Goal: Task Accomplishment & Management: Manage account settings

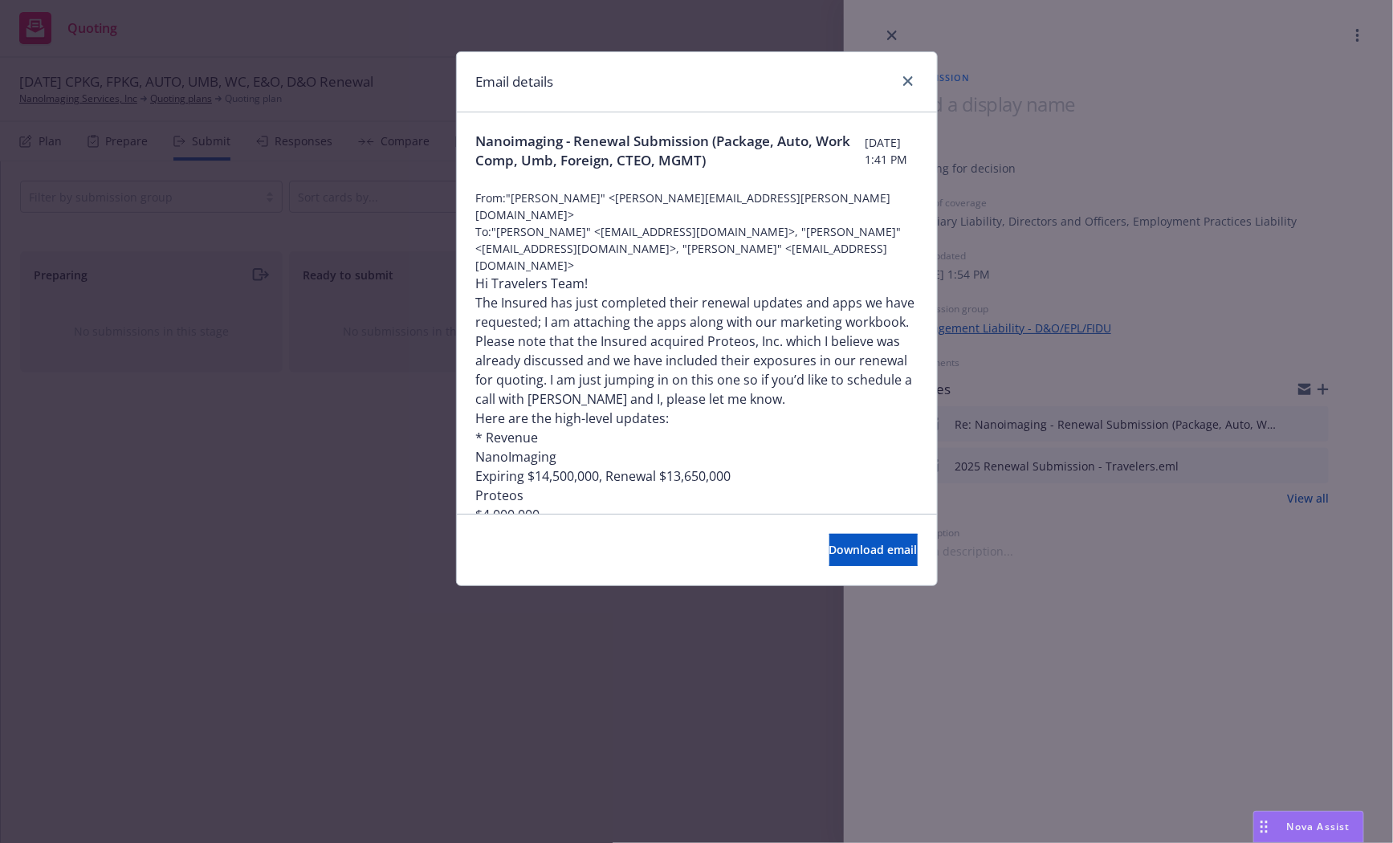
scroll to position [604, 0]
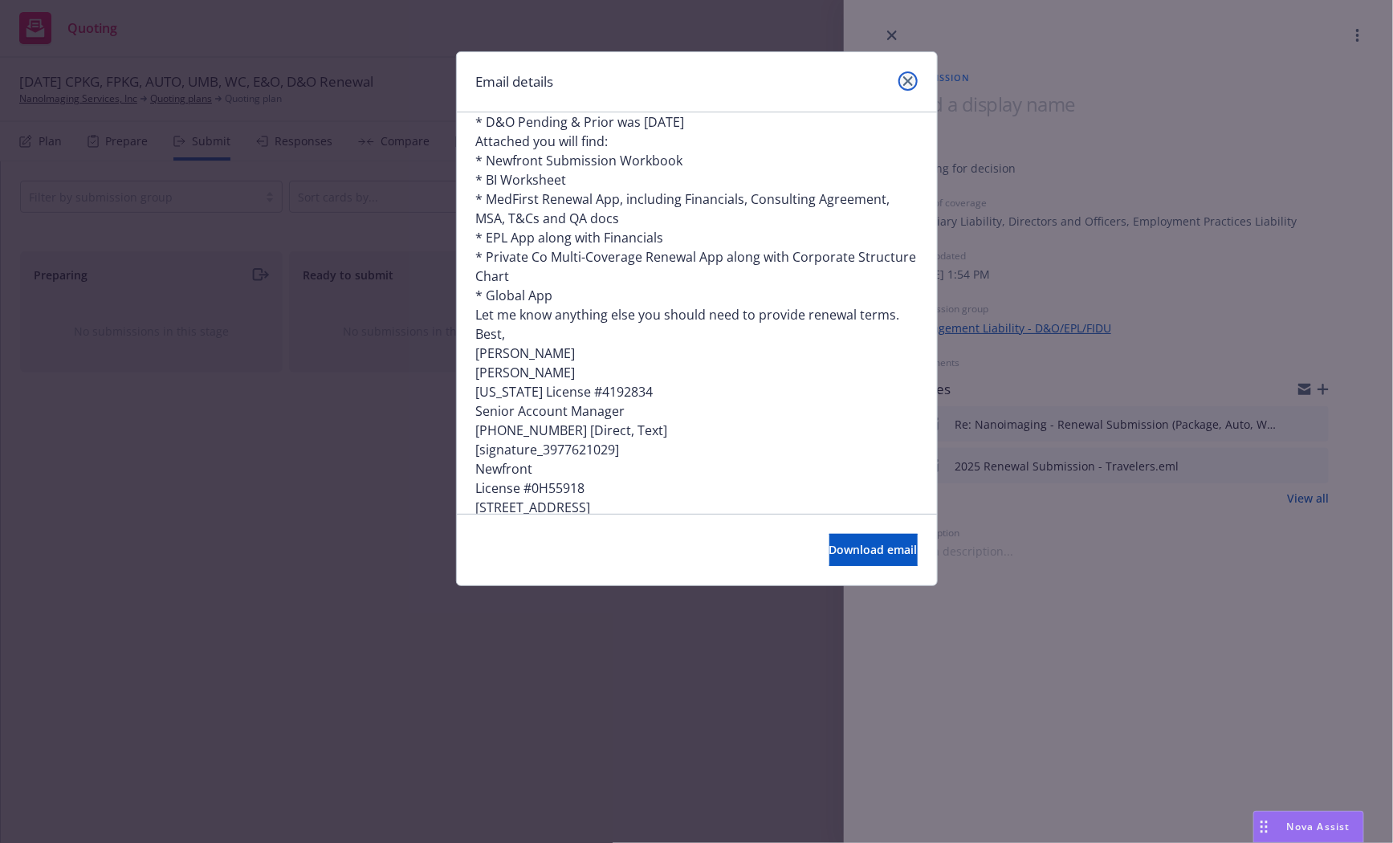
click at [899, 79] on link "close" at bounding box center [907, 80] width 19 height 19
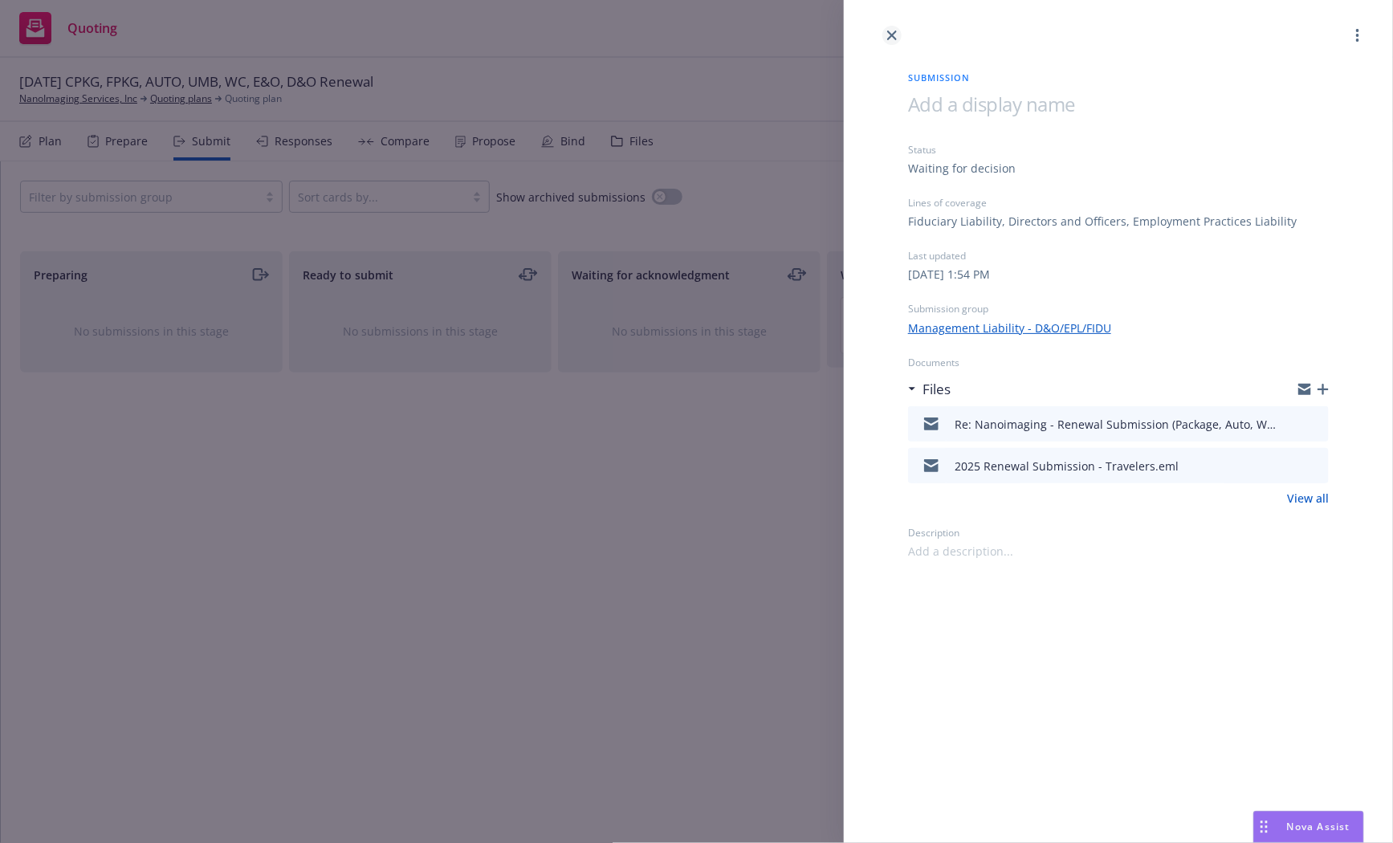
click at [894, 26] on link "close" at bounding box center [891, 35] width 19 height 19
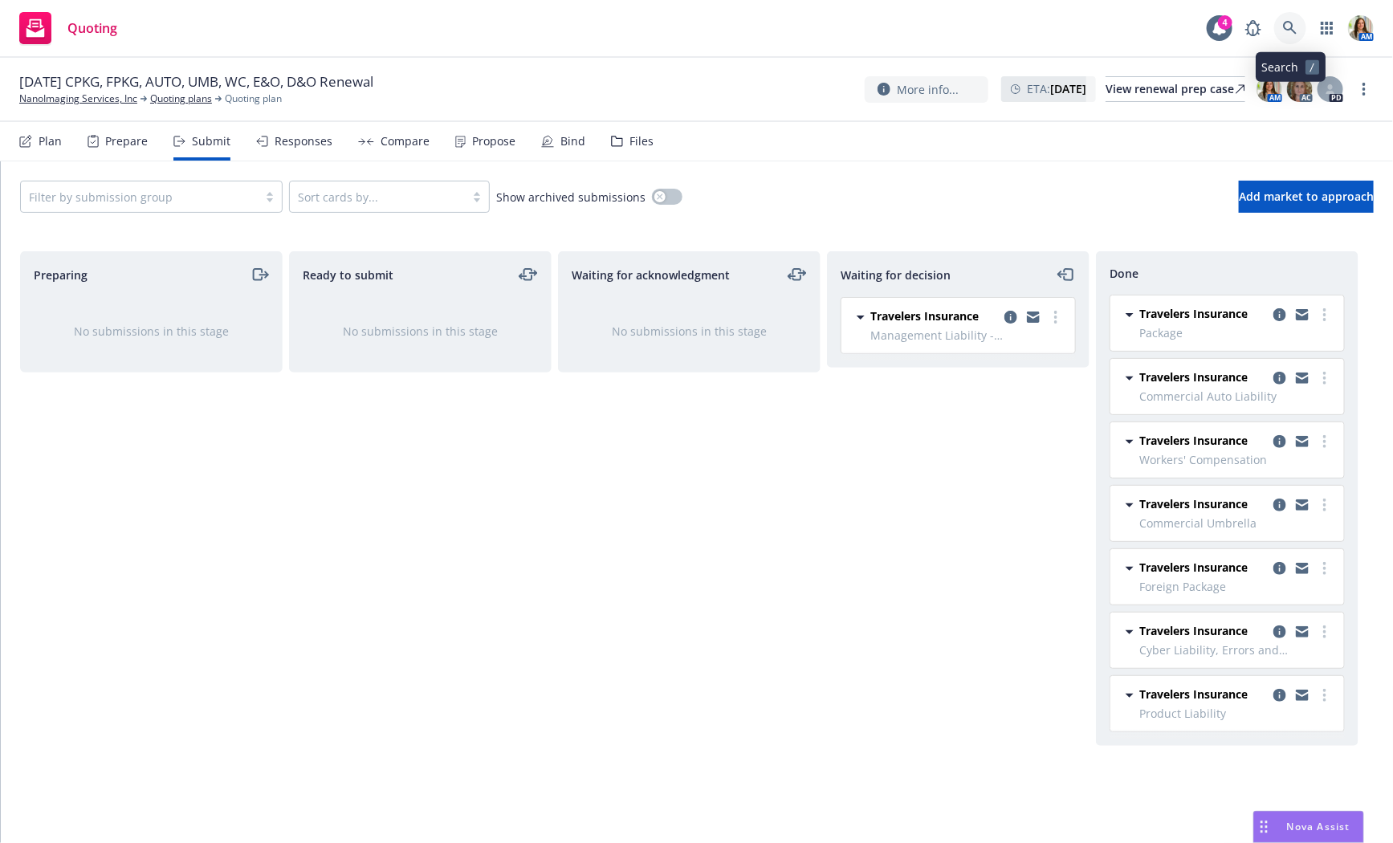
click at [1294, 16] on link at bounding box center [1290, 28] width 32 height 32
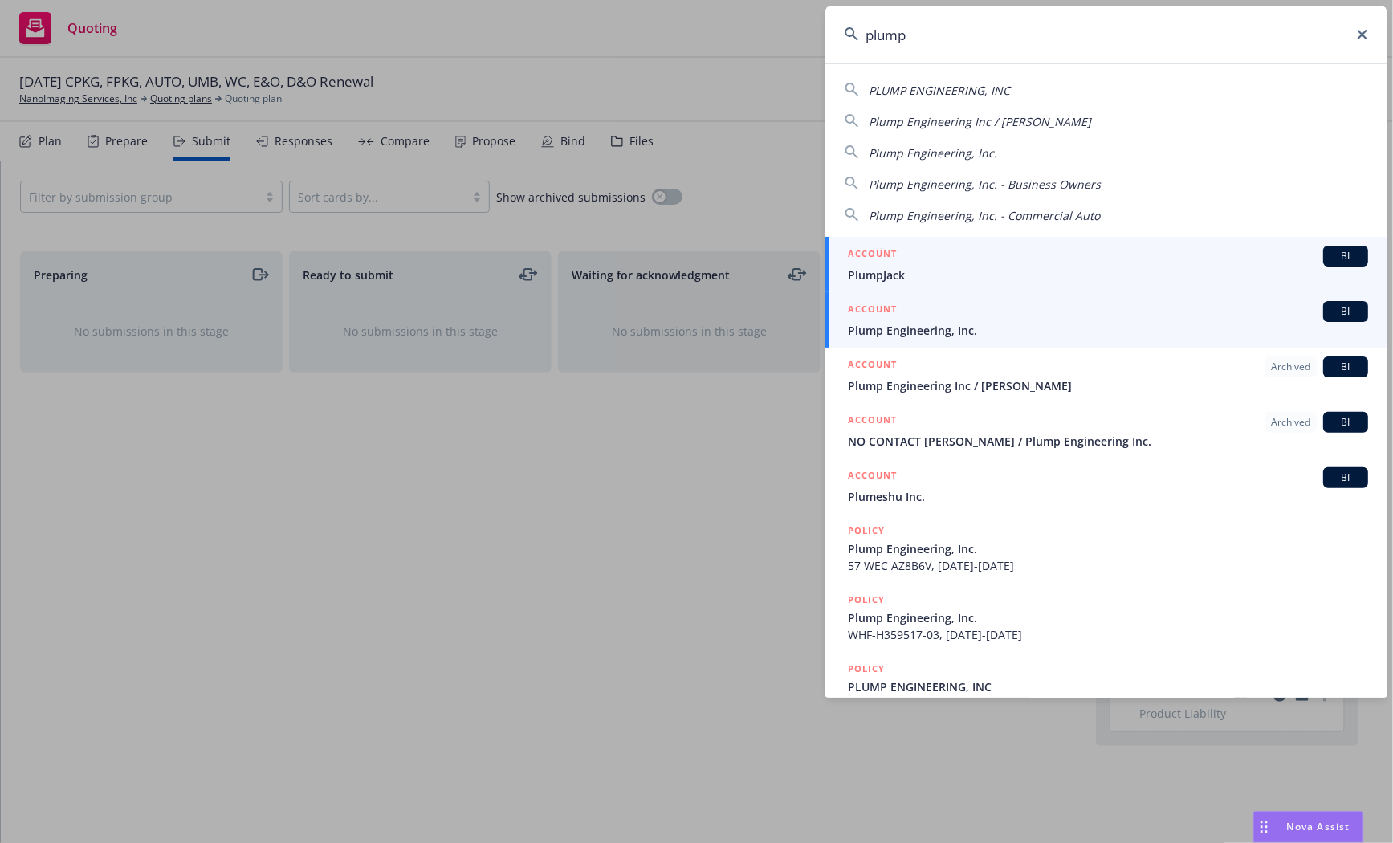
type input "plump"
click at [1067, 308] on div "ACCOUNT BI" at bounding box center [1108, 311] width 520 height 21
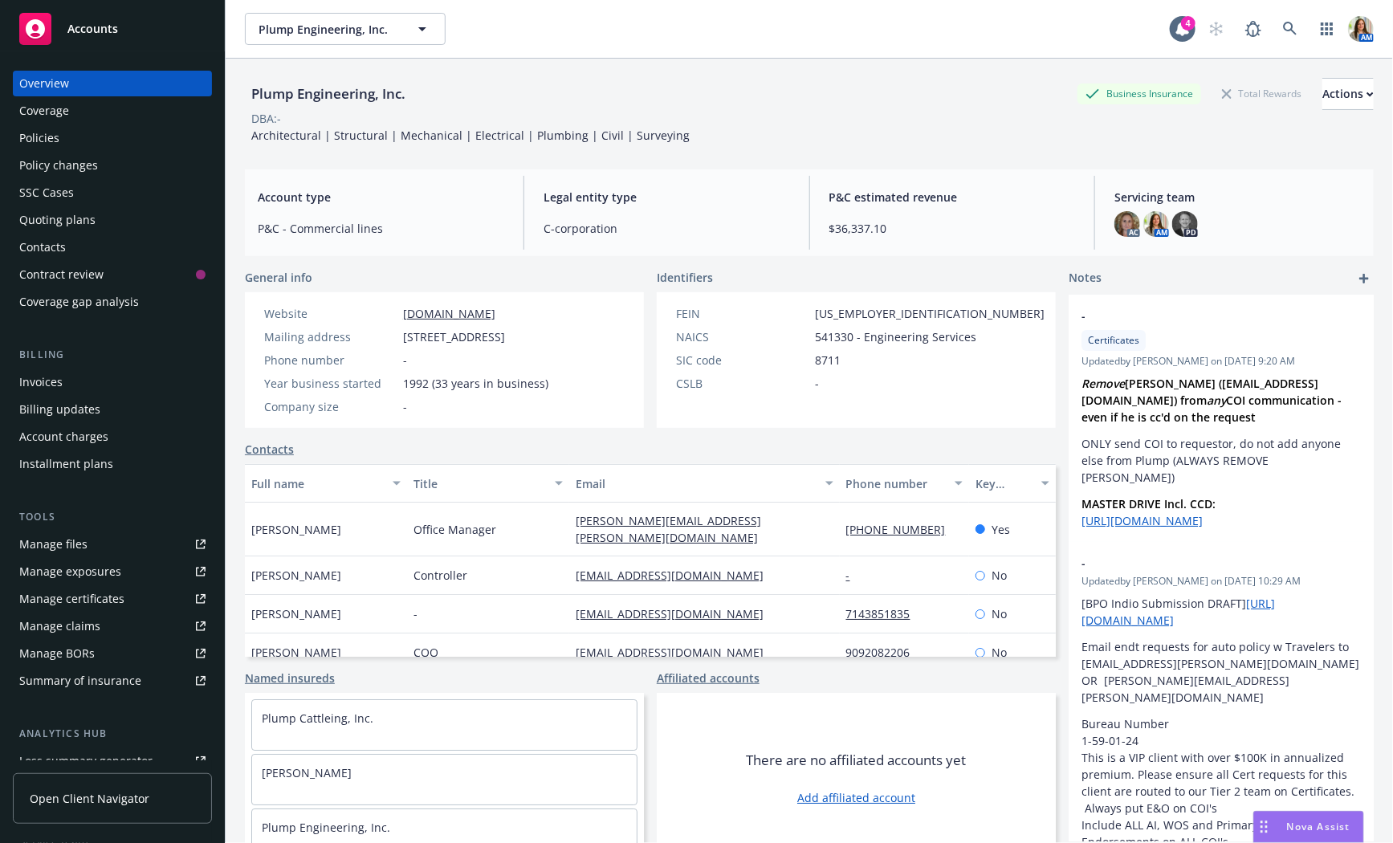
click at [73, 232] on div "Quoting plans" at bounding box center [57, 220] width 76 height 26
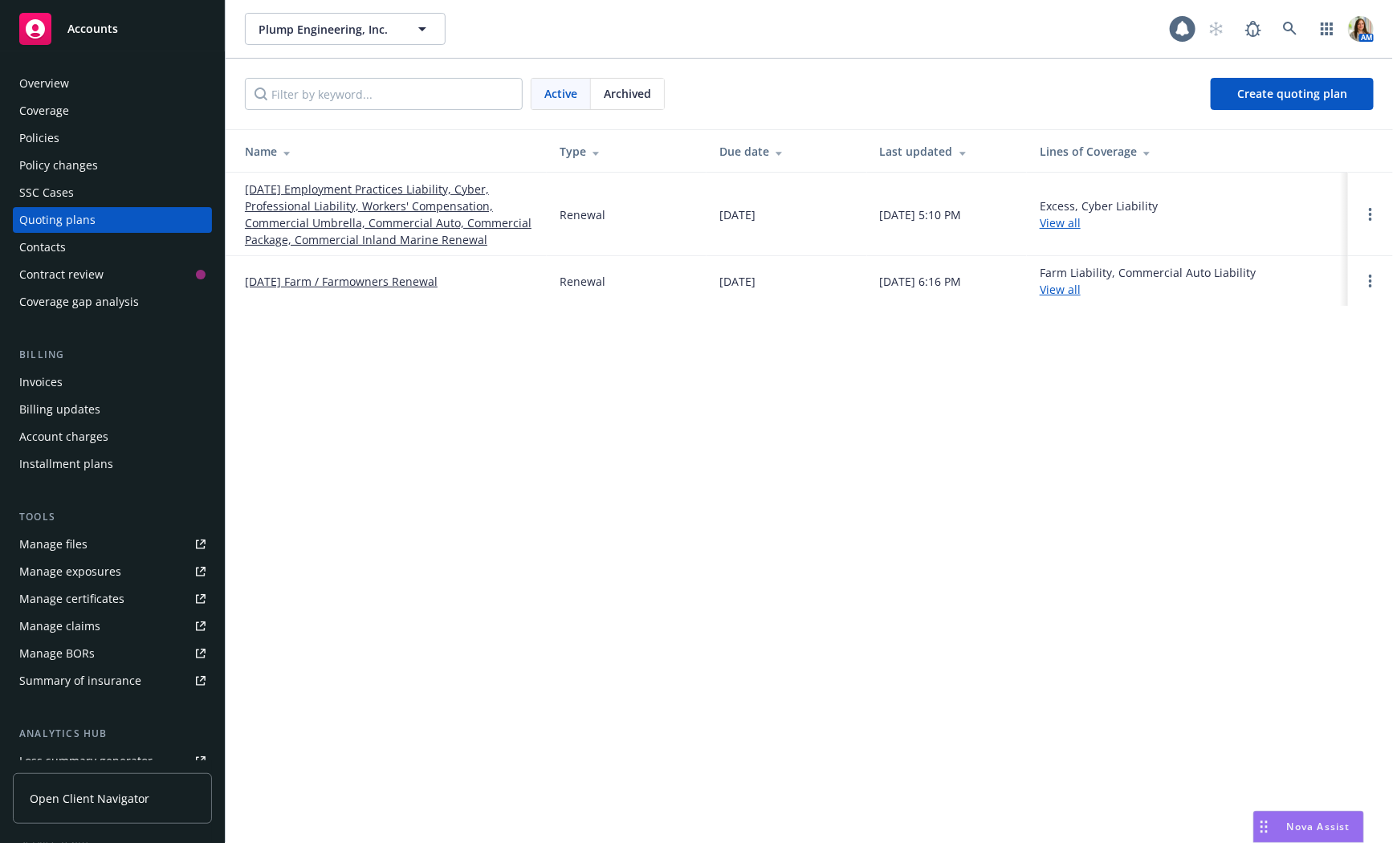
click at [350, 233] on link "[DATE] Employment Practices Liability, Cyber, Professional Liability, Workers' …" at bounding box center [389, 214] width 289 height 67
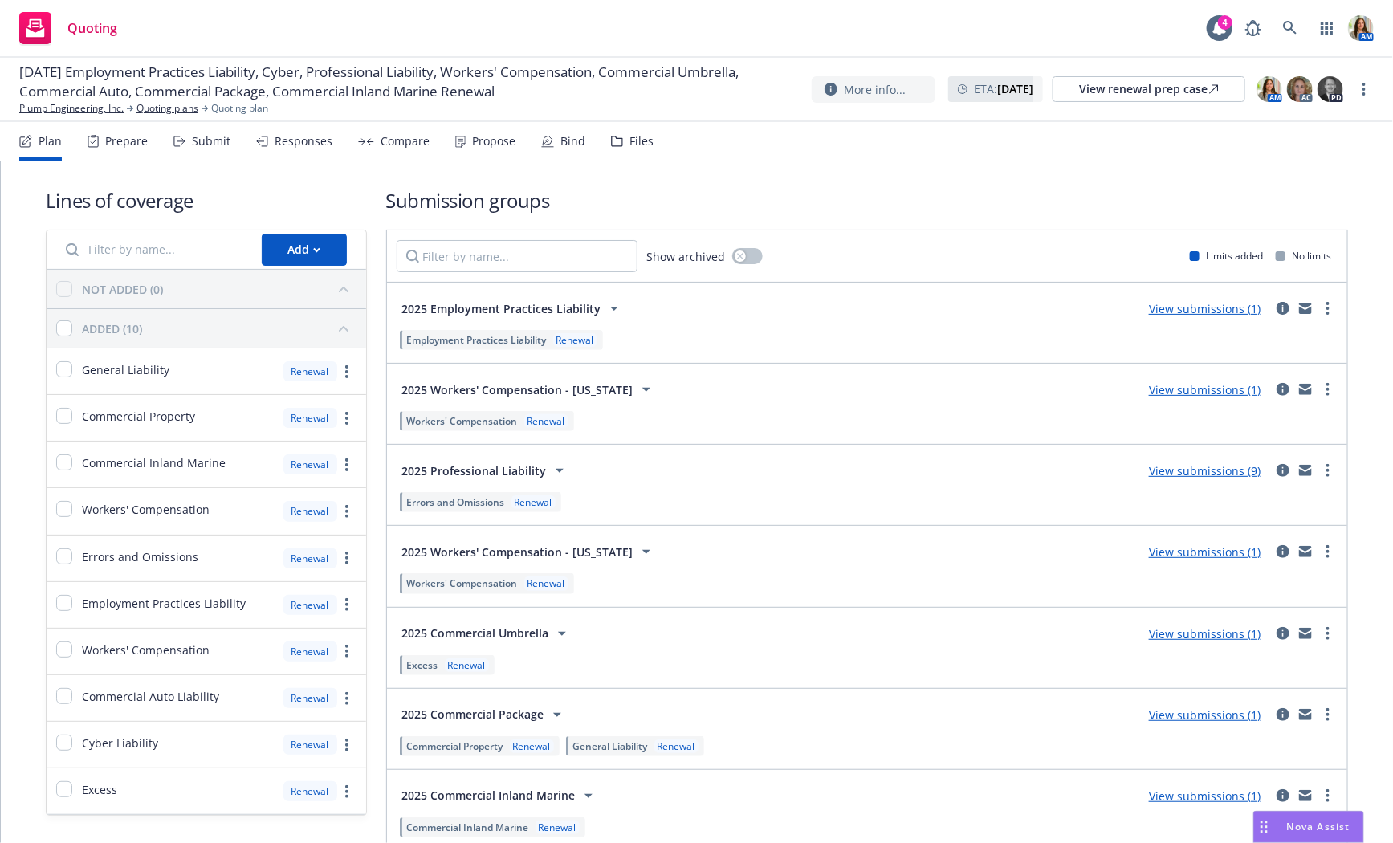
click at [317, 151] on div "Responses" at bounding box center [294, 141] width 76 height 39
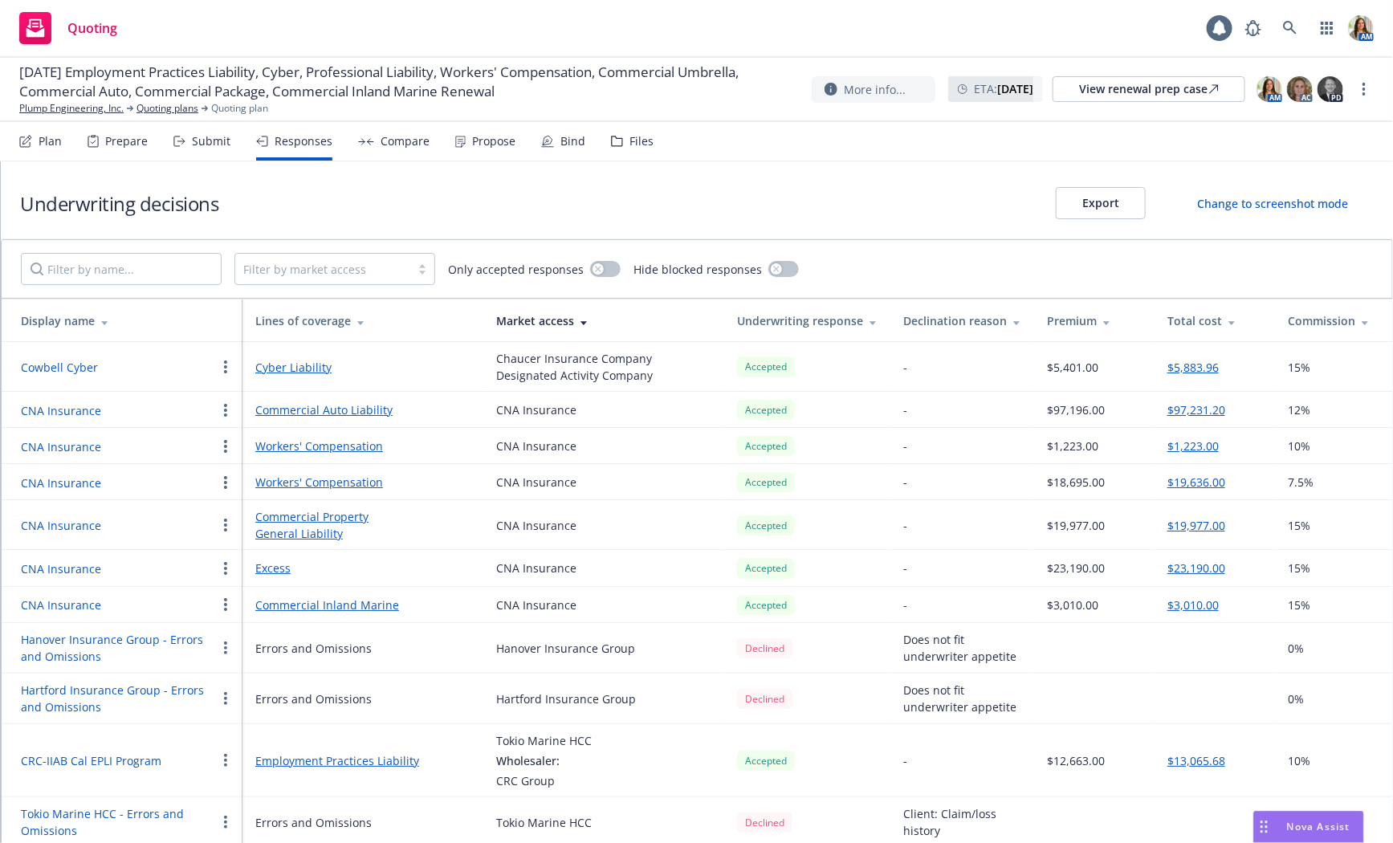
click at [380, 148] on div "Compare" at bounding box center [393, 141] width 71 height 39
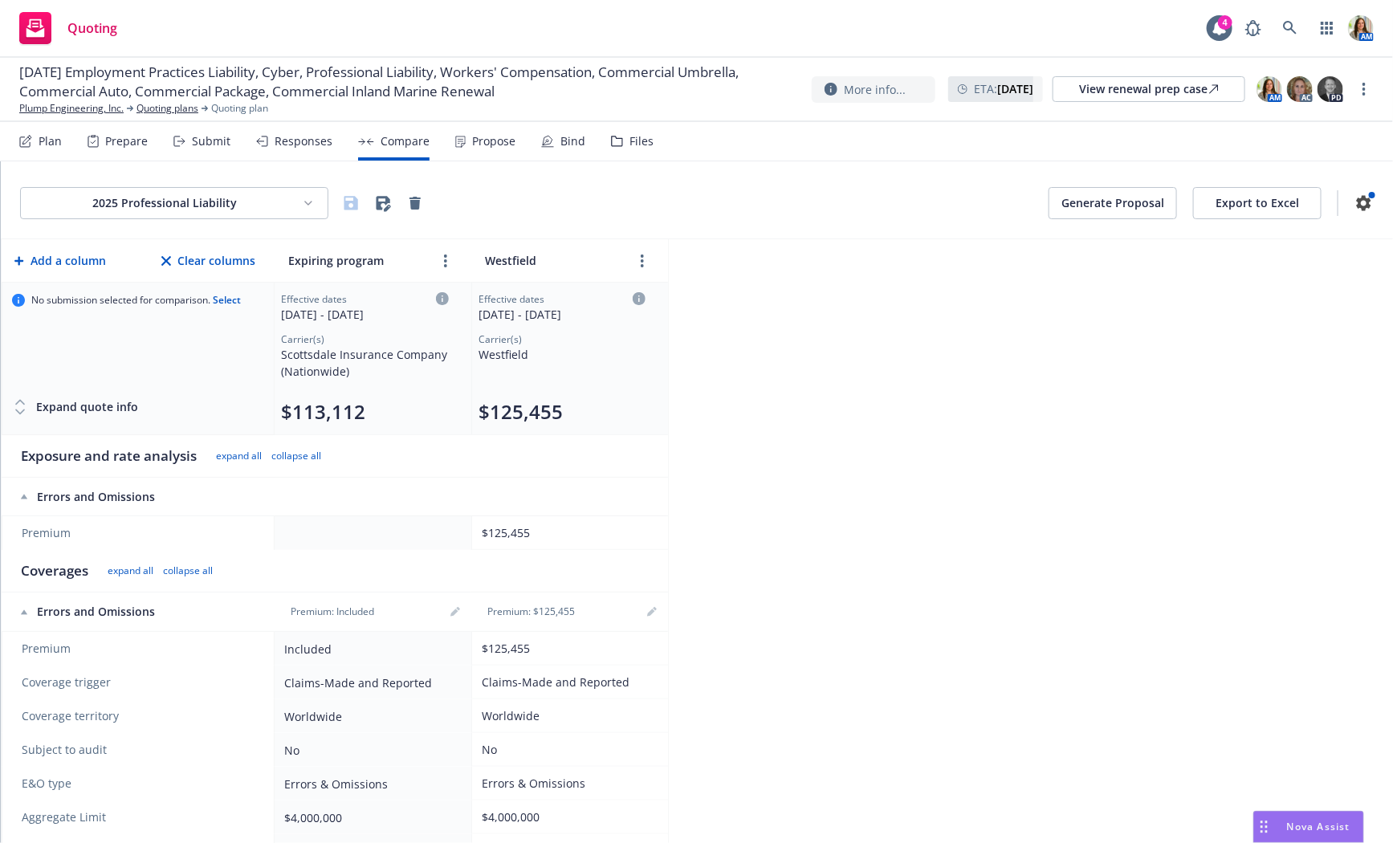
click at [462, 144] on div "Propose" at bounding box center [485, 141] width 60 height 39
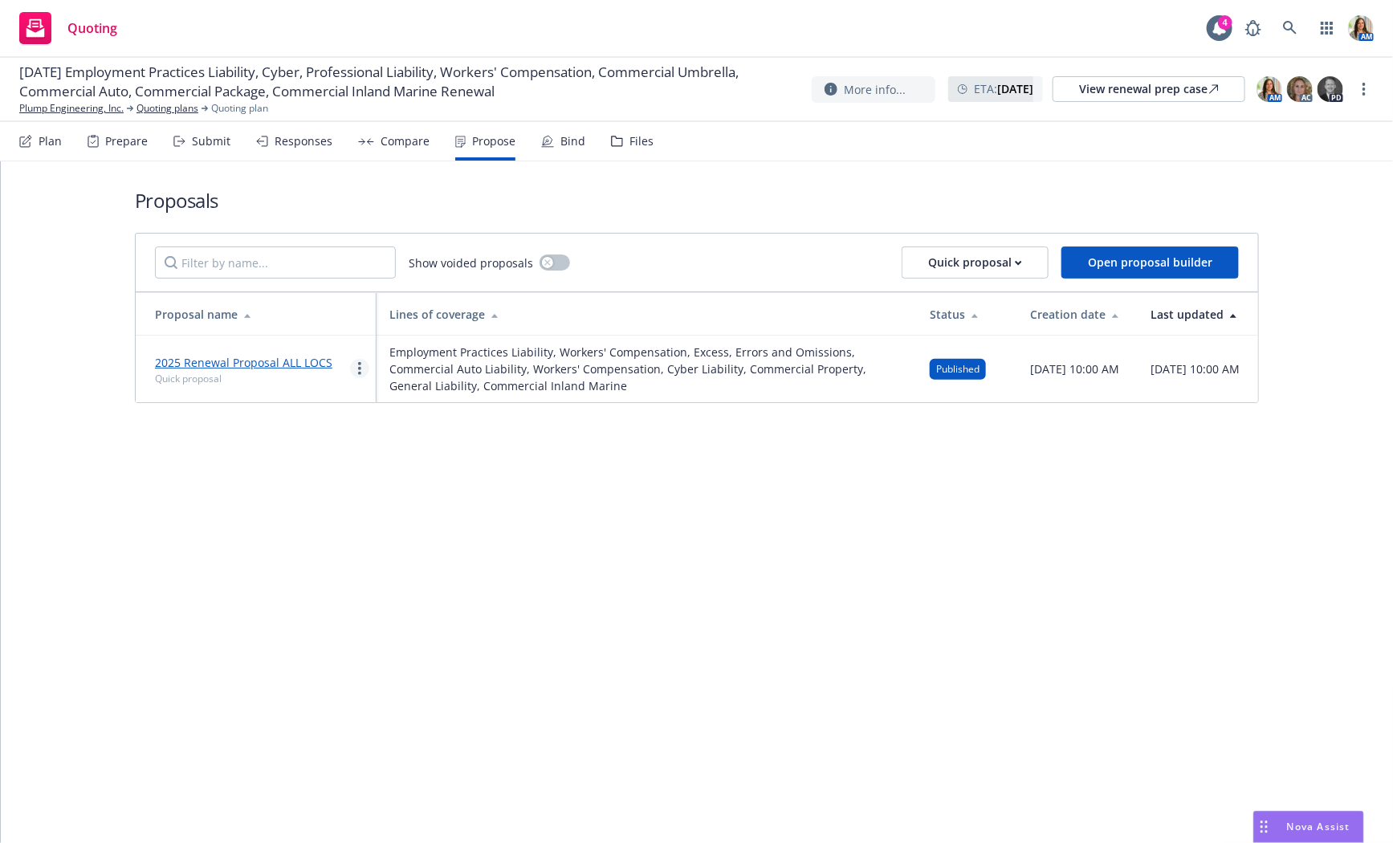
click at [363, 369] on link "more" at bounding box center [359, 368] width 19 height 19
drag, startPoint x: 393, startPoint y: 453, endPoint x: 421, endPoint y: 470, distance: 33.9
click at [424, 471] on div "Edit Duplicate Log client response Void See client view Copy logging email" at bounding box center [422, 488] width 143 height 193
click at [421, 470] on span "Log client response" at bounding box center [422, 471] width 143 height 15
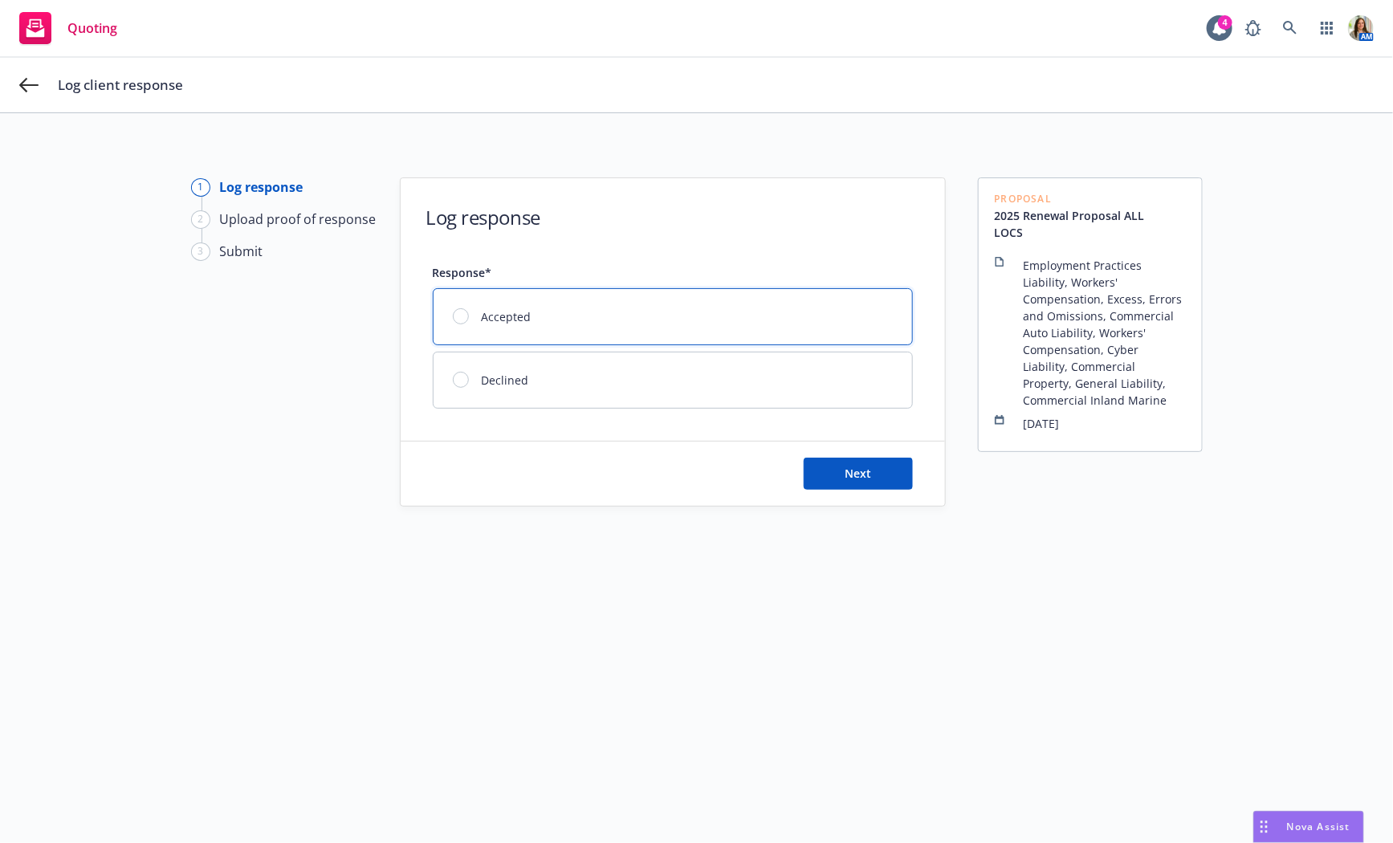
click at [719, 307] on div "Accepted" at bounding box center [672, 316] width 478 height 55
click at [839, 467] on button "Next" at bounding box center [857, 474] width 109 height 32
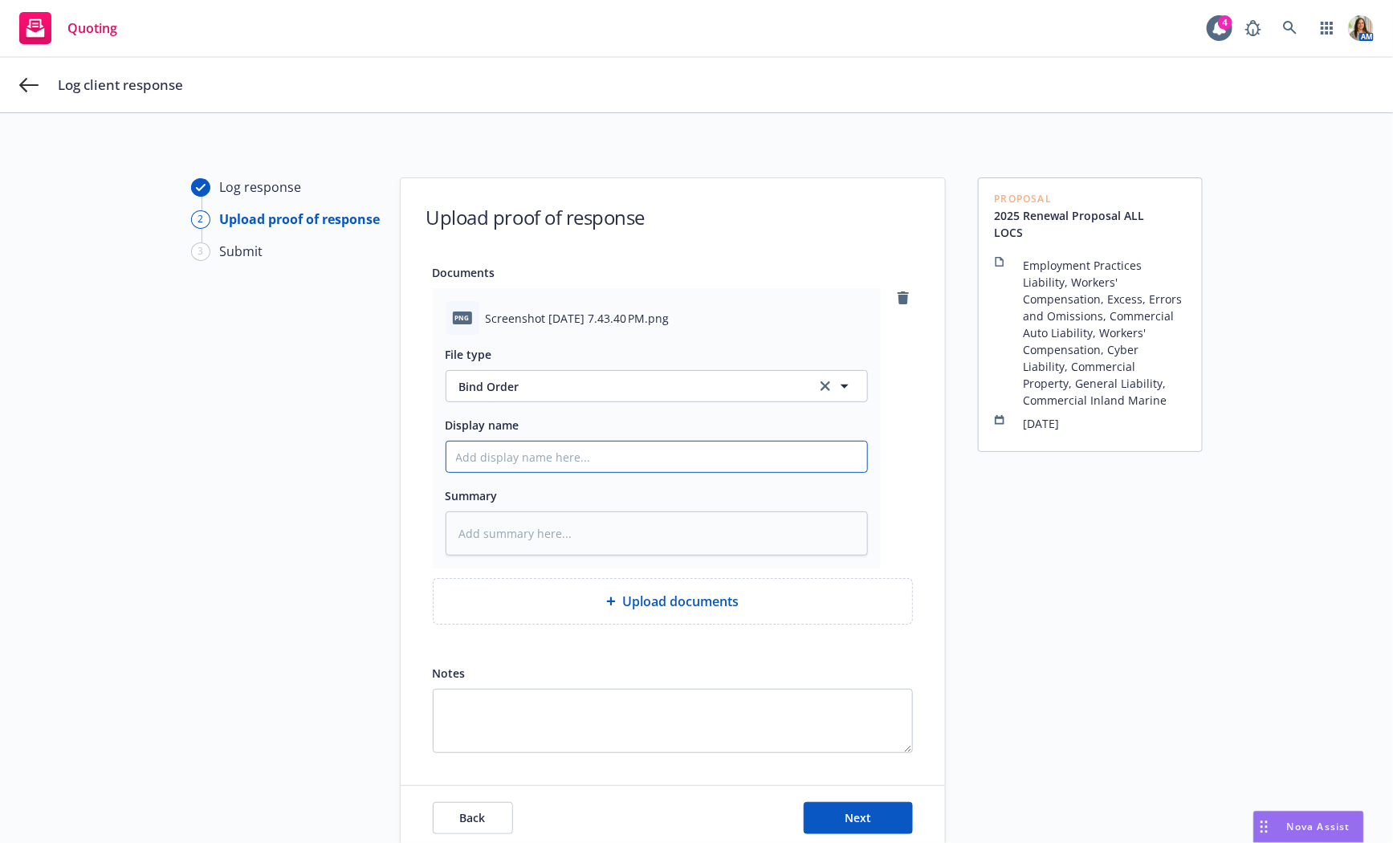
click at [497, 464] on input "Display name" at bounding box center [656, 456] width 421 height 31
type textarea "x"
type input "O"
type textarea "x"
type input "Or"
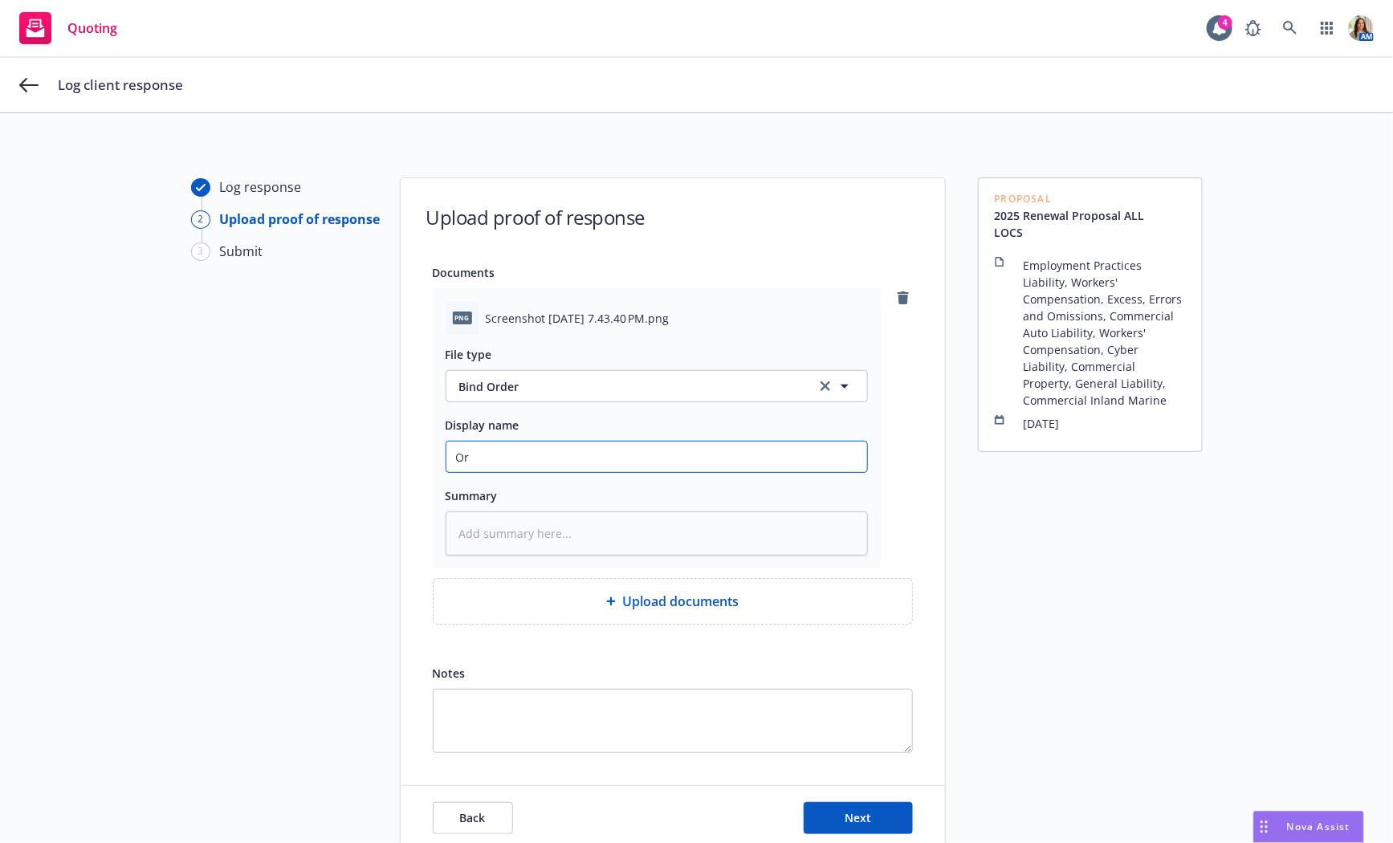
type textarea "x"
type input "Ori"
type textarea "x"
type input "Orid"
type textarea "x"
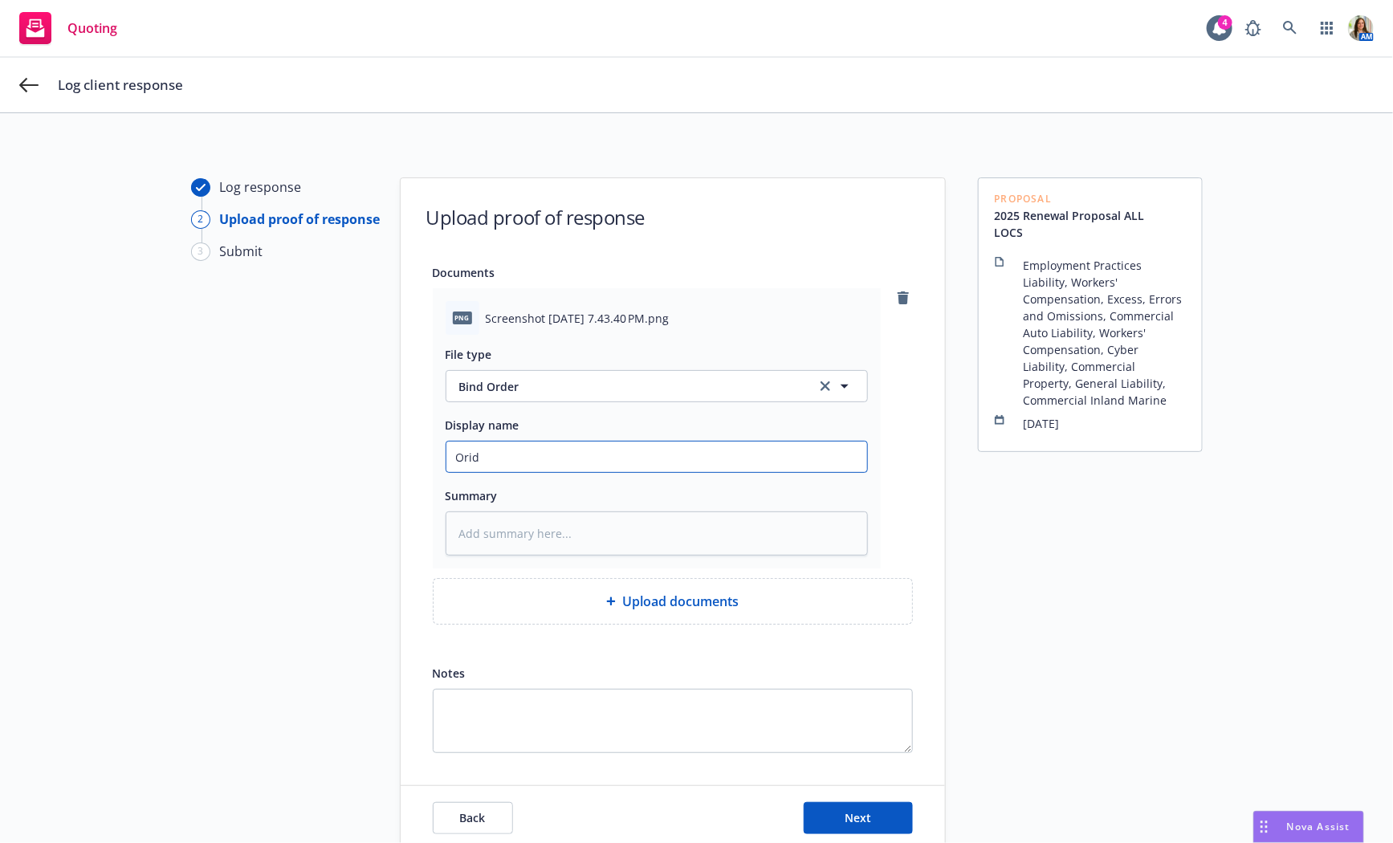
type input "Ori"
type textarea "x"
type input "Or"
type textarea "x"
type input "O"
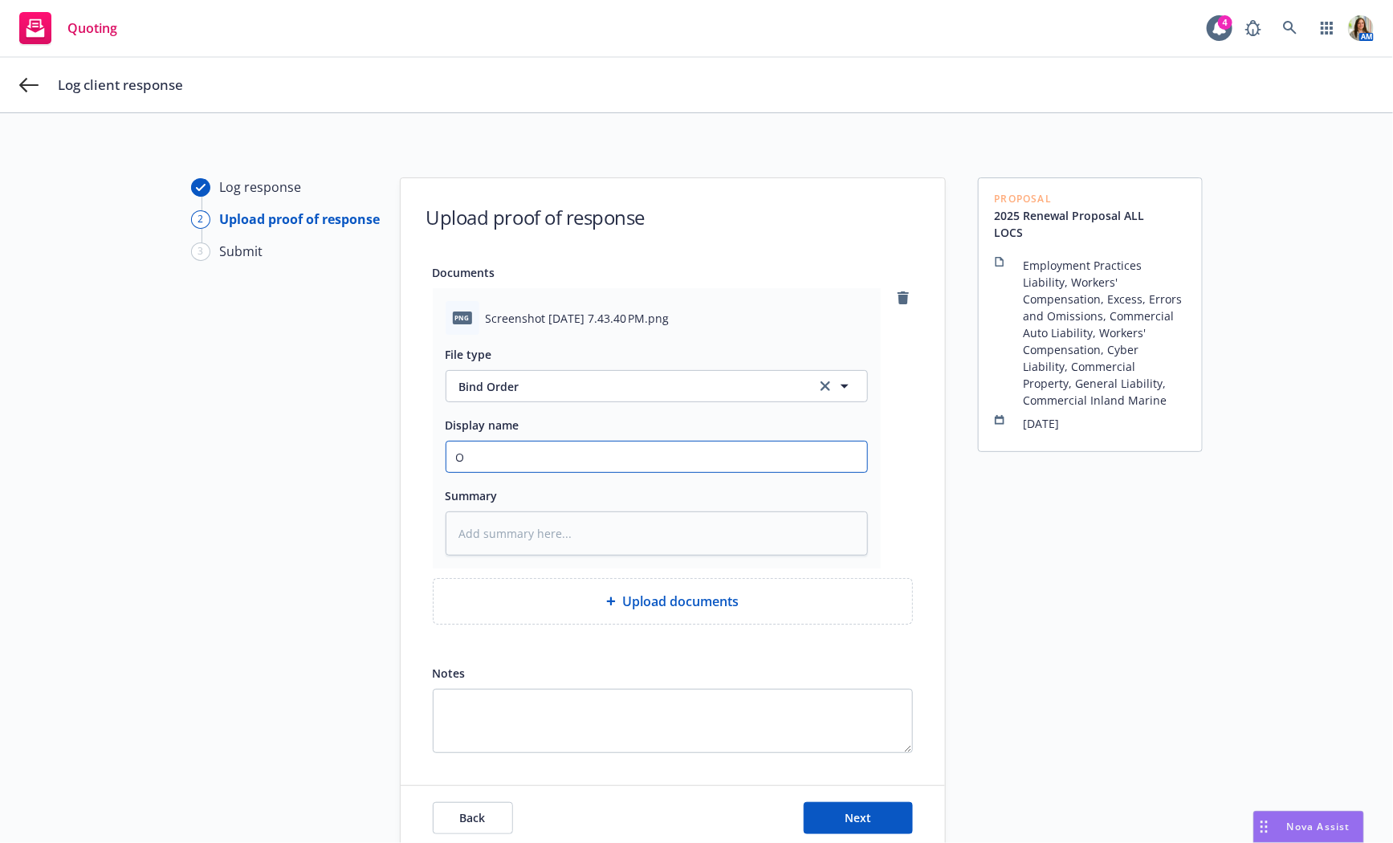
type textarea "x"
type input "P"
type textarea "x"
type input "Pr"
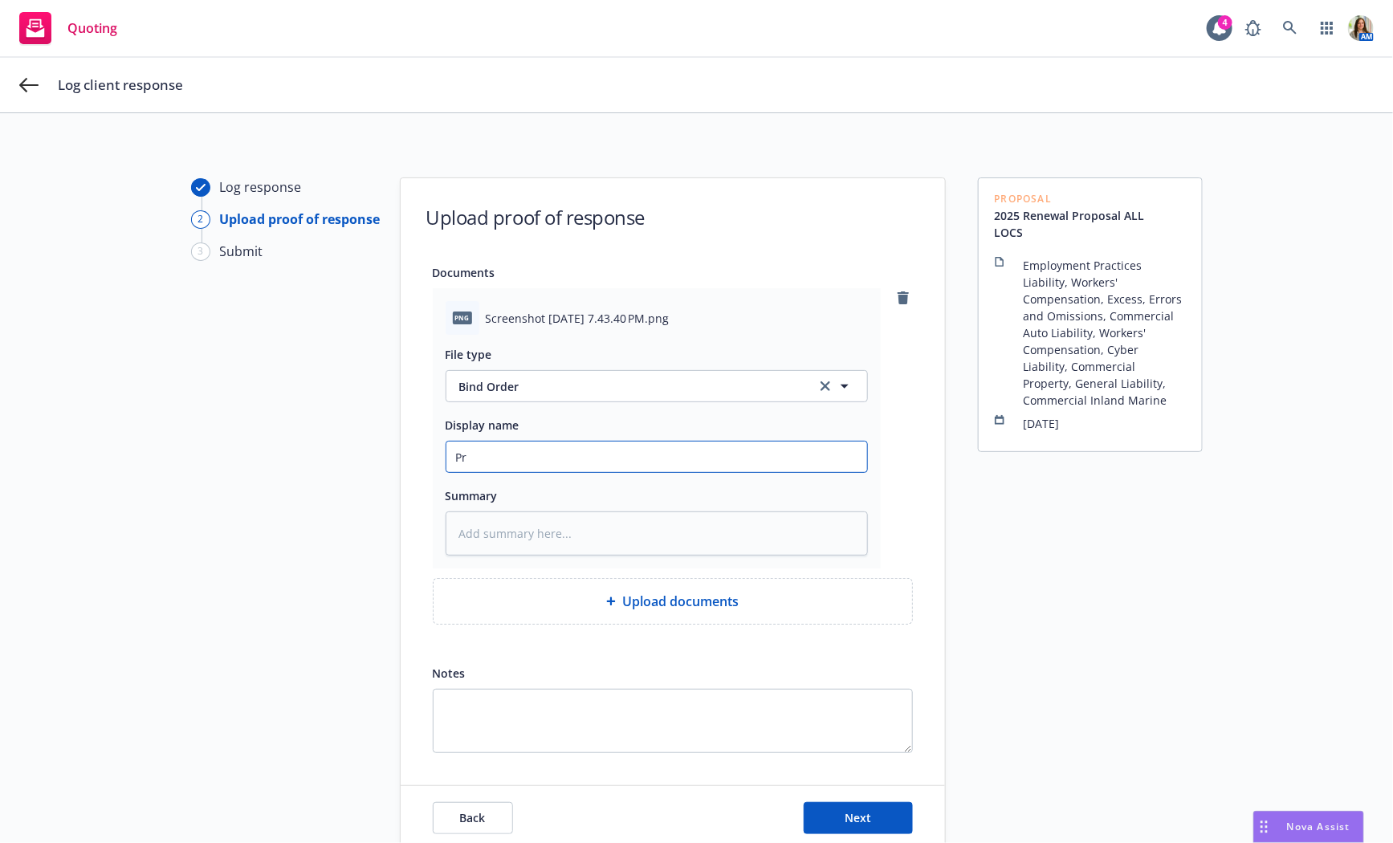
type textarea "x"
type input "Pro"
type textarea "x"
type input "Prod"
type textarea "x"
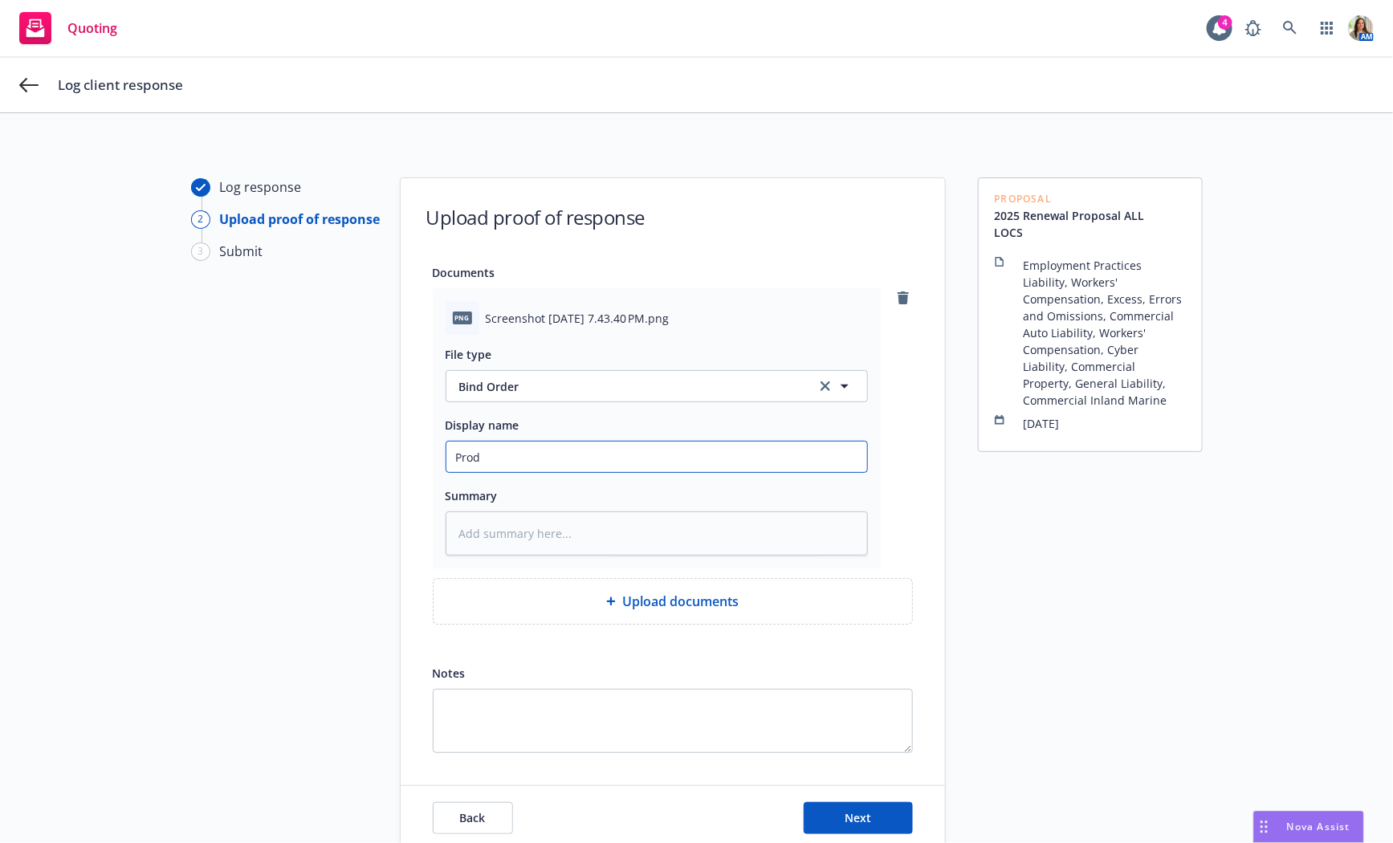
type input "Produ"
type textarea "x"
type input "Produc"
type textarea "x"
type input "Produce"
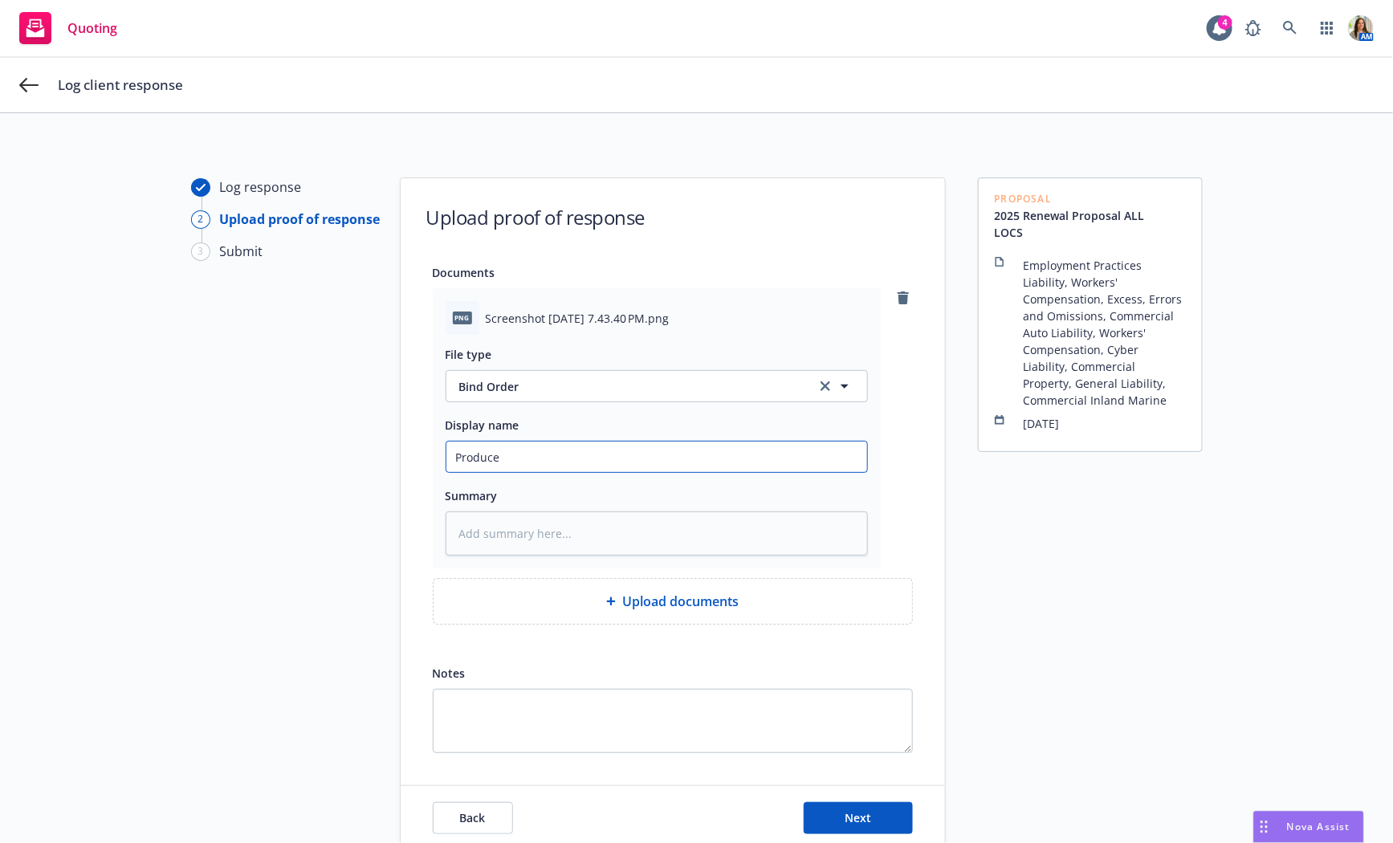
type textarea "x"
type input "Producer"
type textarea "x"
type input "Producer"
type textarea "x"
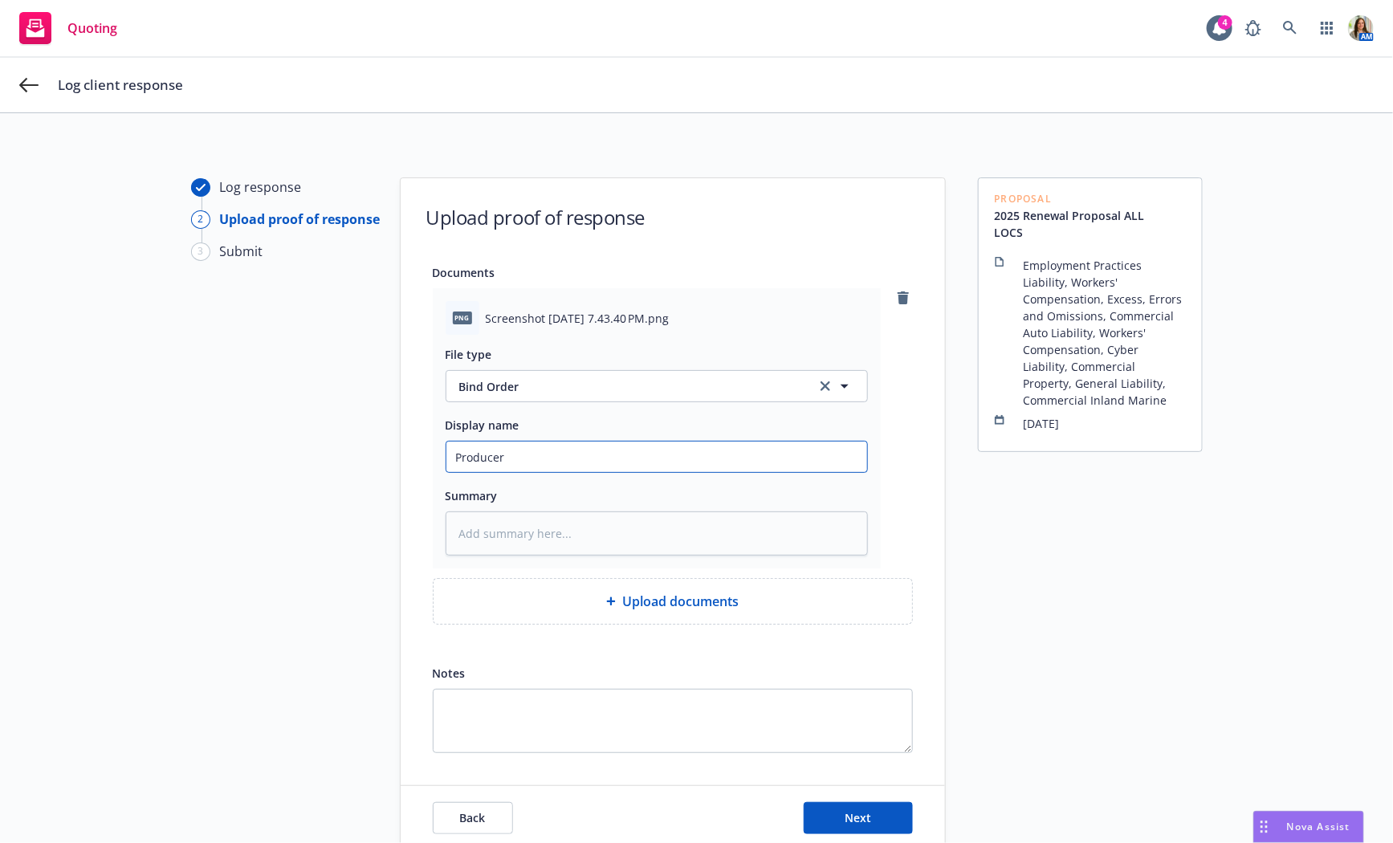
type input "Producer a"
type textarea "x"
type input "Producer ad"
type textarea "x"
type input "Producer advi"
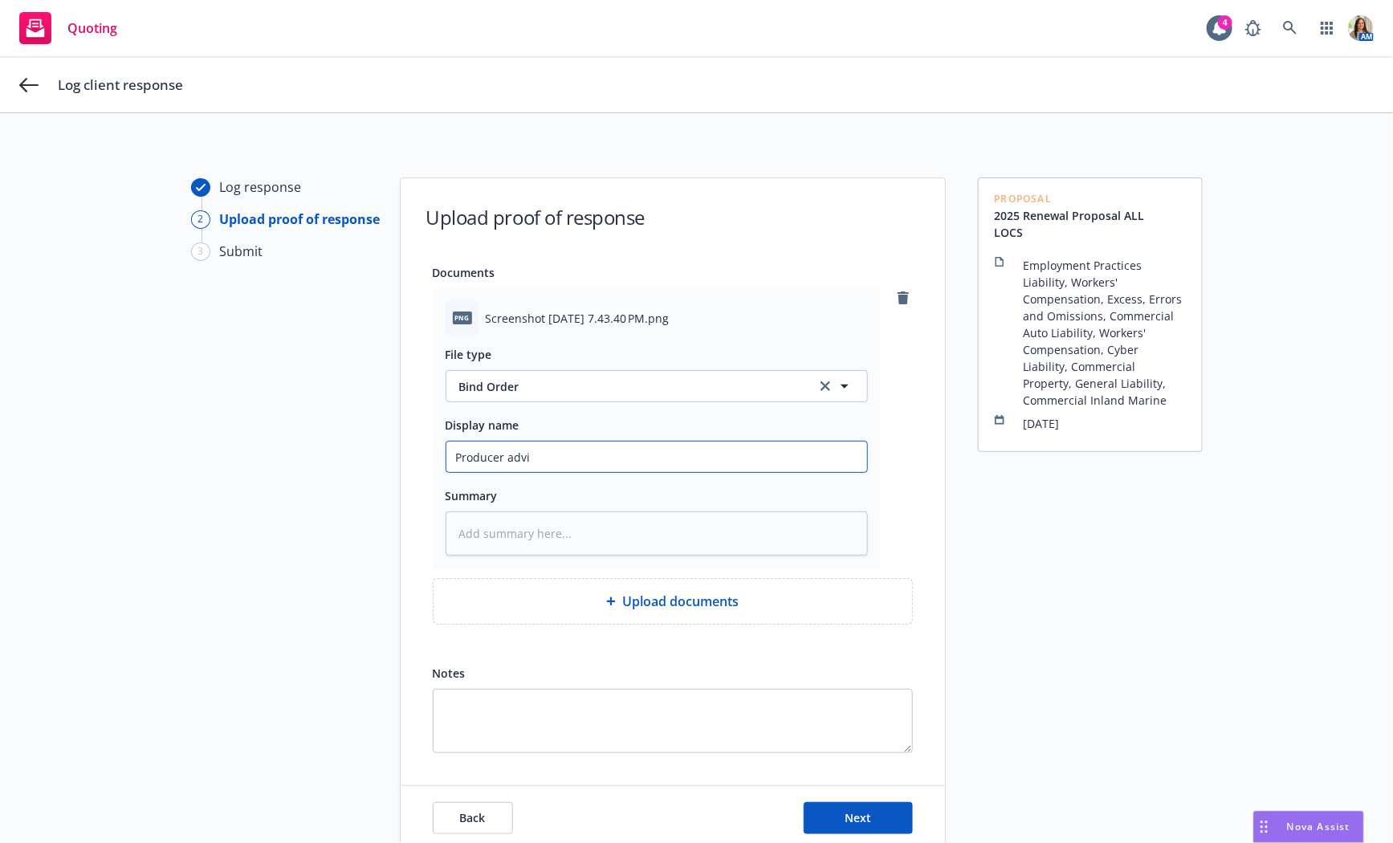
type textarea "x"
type input "Producer advis"
type textarea "x"
type input "Producer advisi"
type textarea "x"
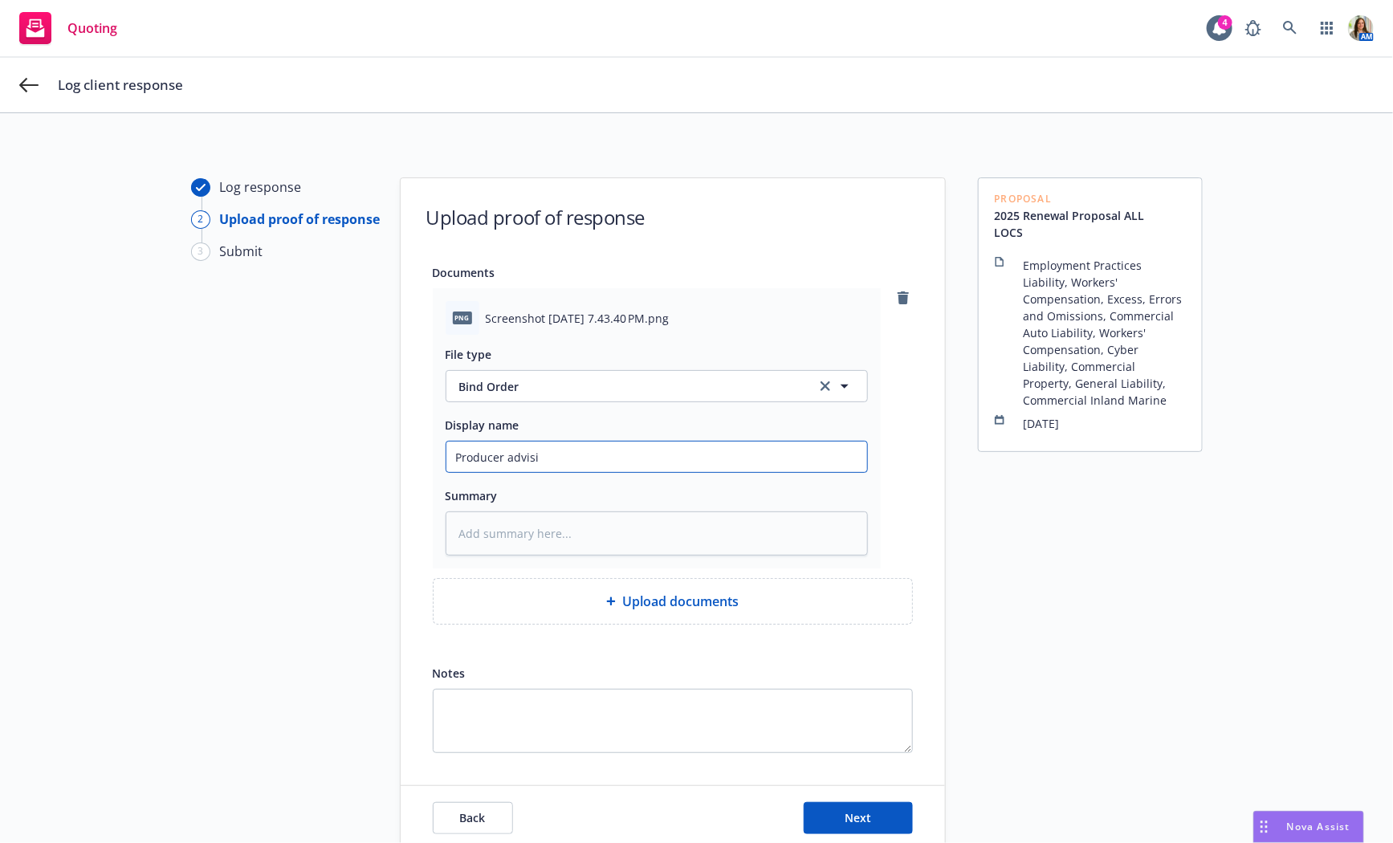
type input "Producer advisin"
type textarea "x"
type input "Producer advising"
type textarea "x"
type input "Producer advising"
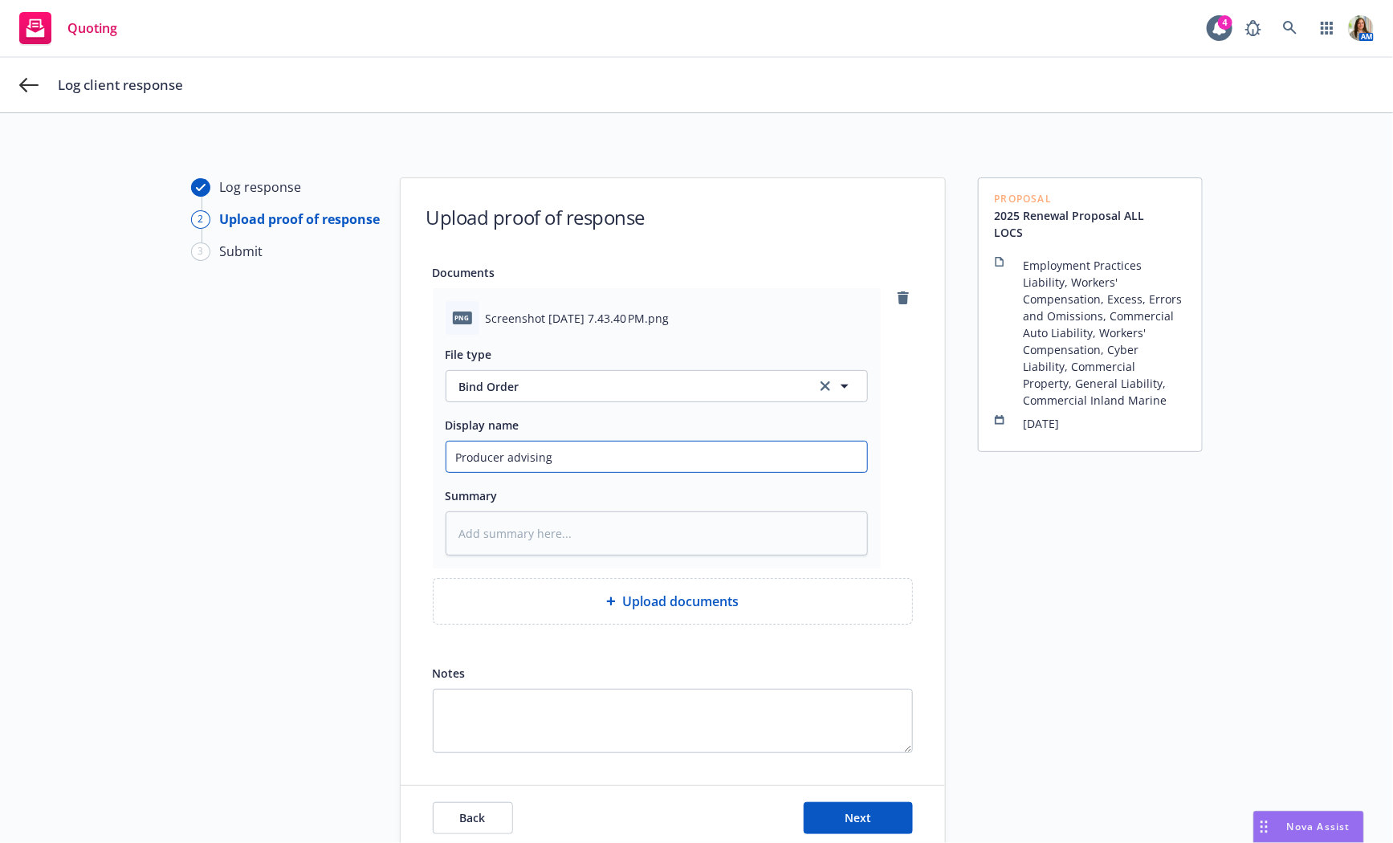
type textarea "x"
type input "Producer advising t"
type textarea "x"
type input "Producer advising to"
type textarea "x"
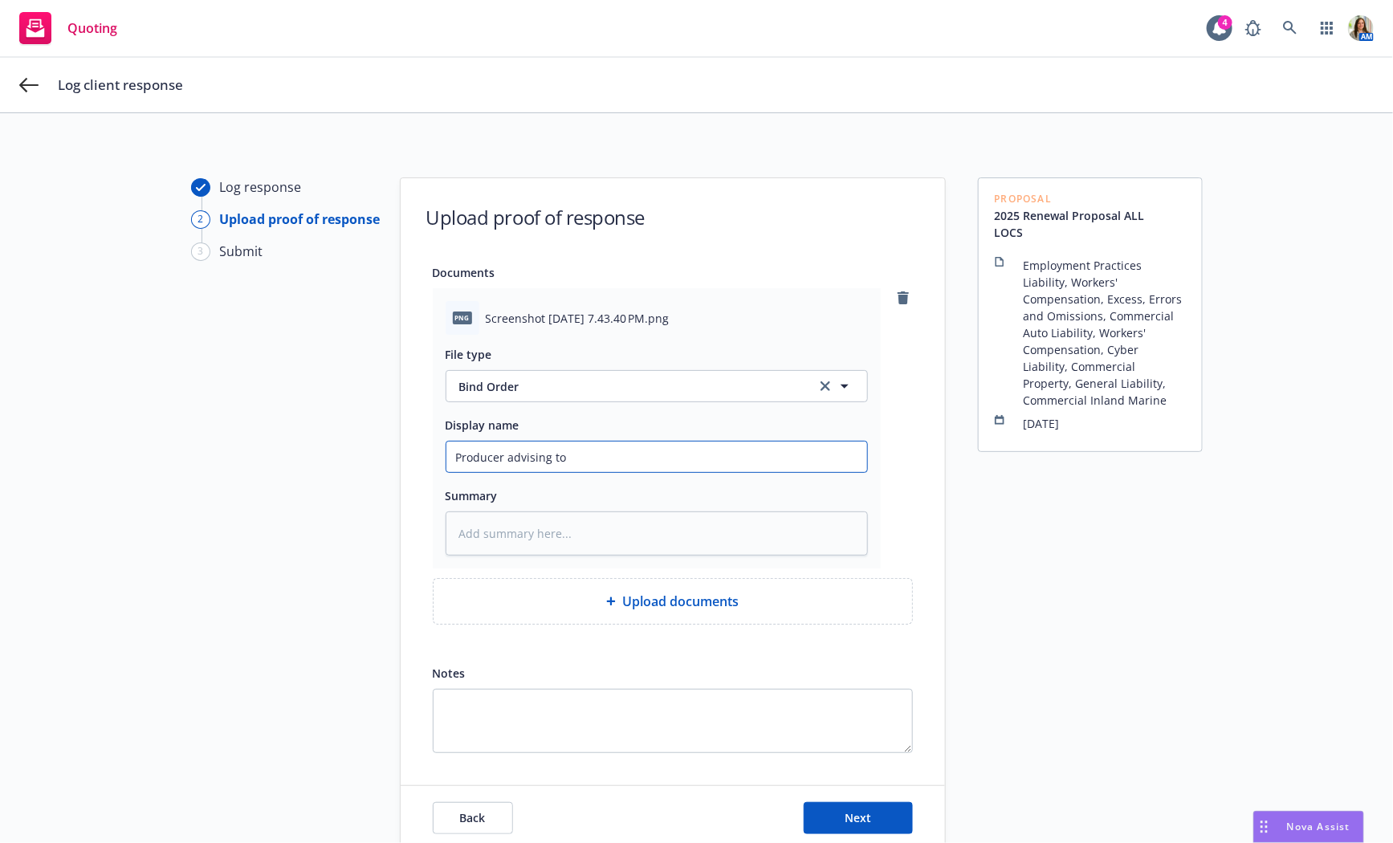
type input "Producer advising to"
type textarea "x"
type input "Producer advising to b"
type textarea "x"
type input "Producer advising to bi"
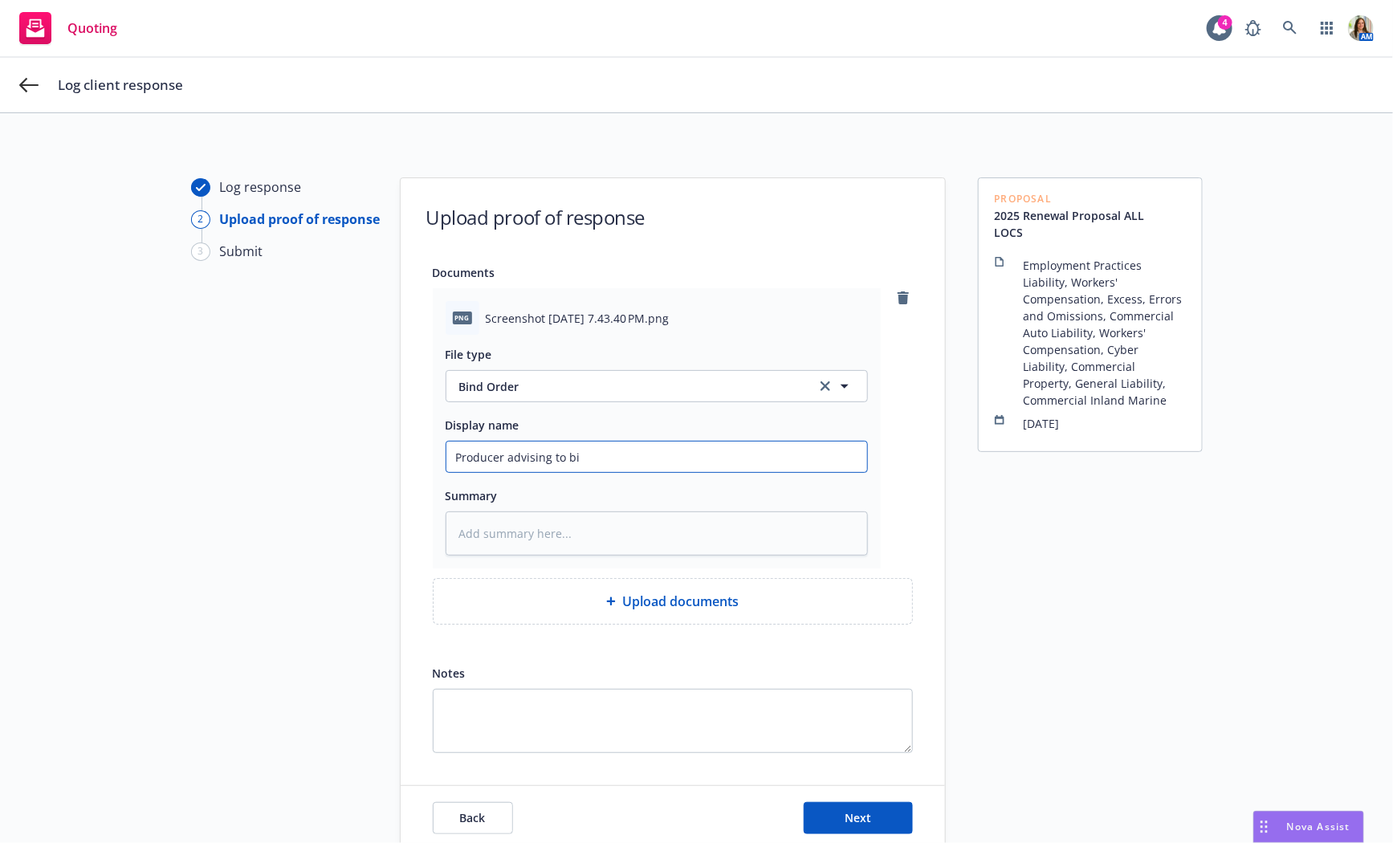
type textarea "x"
type input "Producer advising to bin"
type textarea "x"
type input "Producer advising to bind"
type textarea "x"
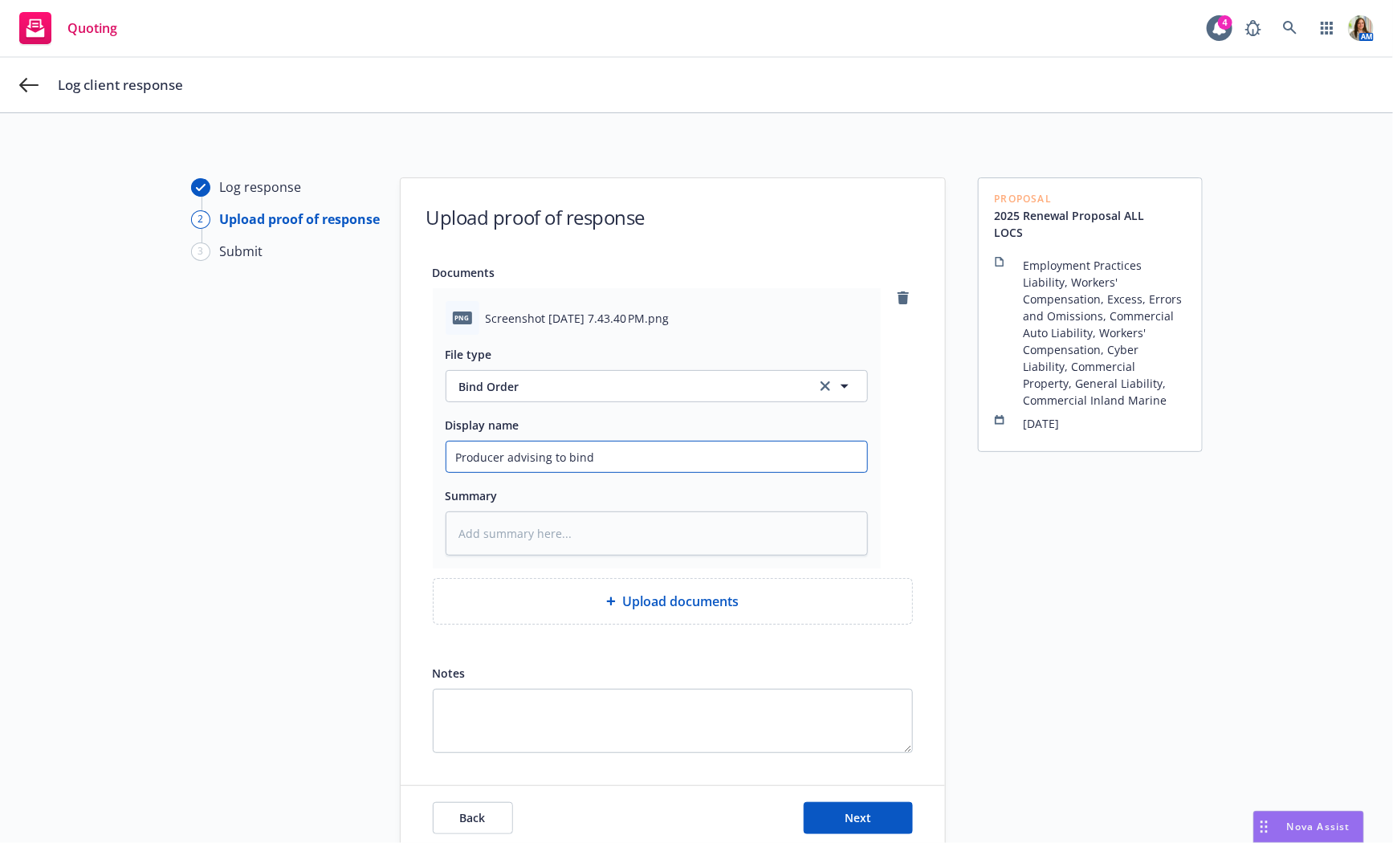
type input "Producer advising to bind"
type textarea "x"
type input "Producer advising to bind 9"
type textarea "x"
type input "Producer advising to bind 9/"
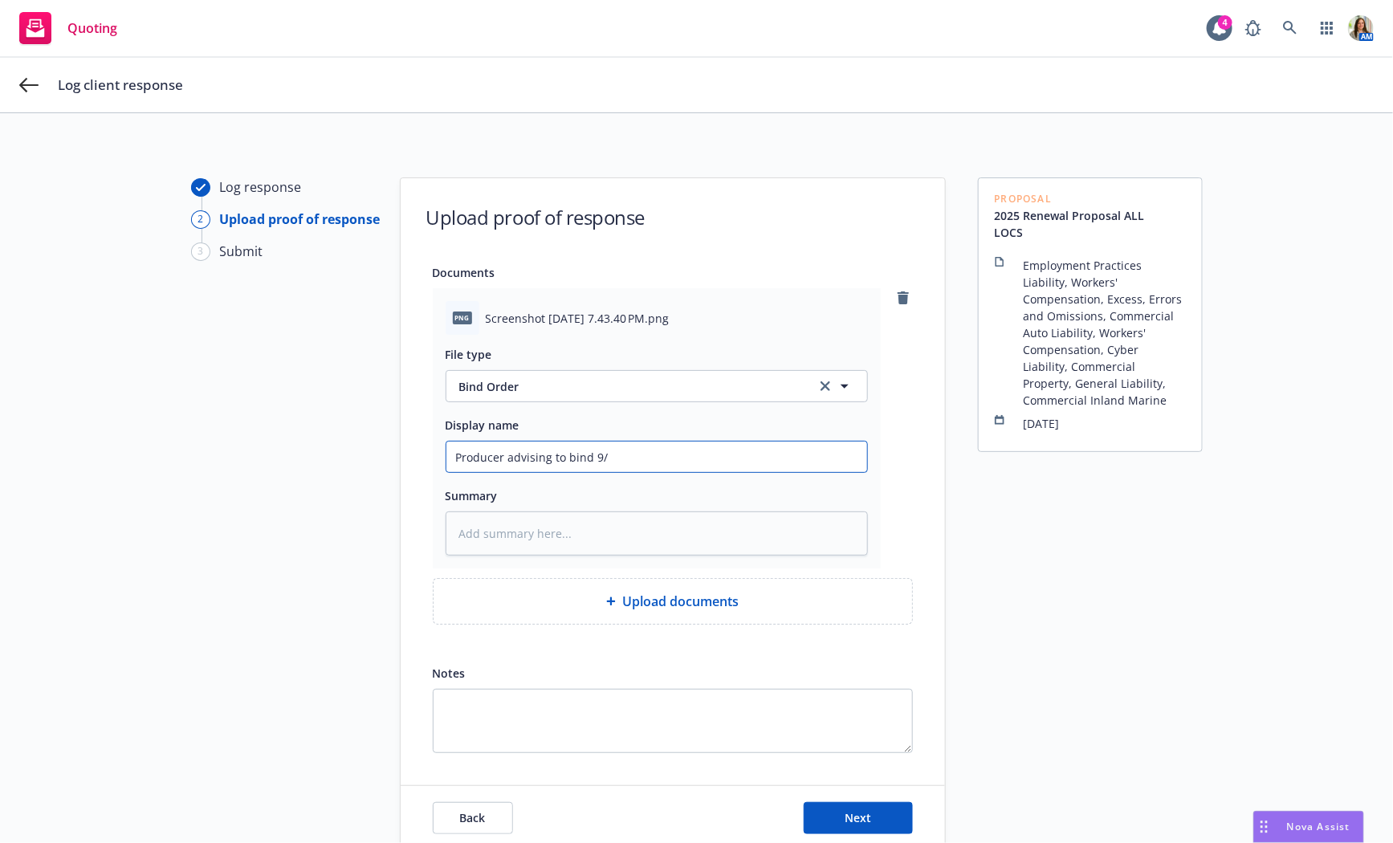
type textarea "x"
type input "Producer advising to bind 9/1"
type textarea "x"
type input "Producer advising to bind 9/1/"
type textarea "x"
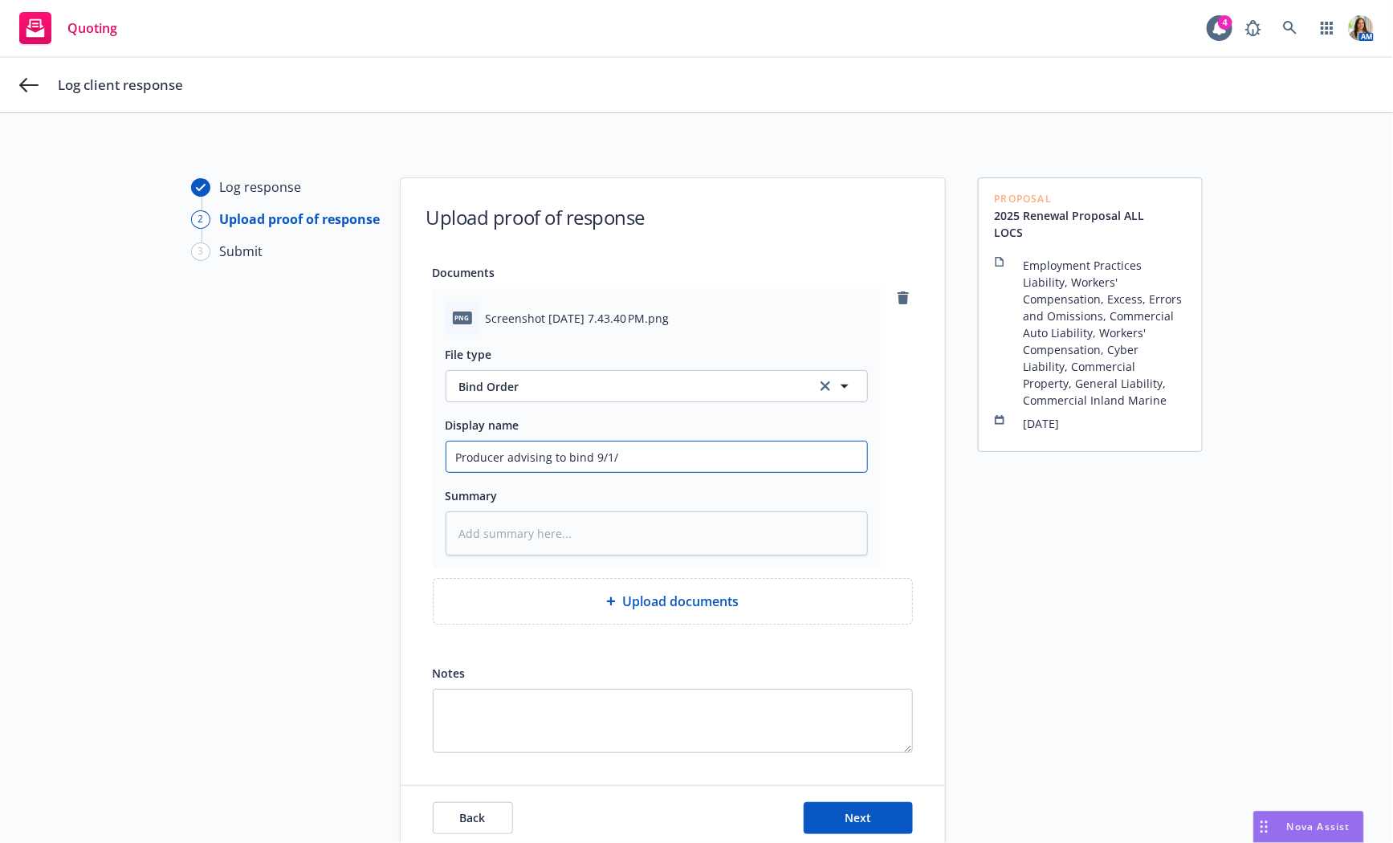
type input "Producer advising to bind 9/1/2"
type textarea "x"
type input "Producer advising to bind 9/1/25"
type textarea "x"
type input "Producer advising to bind 9/1/25"
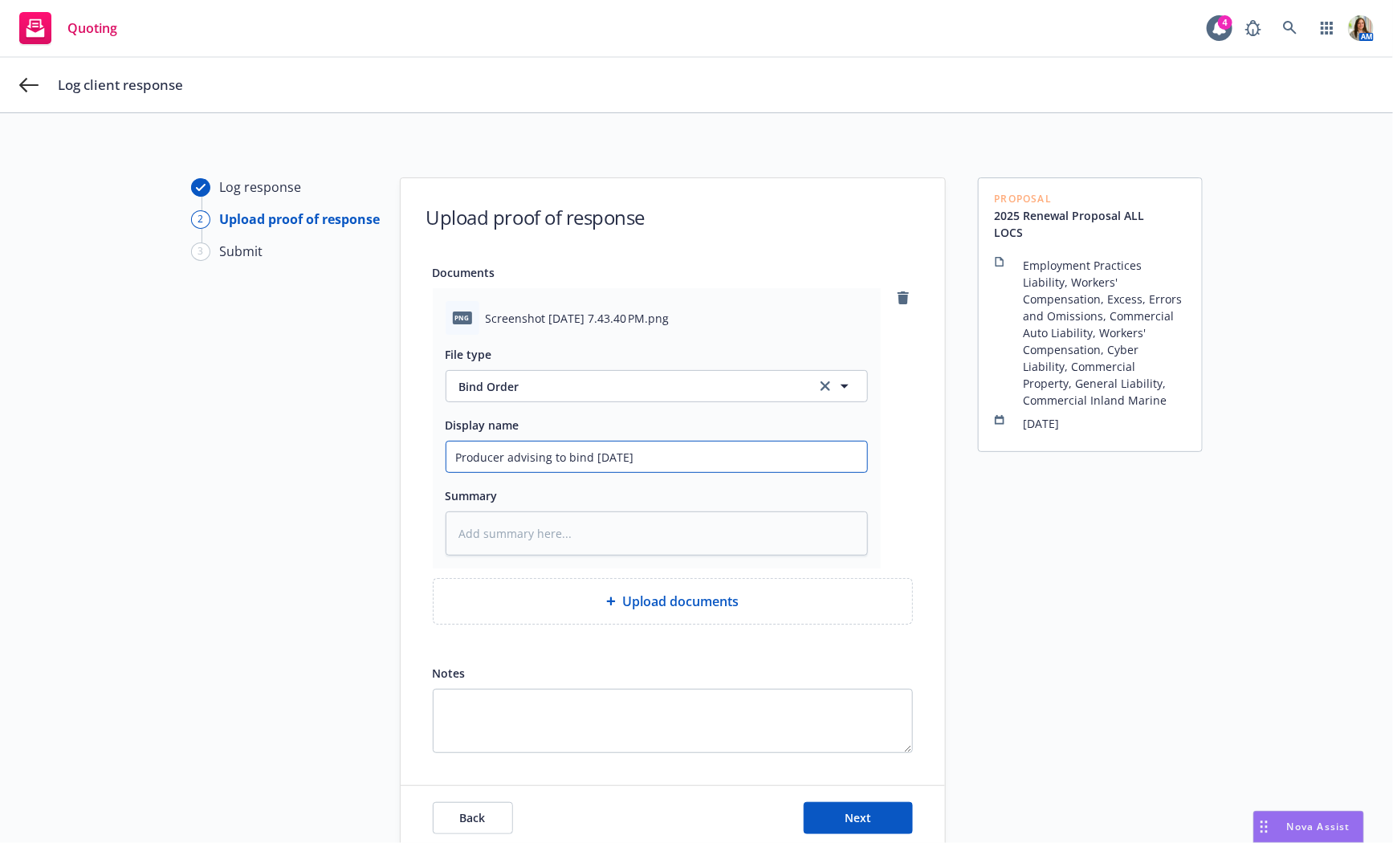
type textarea "x"
type input "Producer advising to bind 9/1/25 r"
type textarea "x"
type input "Producer advising to bind 9/1/25 re"
type textarea "x"
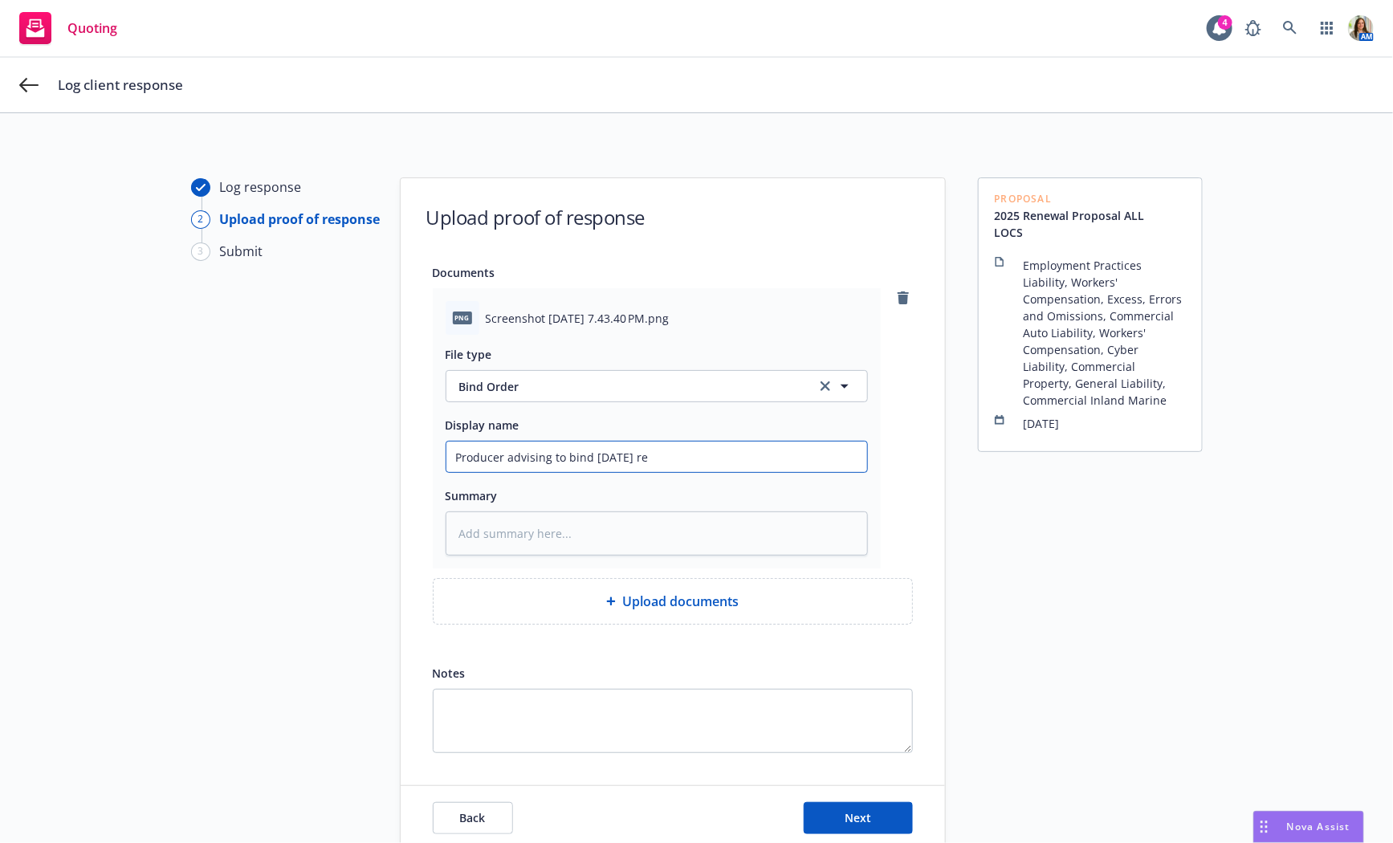
type input "Producer advising to bind 9/1/25 ren"
type textarea "x"
type input "Producer advising to bind 9/1/25 rene"
type textarea "x"
type input "Producer advising to bind 9/1/25 renew"
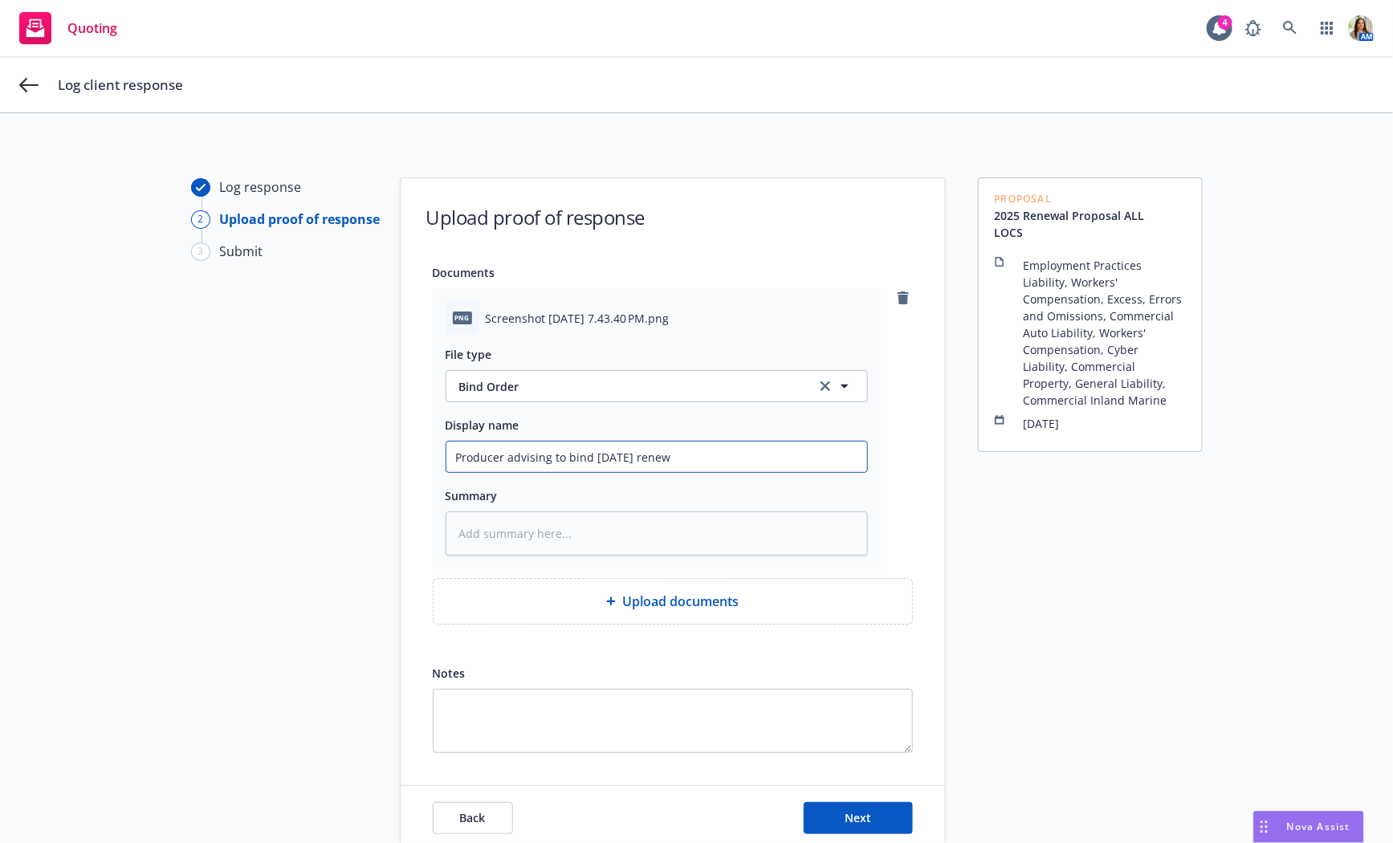
type textarea "x"
type input "Producer advising to bind 9/1/25 renewa"
type textarea "x"
type input "Producer advising to bind 9/1/25 renewal"
type textarea "x"
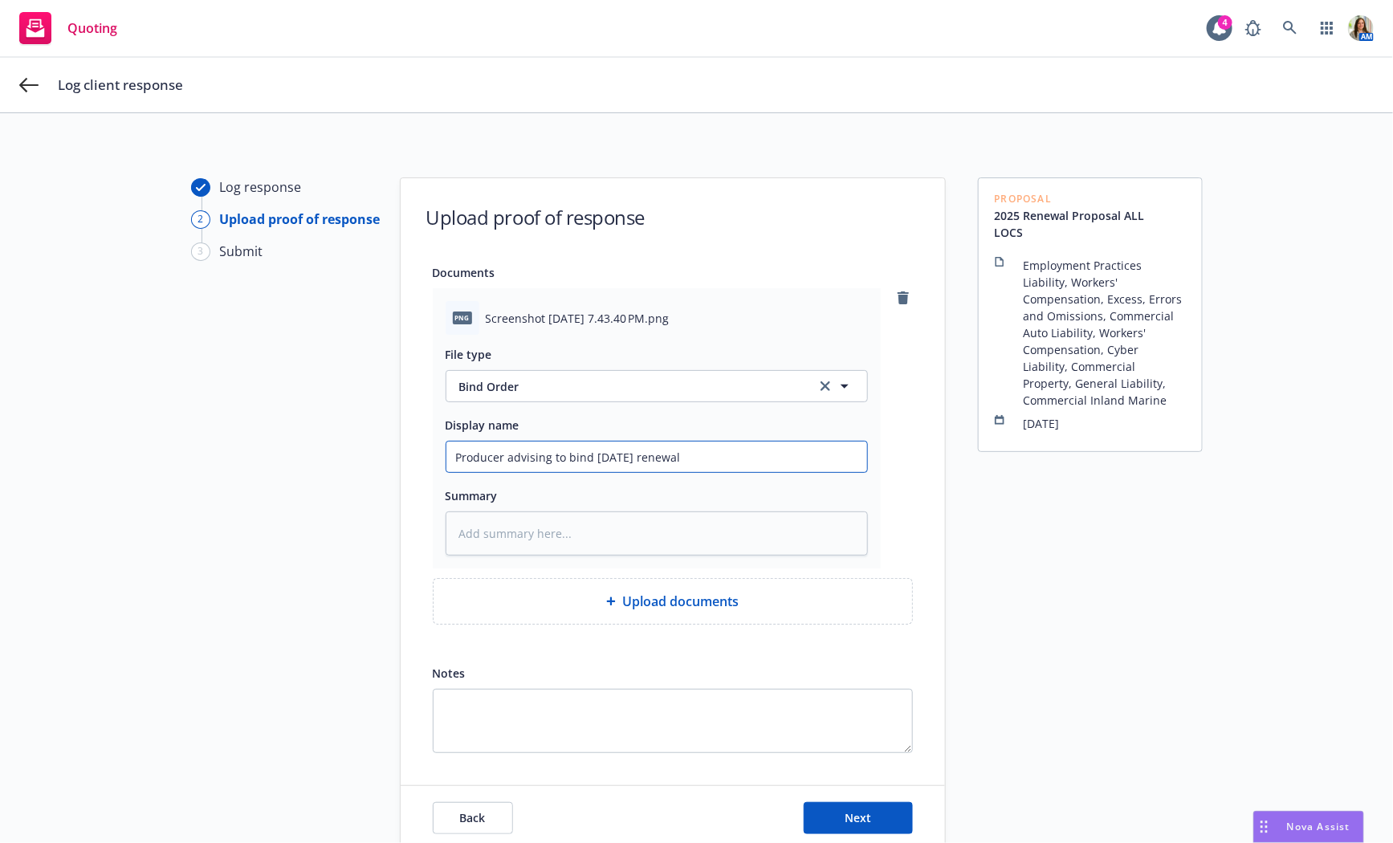
type input "Producer advising to bind 9/1/25 renewal"
type textarea "x"
type input "Producer advising to bind 9/1/25 renewal p"
type textarea "x"
type input "Producer advising to bind 9/1/25 renewal pe"
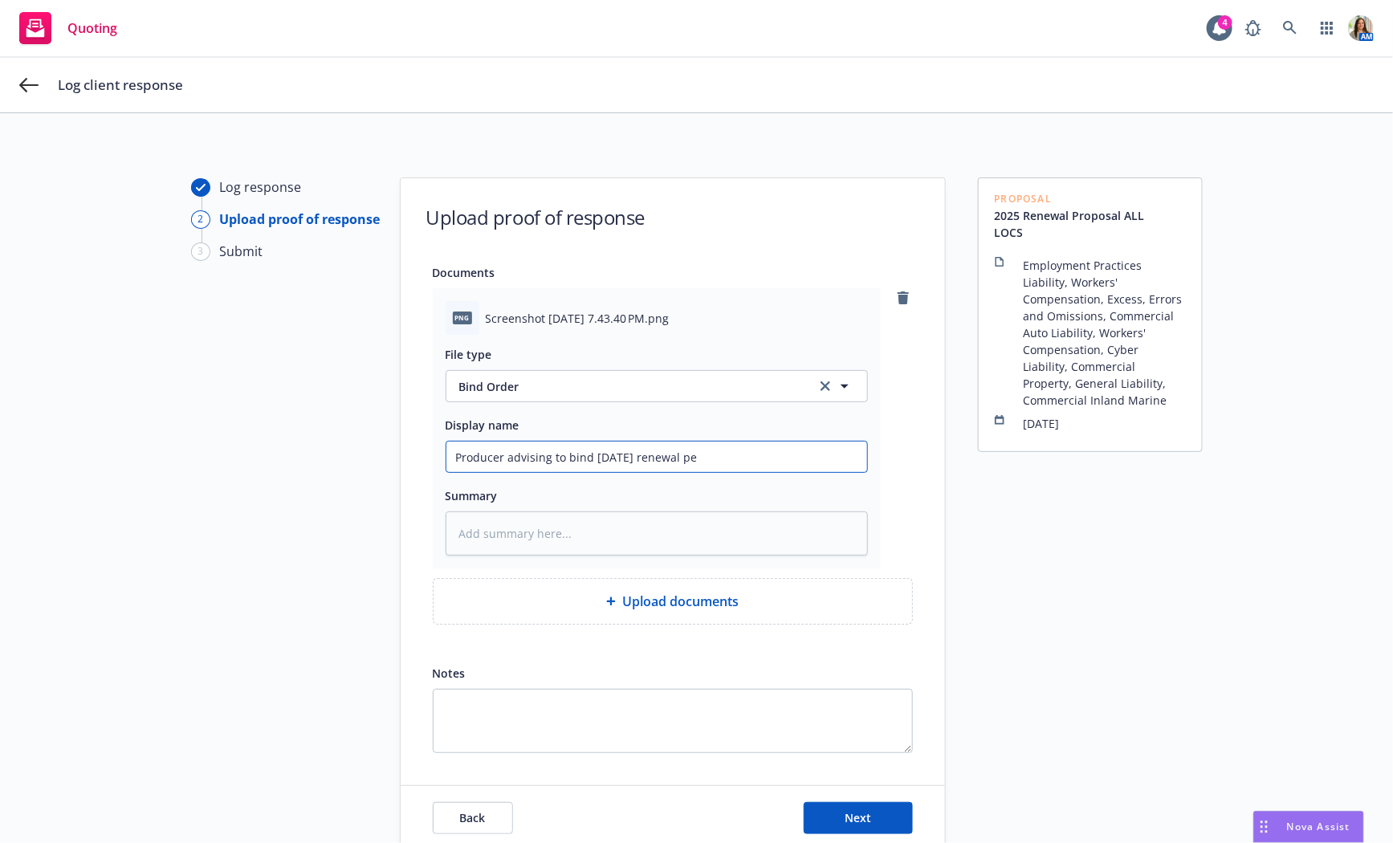
type textarea "x"
type input "Producer advising to bind 9/1/25 renewal per"
type textarea "x"
type input "Producer advising to bind 9/1/25 renewal per"
type textarea "x"
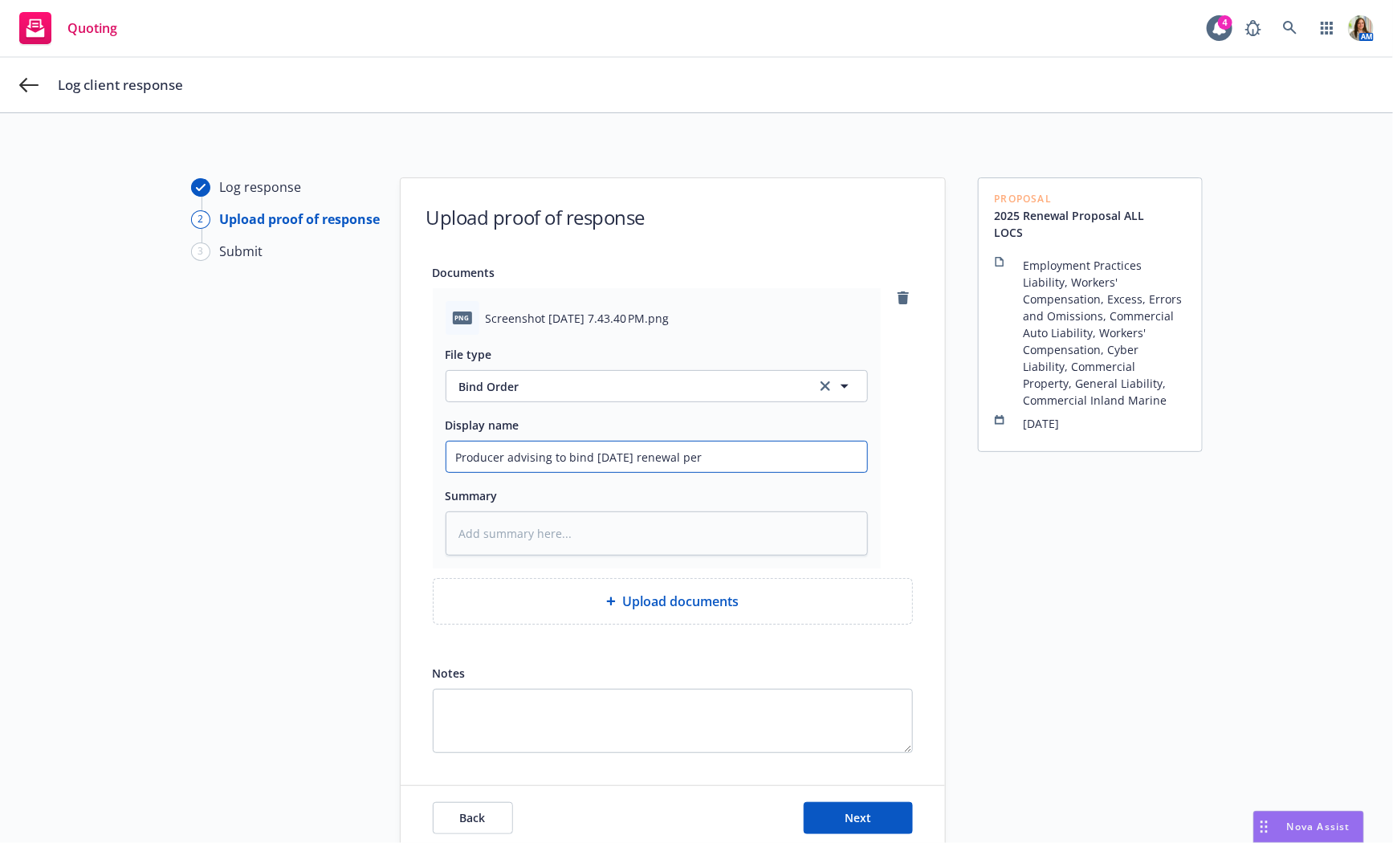
type input "Producer advising to bind 9/1/25 renewal per m"
type textarea "x"
type input "Producer advising to bind 9/1/25 renewal per me"
type textarea "x"
type input "Producer advising to bind 9/1/25 renewal per mee"
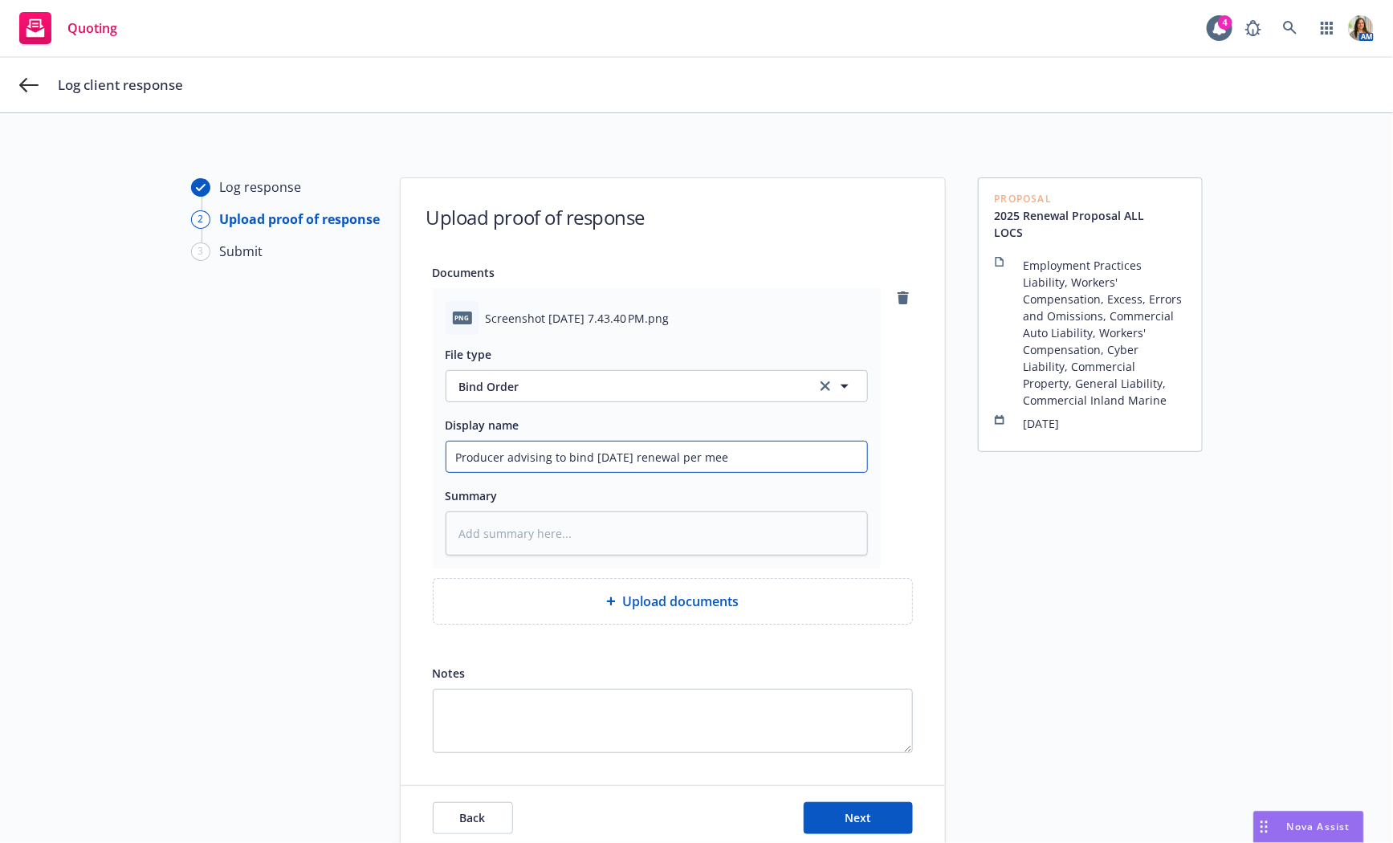
type textarea "x"
type input "Producer advising to bind 9/1/25 renewal per meet"
type textarea "x"
type input "Producer advising to bind 9/1/25 renewal per meeti"
type textarea "x"
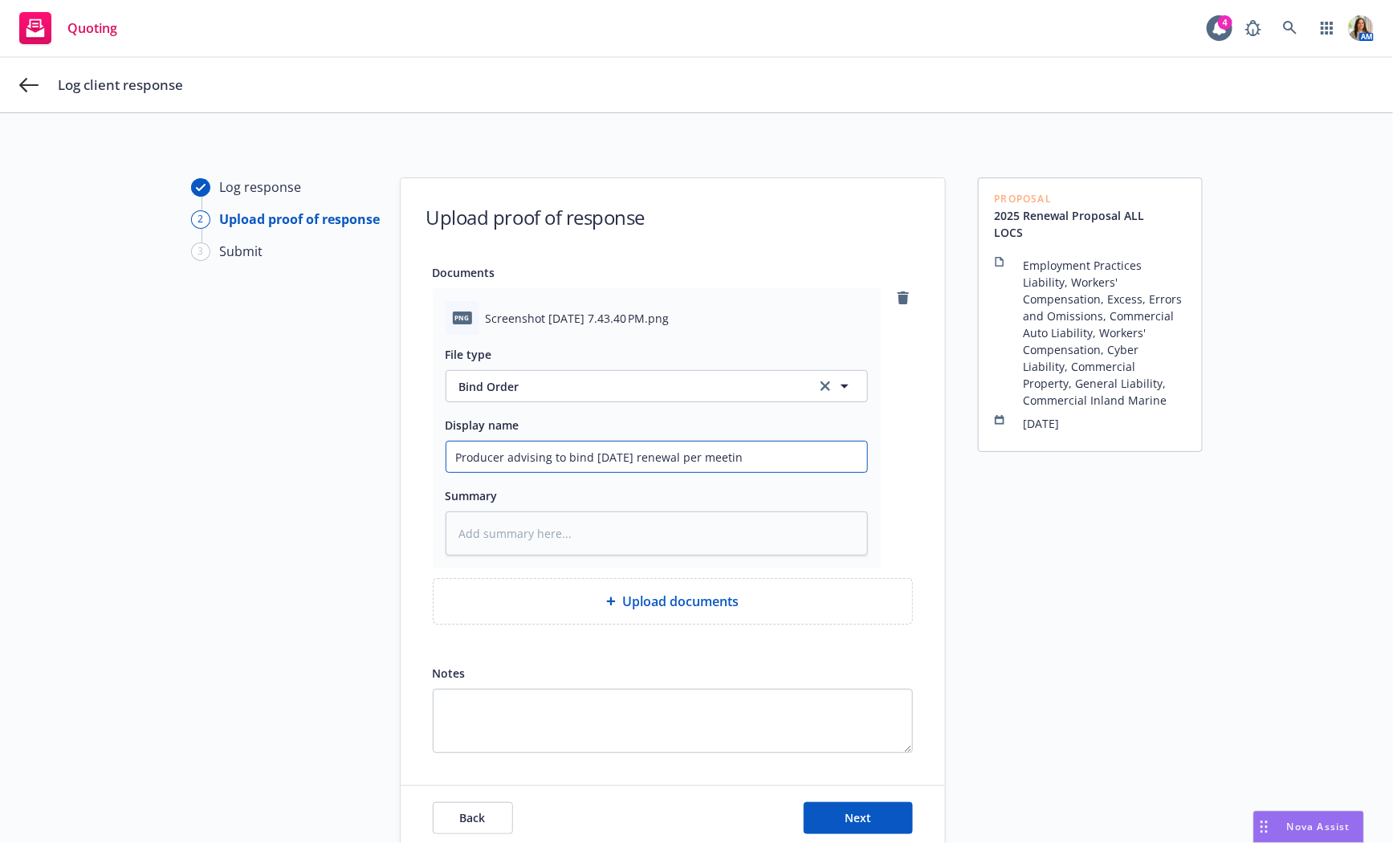
type input "Producer advising to bind 9/1/25 renewal per meeting"
type textarea "x"
type input "Producer advising to bind 9/1/25 renewal per meeting"
type textarea "x"
type input "Producer advising to bind 9/1/25 renewal per meeting w"
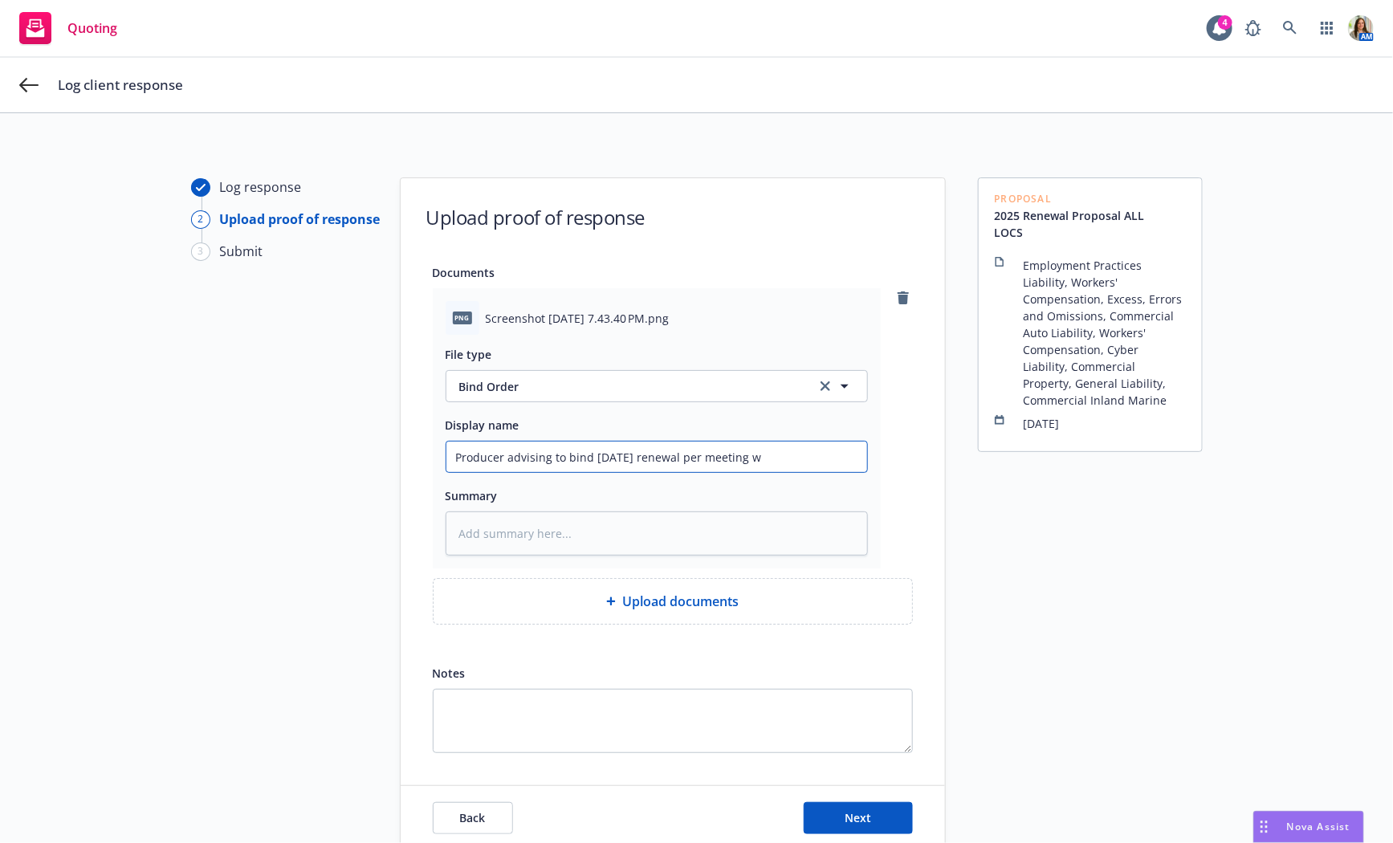
type textarea "x"
type input "Producer advising to bind 9/1/25 renewal per meeting wi"
type textarea "x"
type input "Producer advising to bind 9/1/25 renewal per meeting with"
type textarea "x"
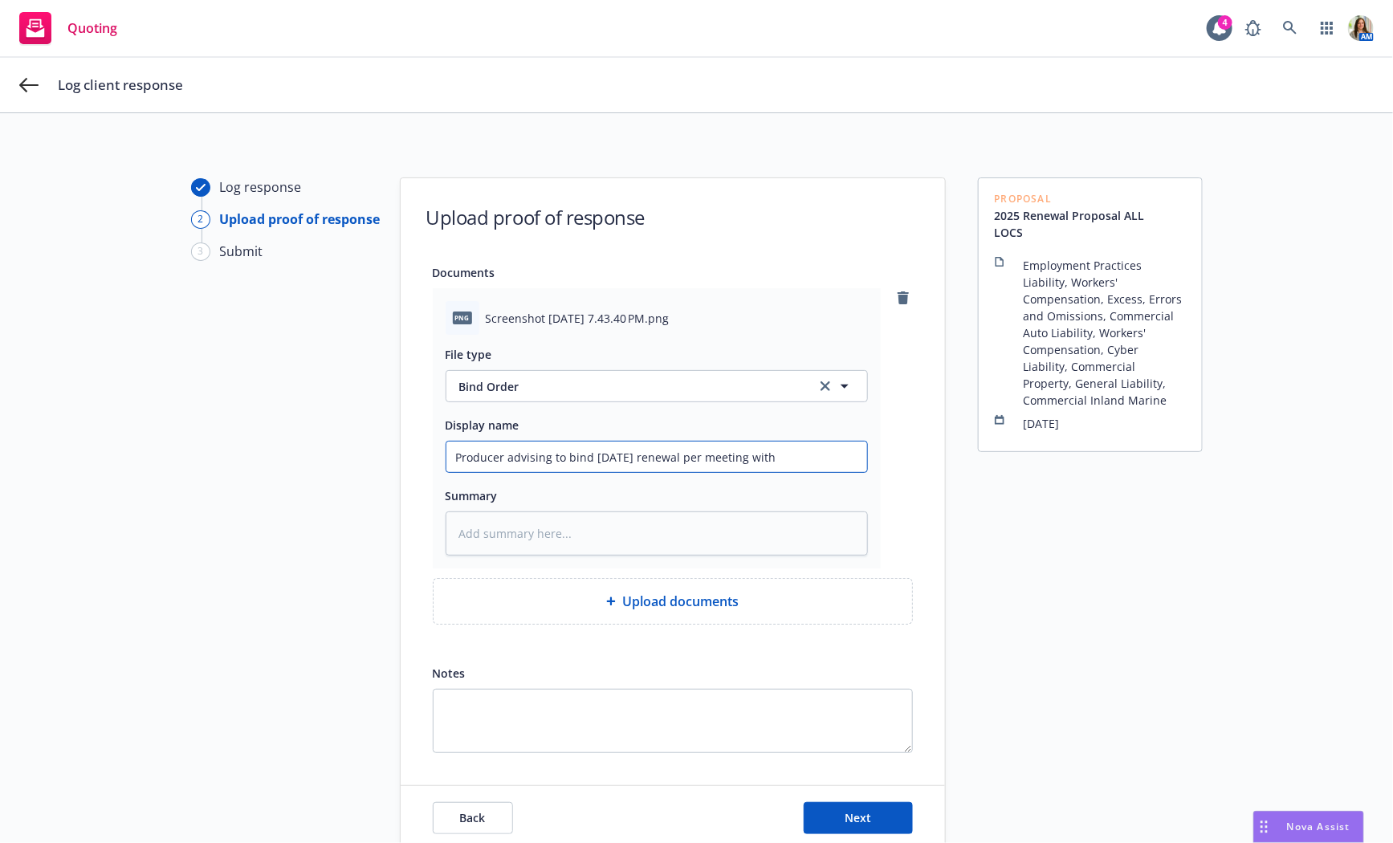
type input "Producer advising to bind 9/1/25 renewal per meeting with"
type textarea "x"
type input "Producer advising to bind 9/1/25 renewal per meeting with I"
type textarea "x"
type input "Producer advising to bind 9/1/25 renewal per meeting with In"
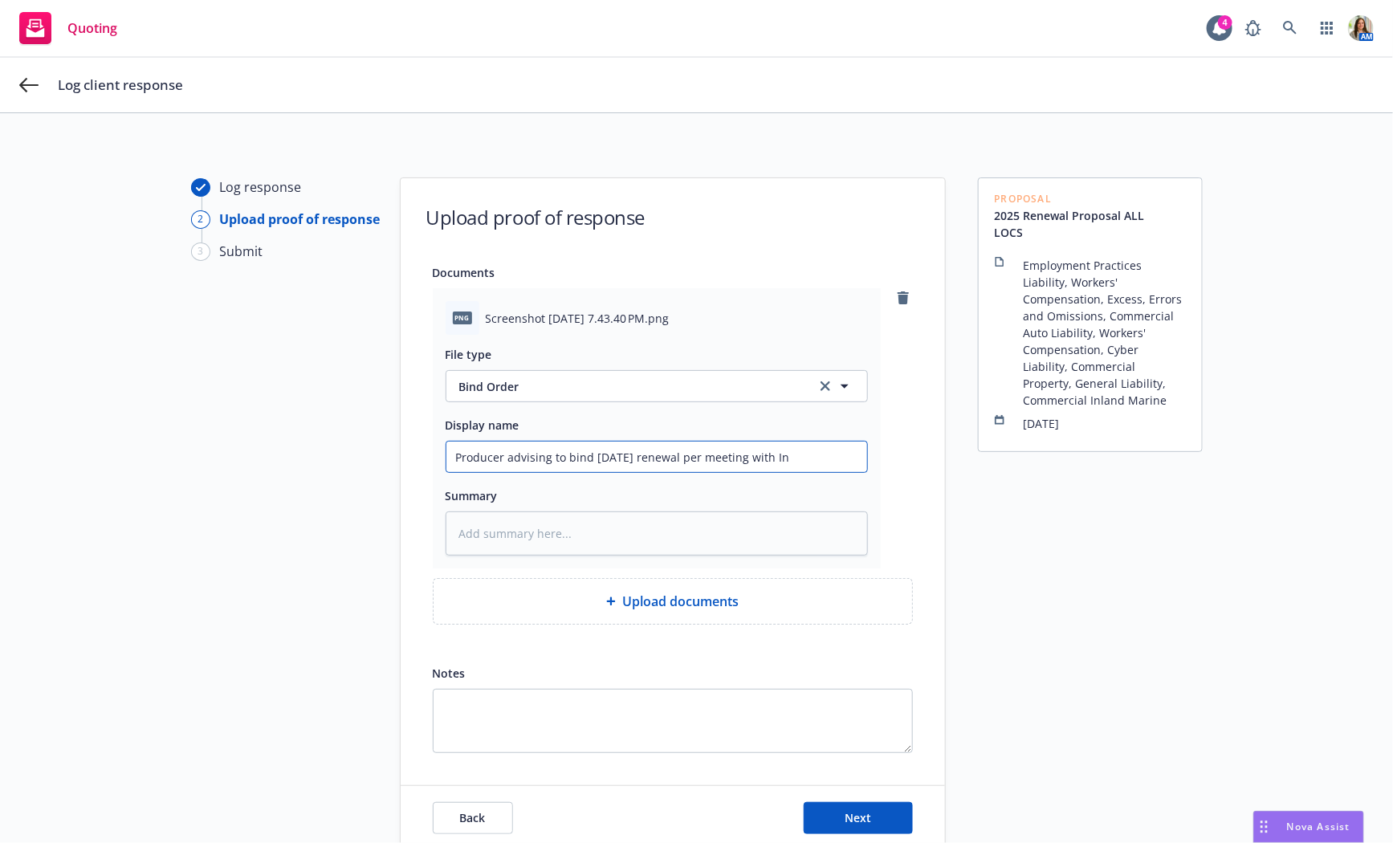
type textarea "x"
type input "Producer advising to bind 9/1/25 renewal per meeting with Ins"
type textarea "x"
type input "Producer advising to bind 9/1/25 renewal per meeting with Insur"
type textarea "x"
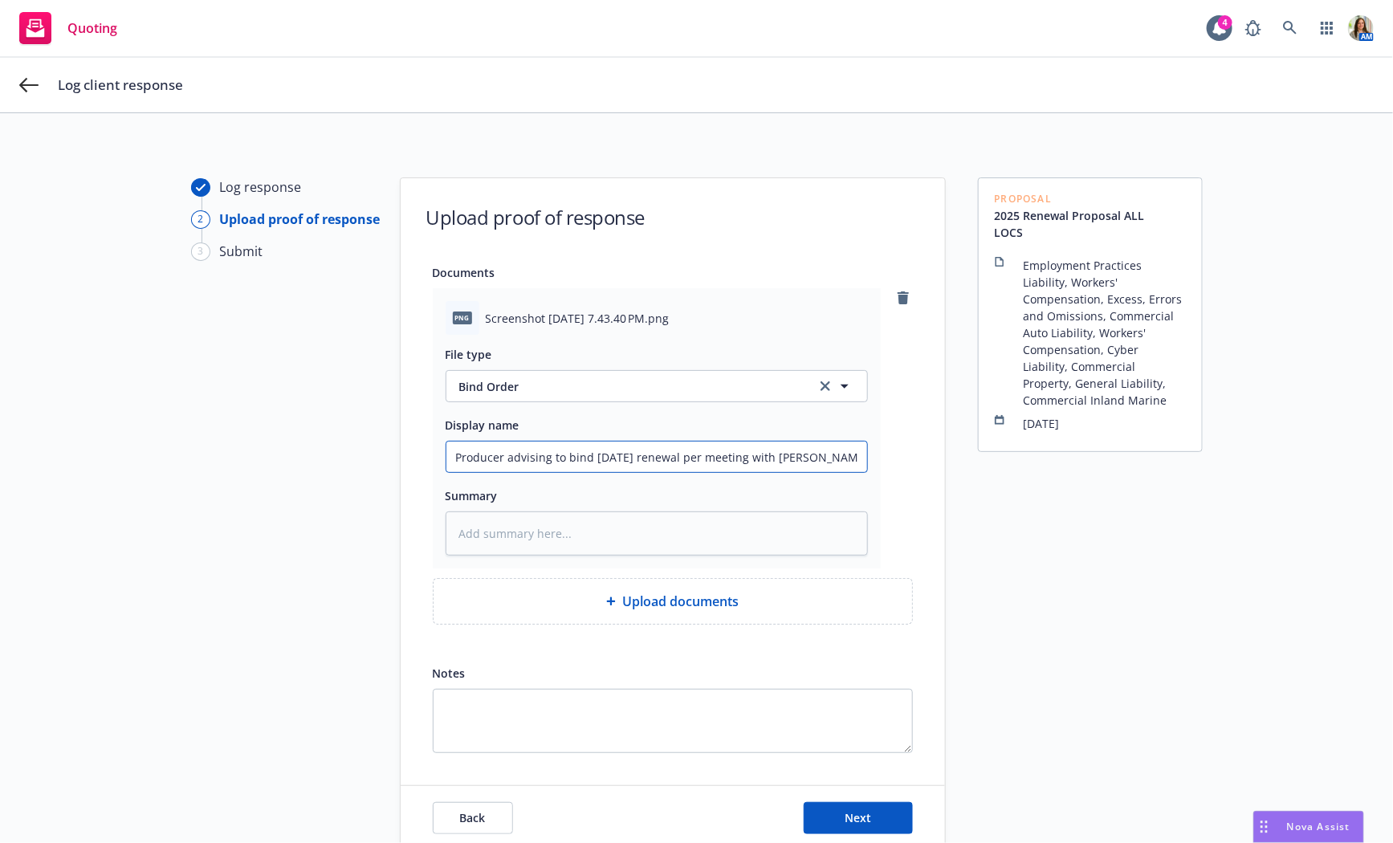
type input "Producer advising to bind 9/1/25 renewal per meeting with Insure"
type textarea "x"
type input "Producer advising to bind 9/1/25 renewal per meeting with Insured"
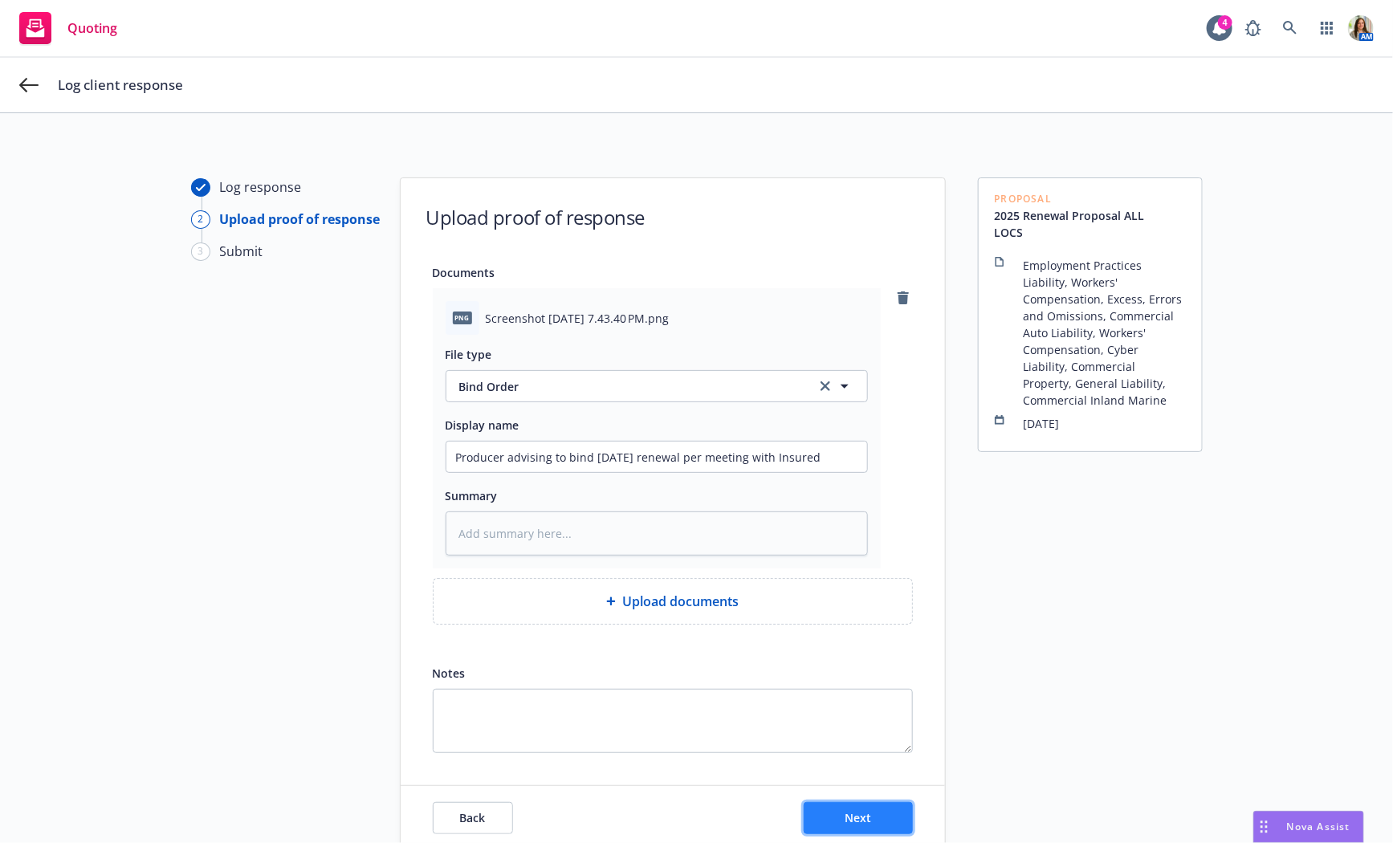
click at [847, 817] on span "Next" at bounding box center [857, 817] width 26 height 15
type textarea "x"
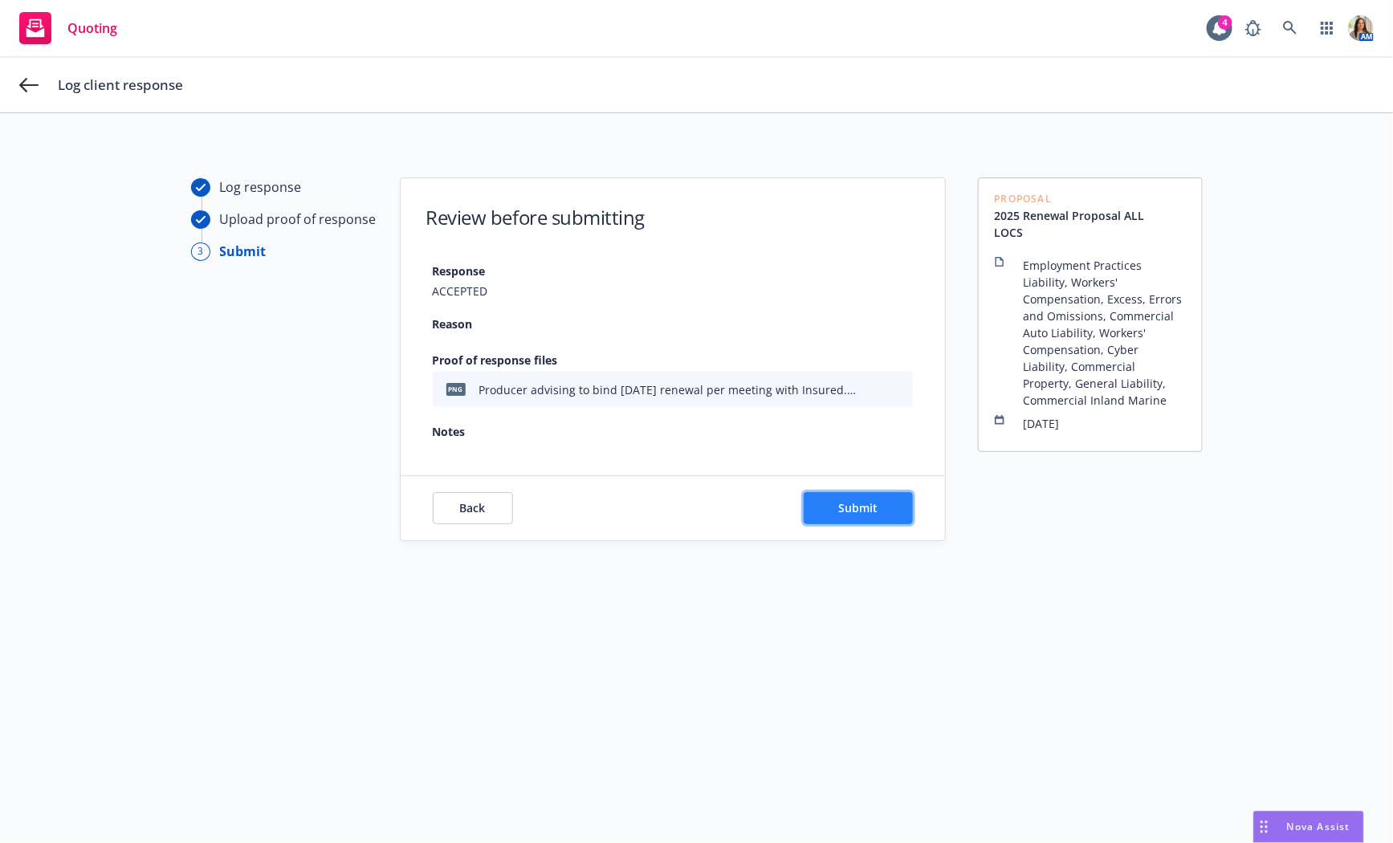
click at [876, 508] on span "Submit" at bounding box center [857, 507] width 39 height 15
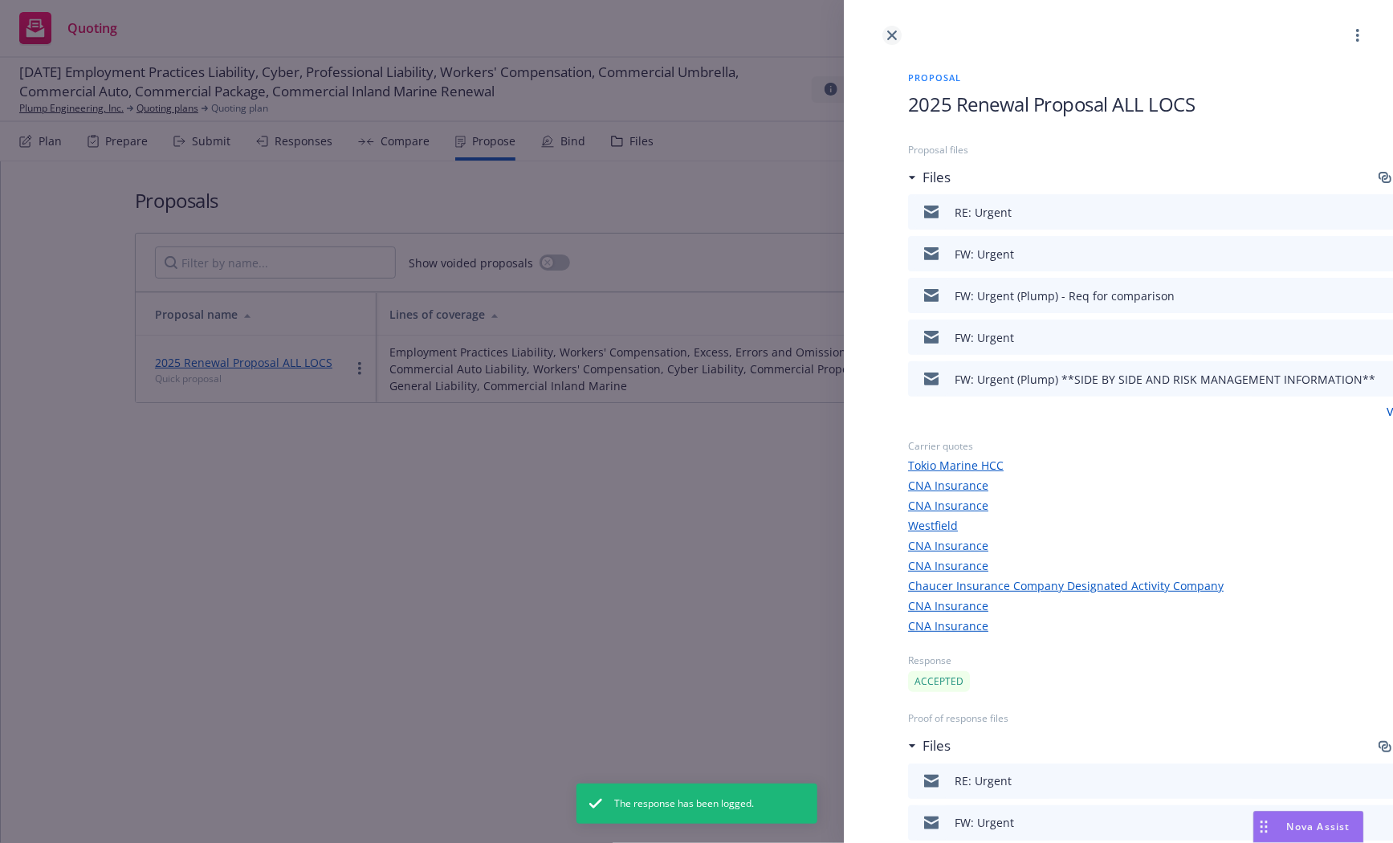
click at [890, 41] on link "close" at bounding box center [891, 35] width 19 height 19
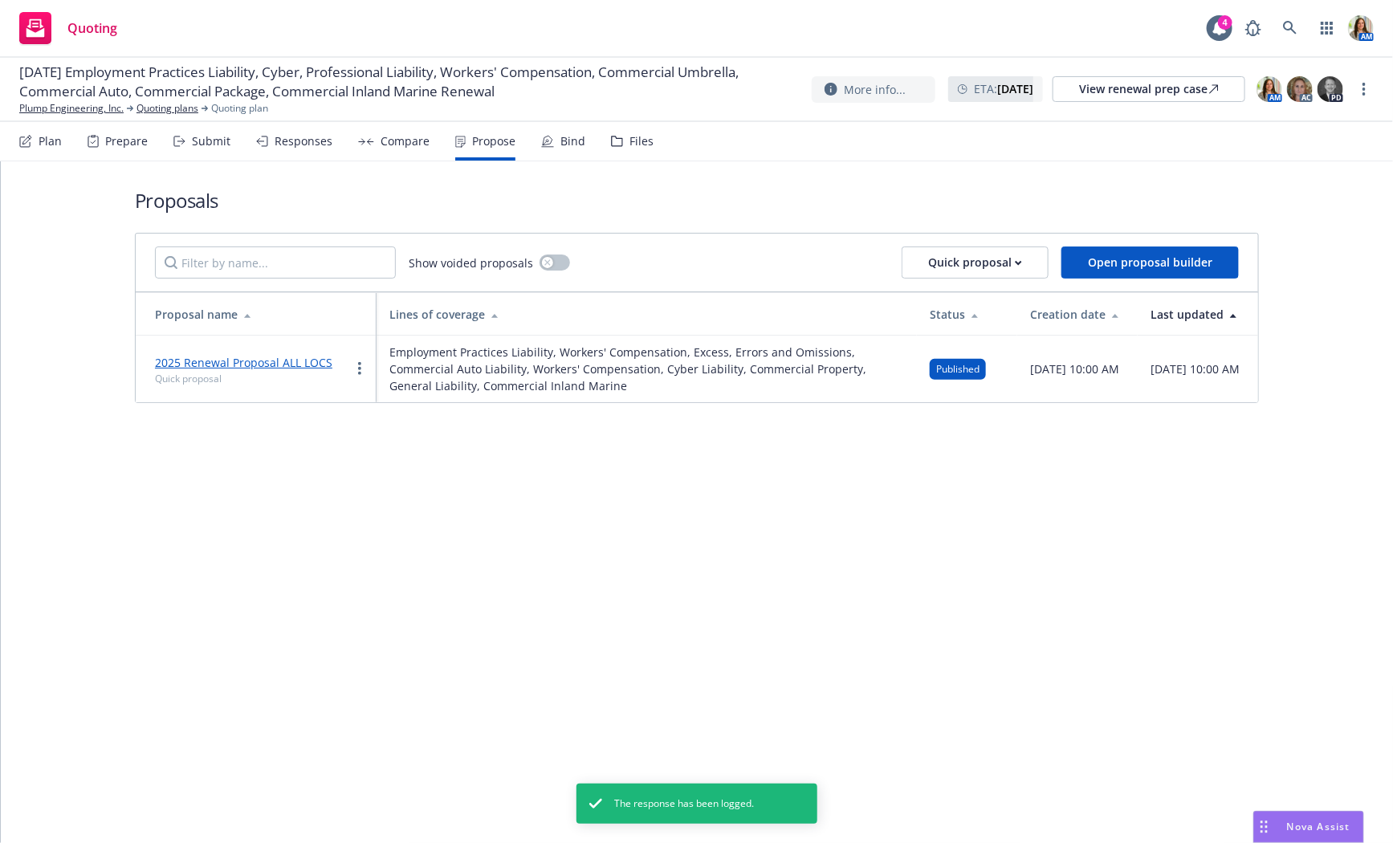
click at [582, 136] on div "Plan Prepare Submit Responses Compare Propose Bind Files" at bounding box center [336, 141] width 634 height 39
click at [562, 136] on div "Bind" at bounding box center [572, 141] width 25 height 13
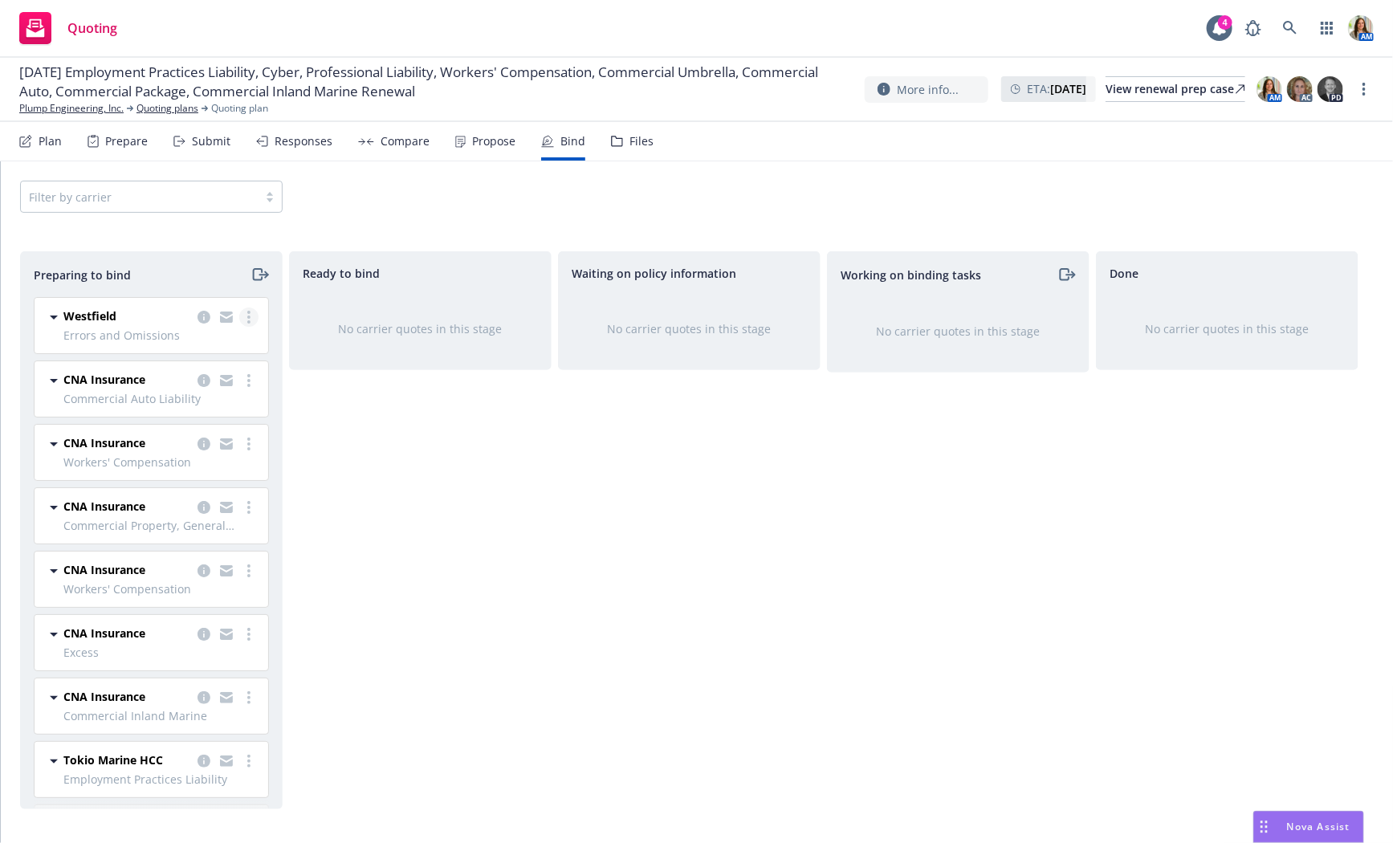
click at [250, 312] on link "more" at bounding box center [248, 316] width 19 height 19
click at [189, 481] on span "Copy logging email" at bounding box center [170, 477] width 140 height 15
click at [309, 127] on div "Responses" at bounding box center [294, 141] width 76 height 39
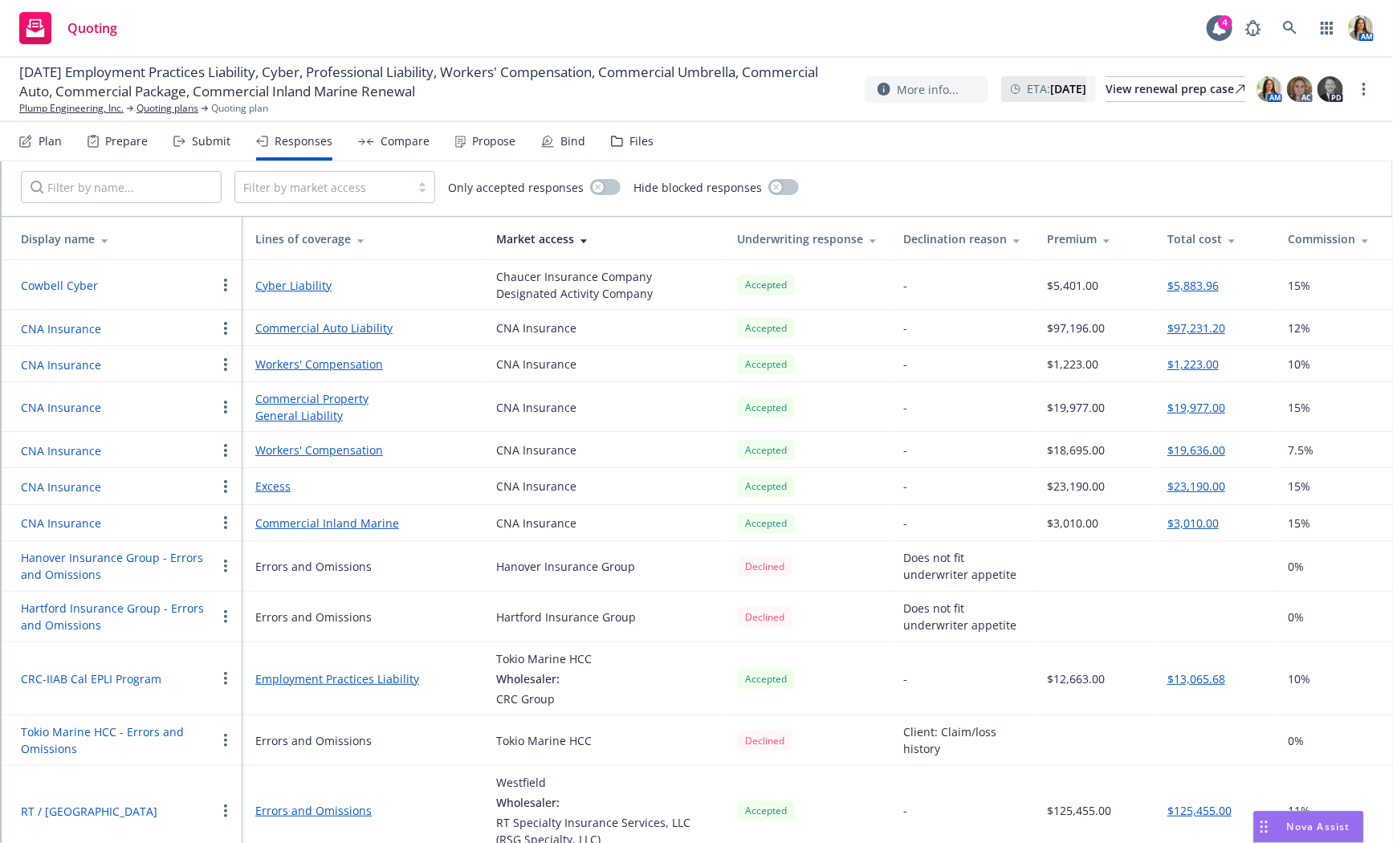
scroll to position [93, 0]
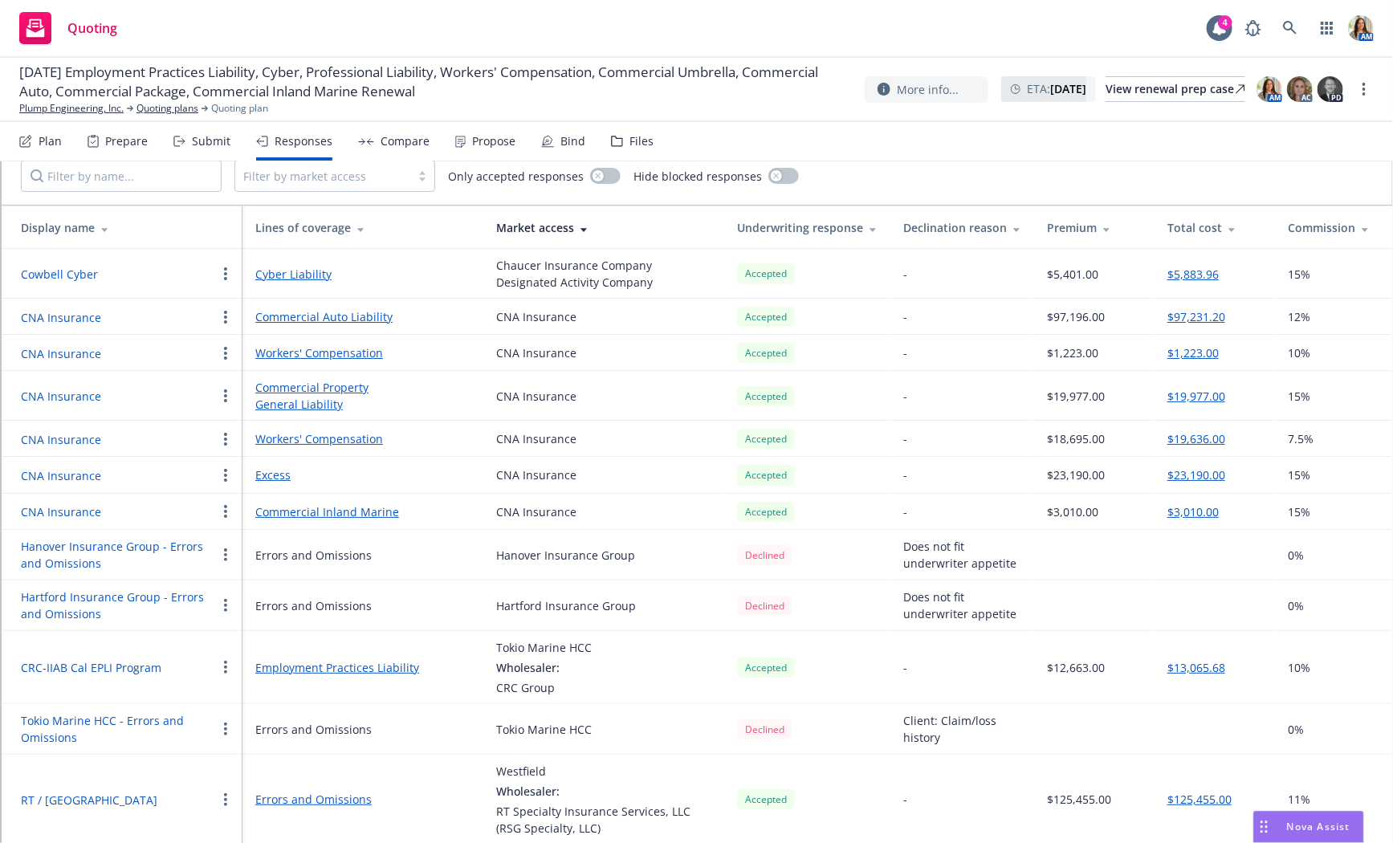
click at [55, 798] on button "RT / [GEOGRAPHIC_DATA]" at bounding box center [89, 799] width 136 height 17
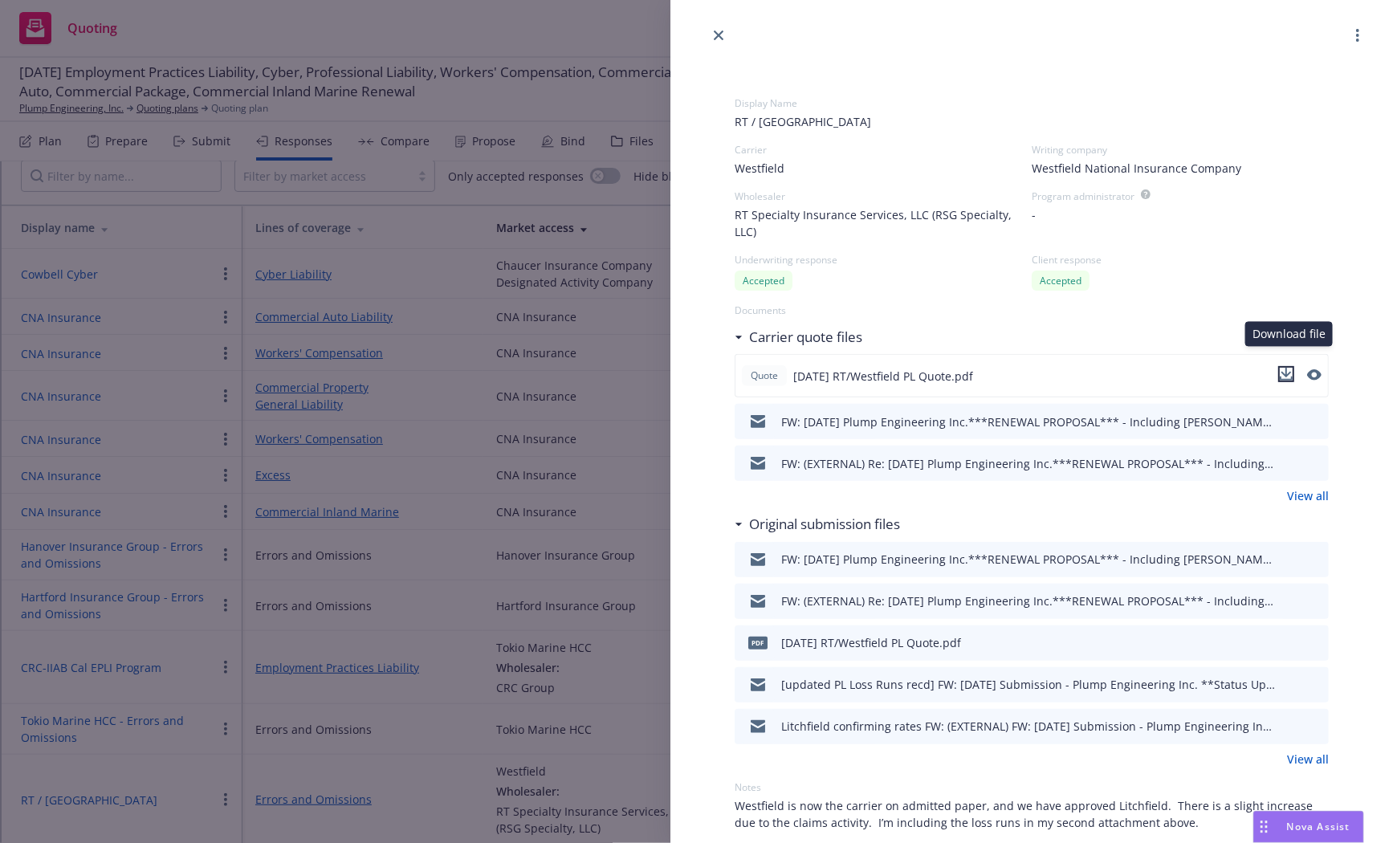
click at [1286, 376] on icon "download file" at bounding box center [1285, 378] width 13 height 4
click at [1307, 487] on link "View all" at bounding box center [1308, 495] width 42 height 17
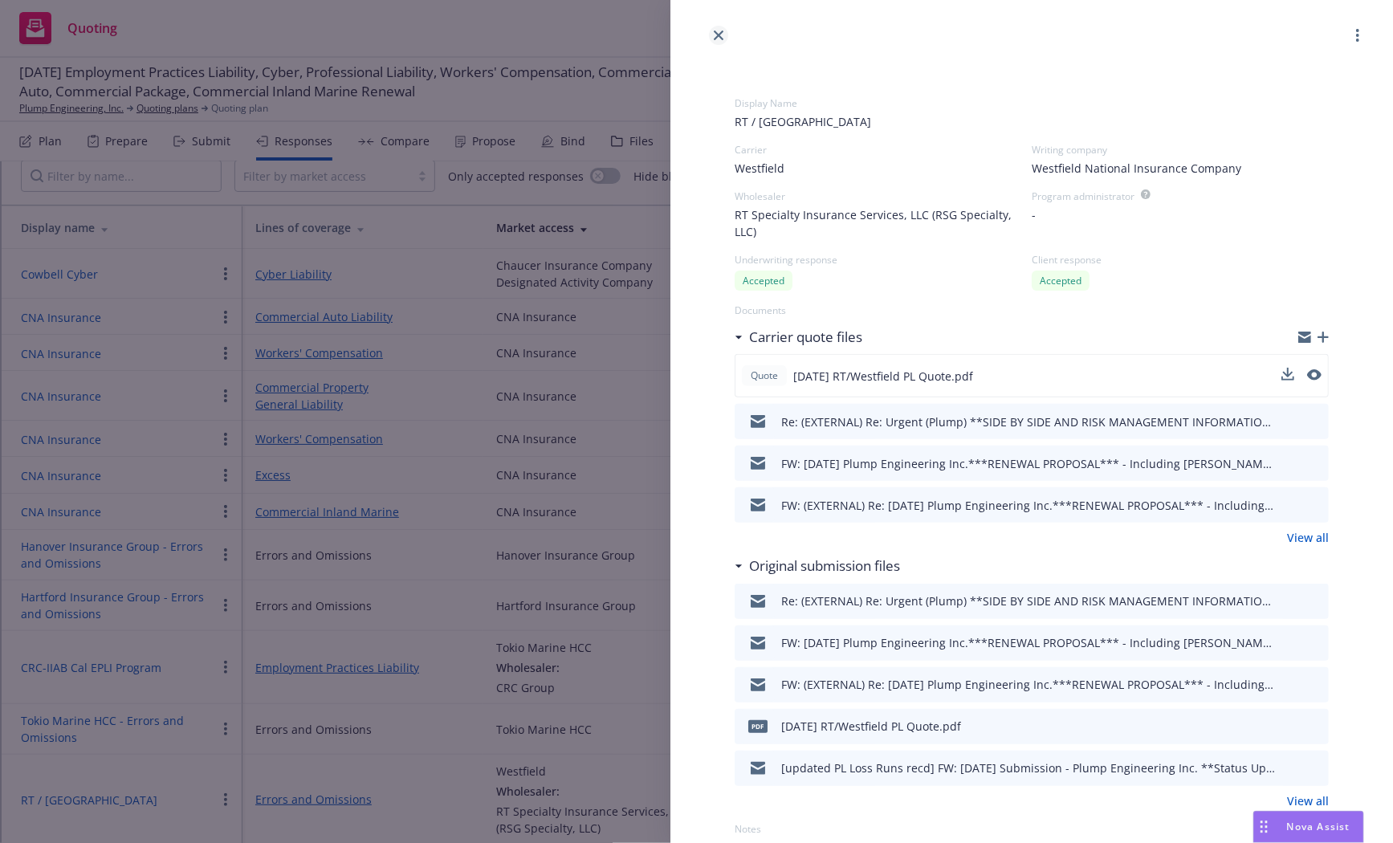
click at [718, 34] on icon "close" at bounding box center [719, 36] width 10 height 10
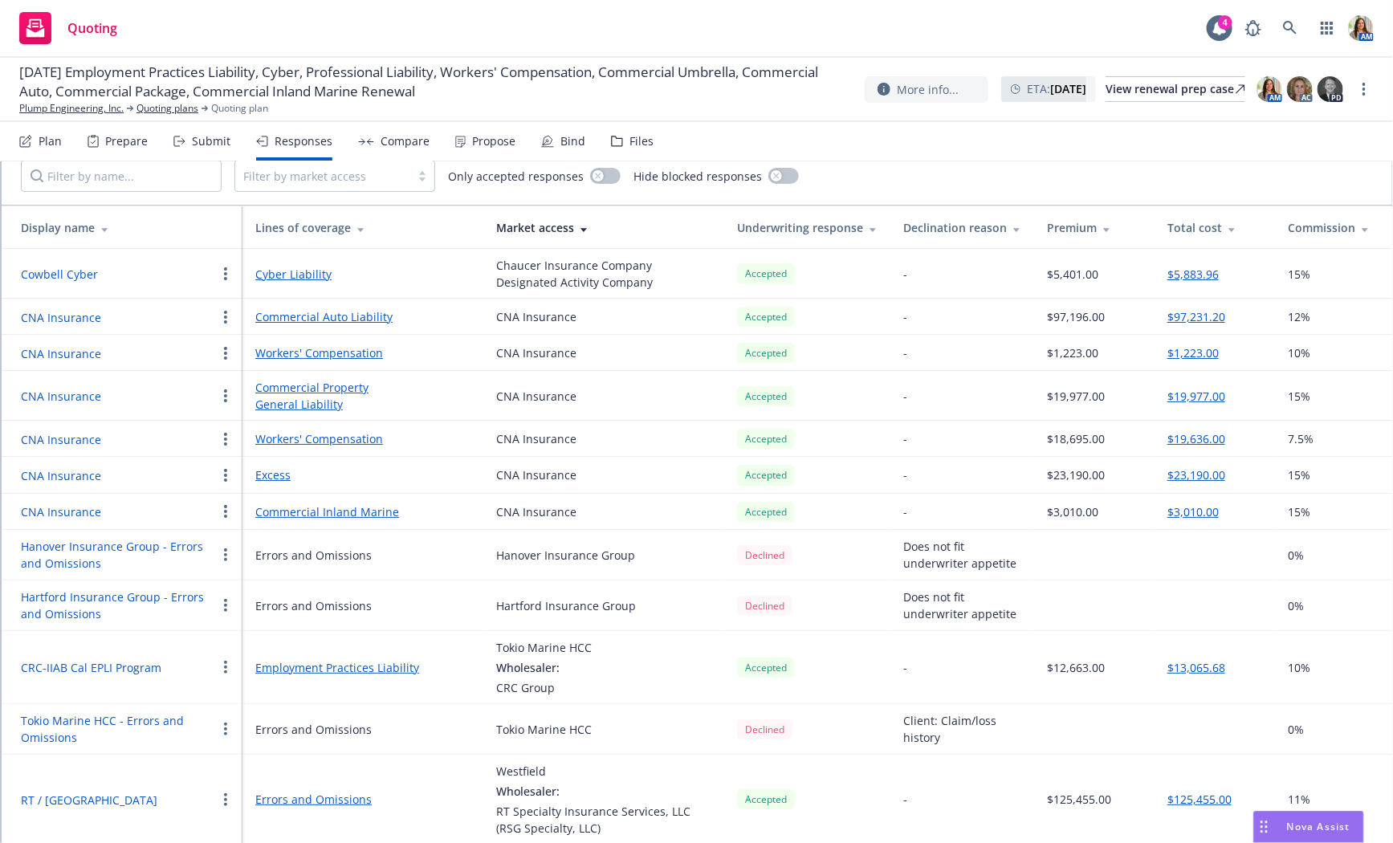
click at [619, 150] on div "Files" at bounding box center [632, 141] width 43 height 39
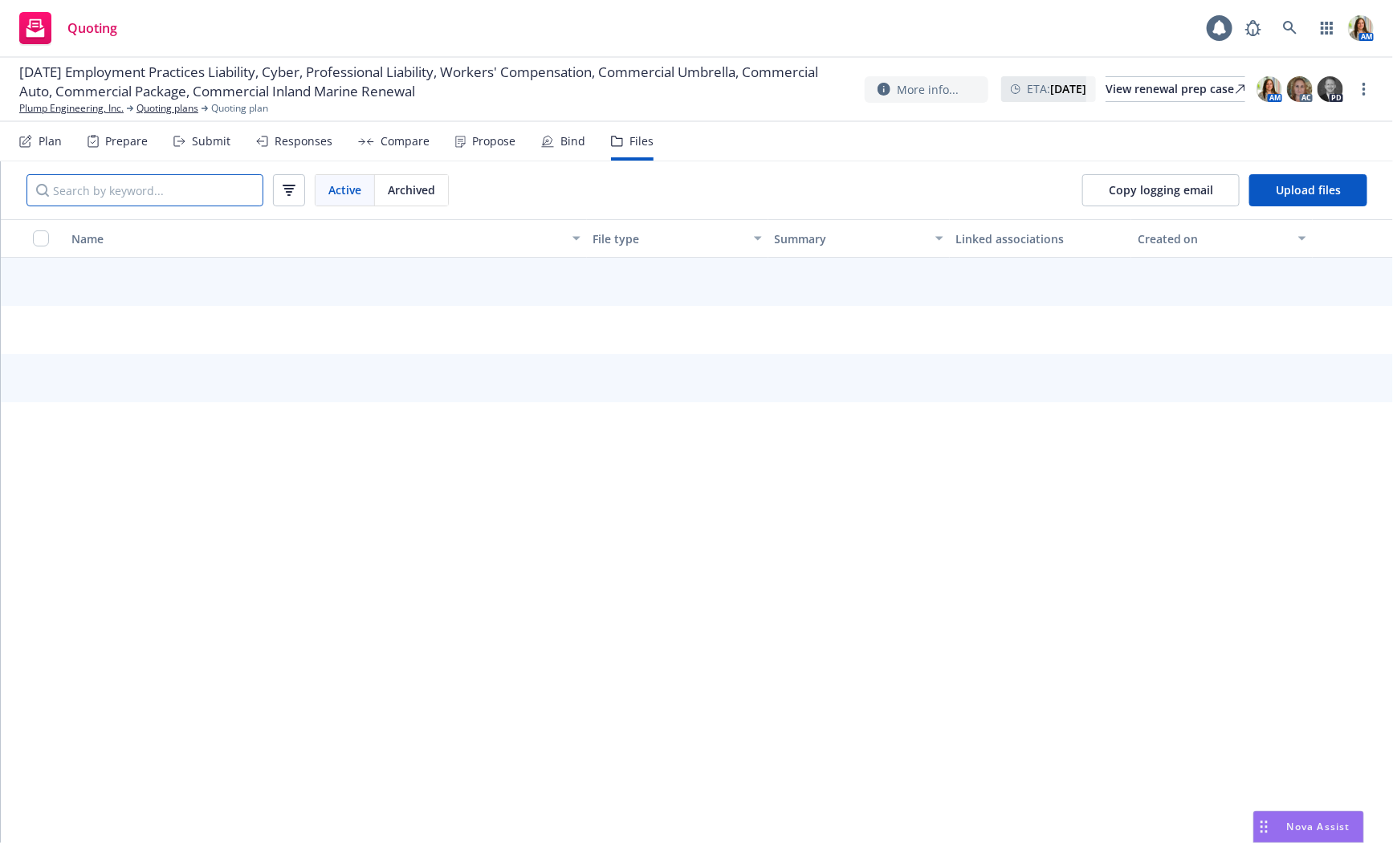
click at [177, 190] on input "Search by keyword..." at bounding box center [144, 190] width 237 height 32
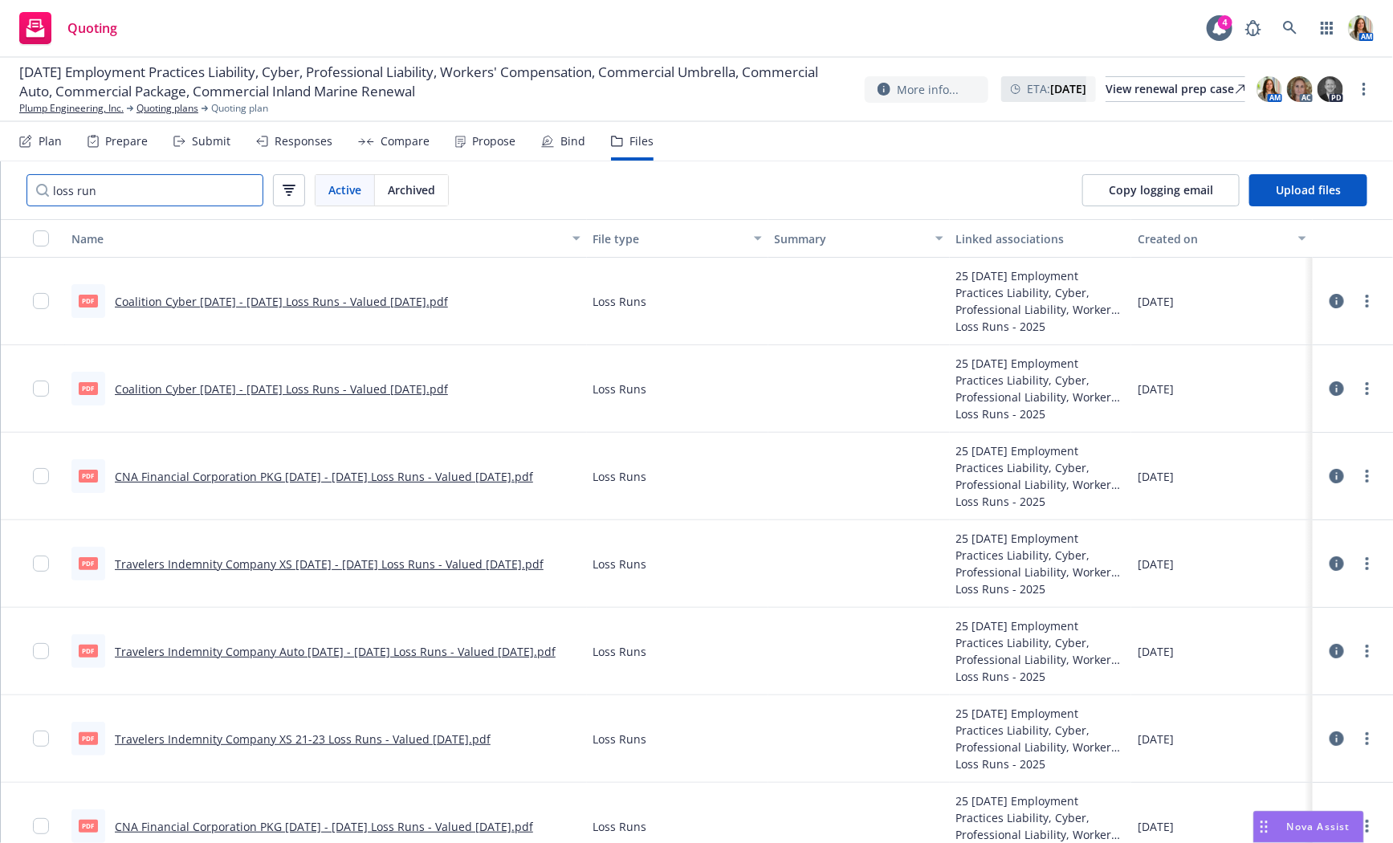
scroll to position [44, 0]
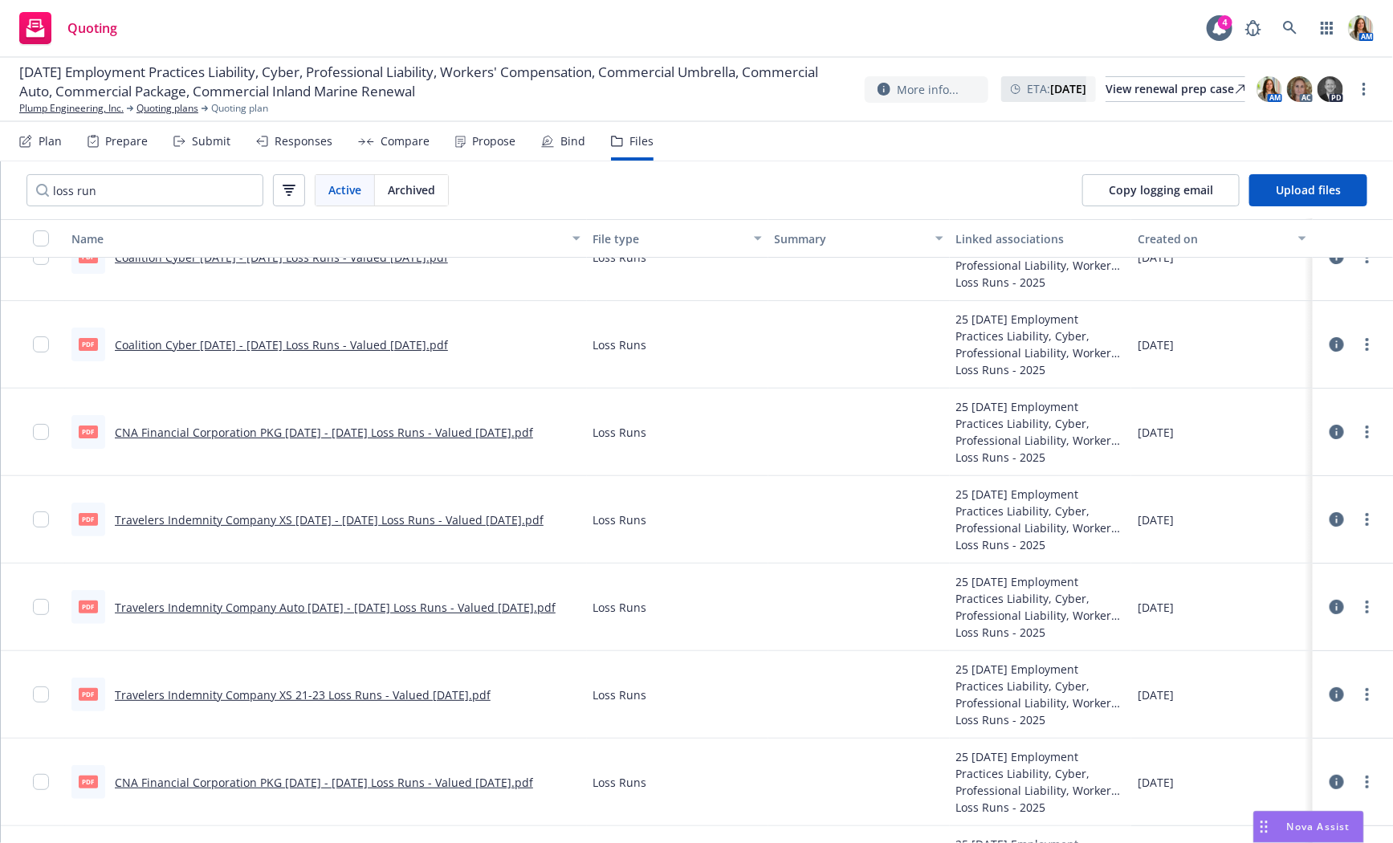
click at [327, 426] on link "CNA Financial Corporation PKG 2023 - 2024 Loss Runs - Valued 2025-06-03.pdf" at bounding box center [324, 432] width 418 height 15
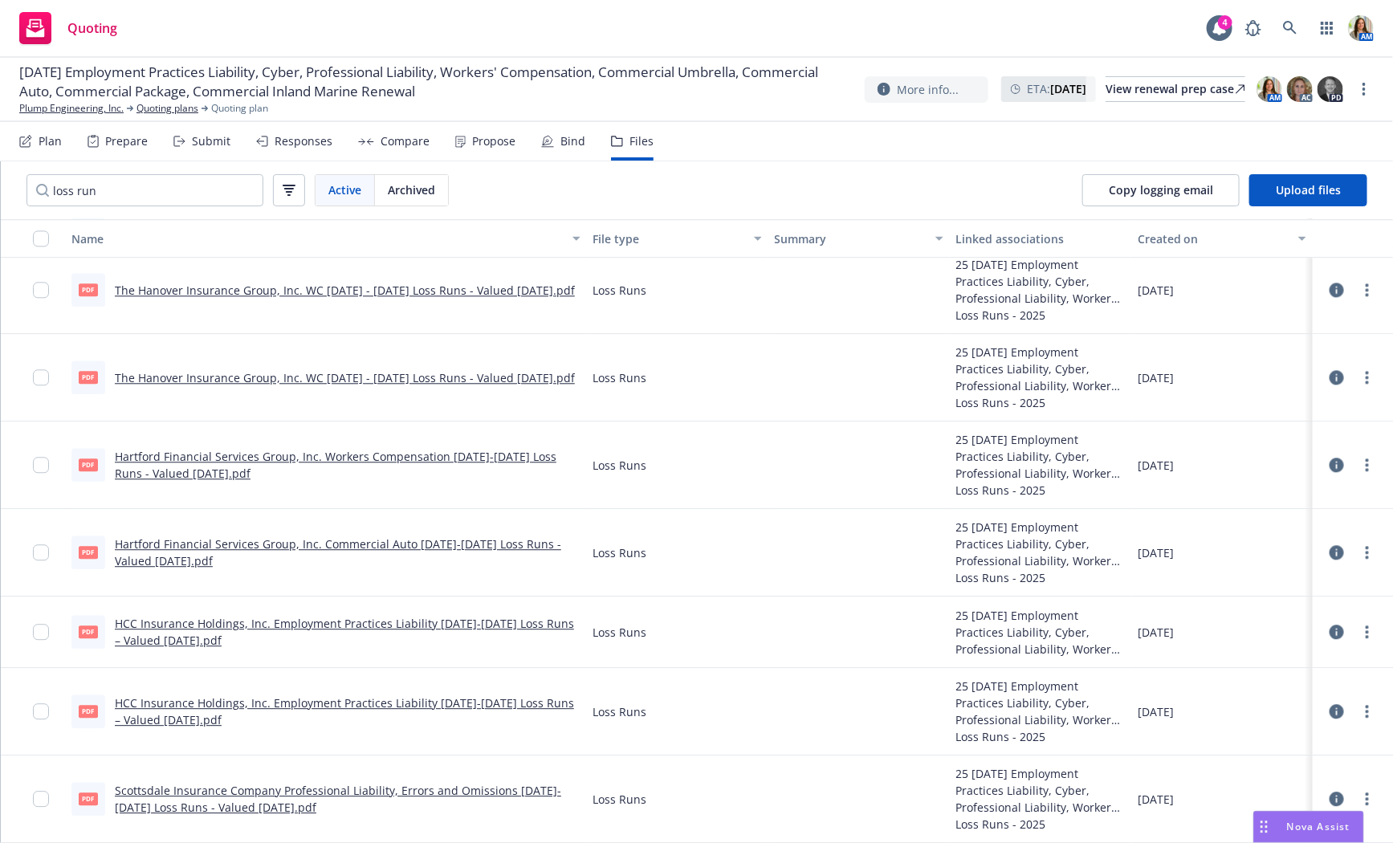
scroll to position [1816, 0]
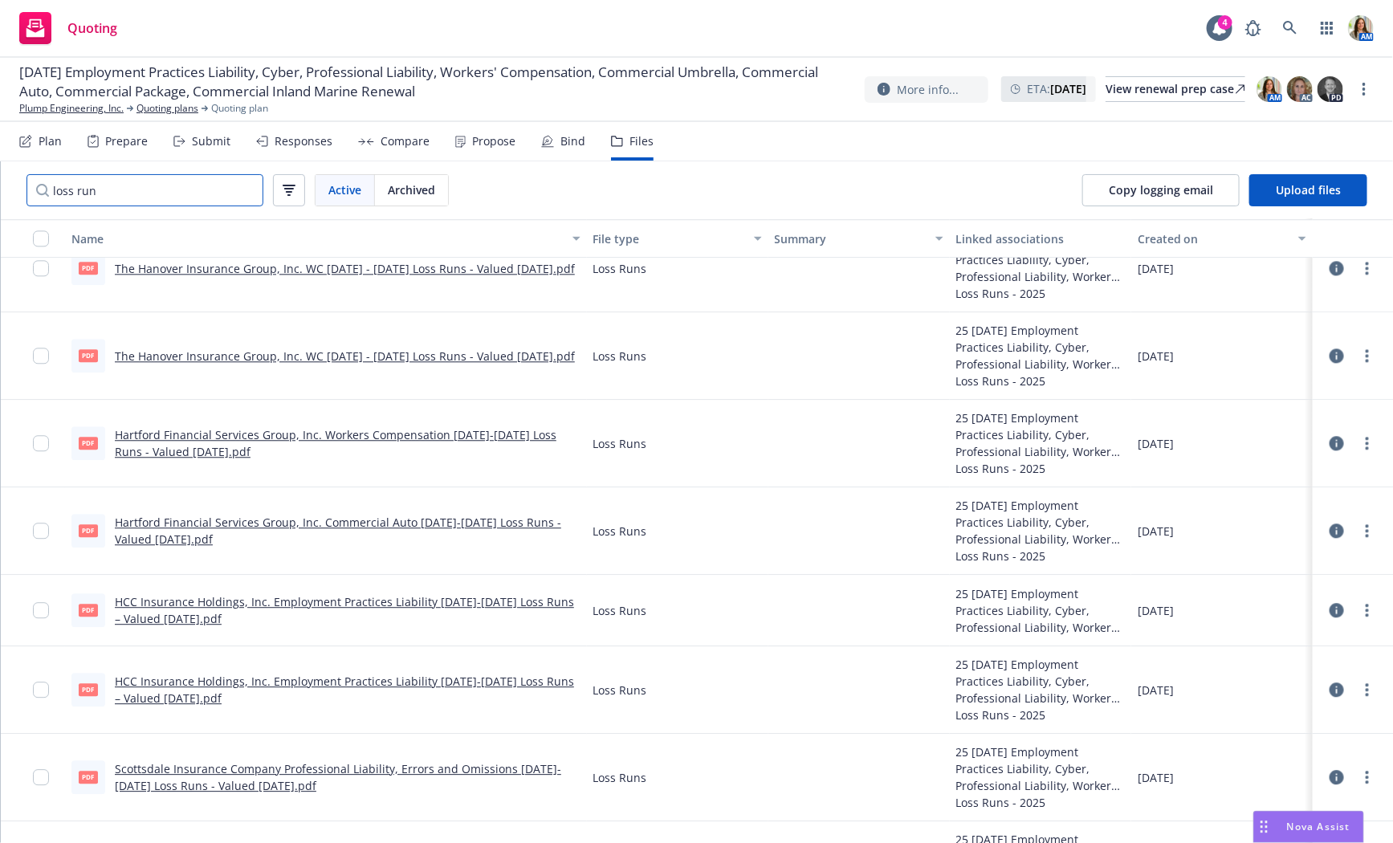
click at [200, 197] on input "loss run" at bounding box center [144, 190] width 237 height 32
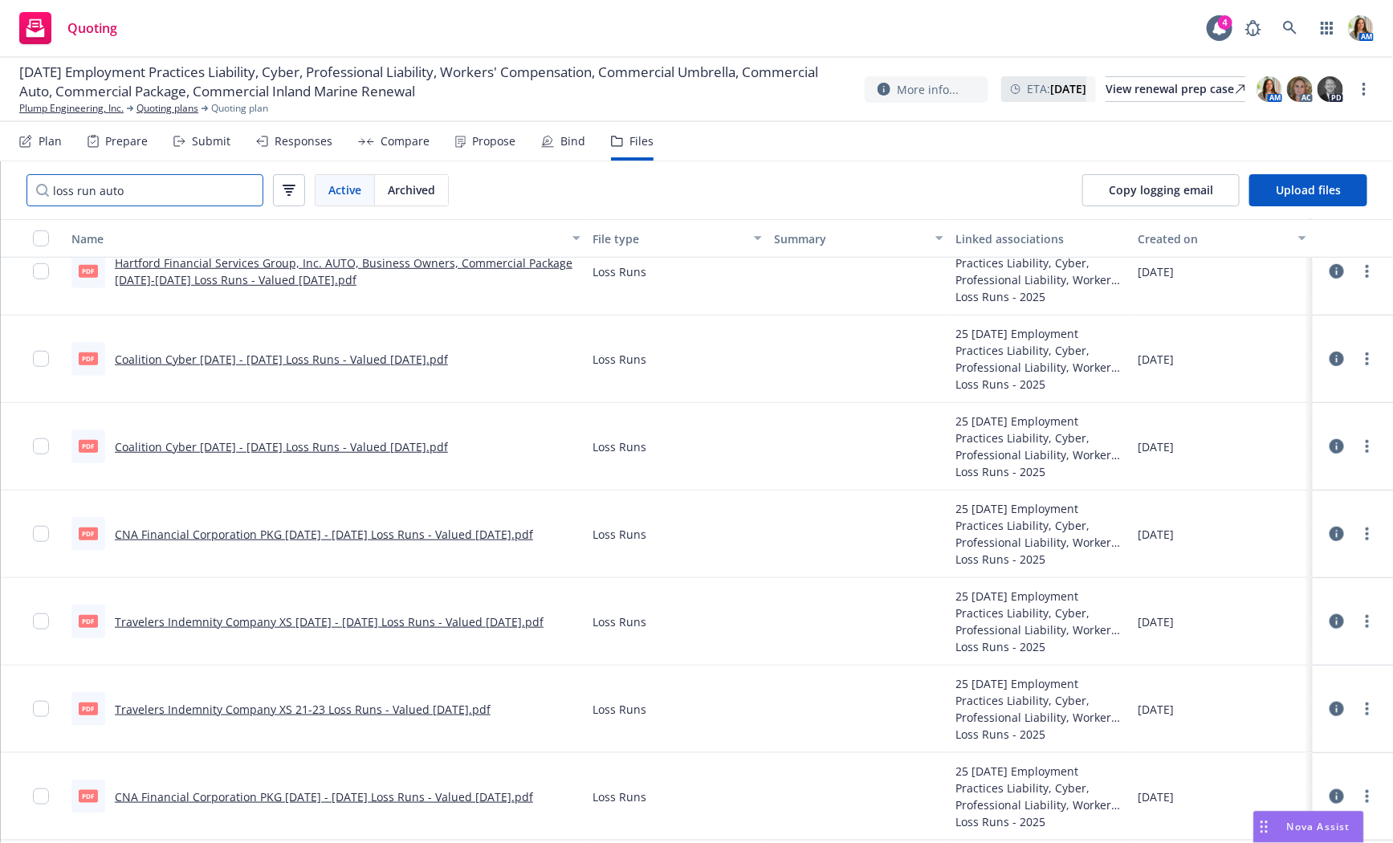
scroll to position [0, 0]
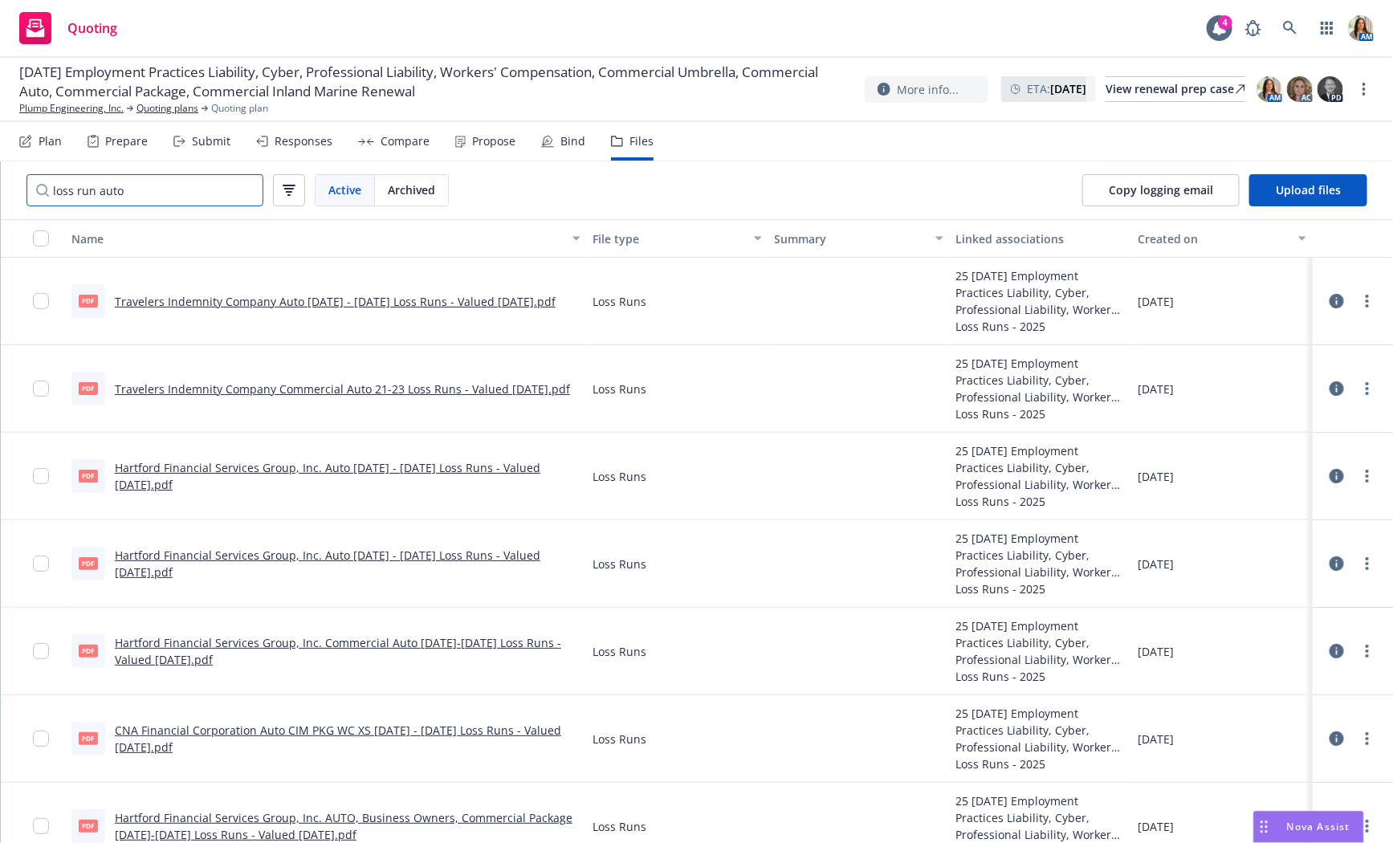
type input "loss run auto"
click at [190, 233] on div "Name" at bounding box center [316, 238] width 491 height 17
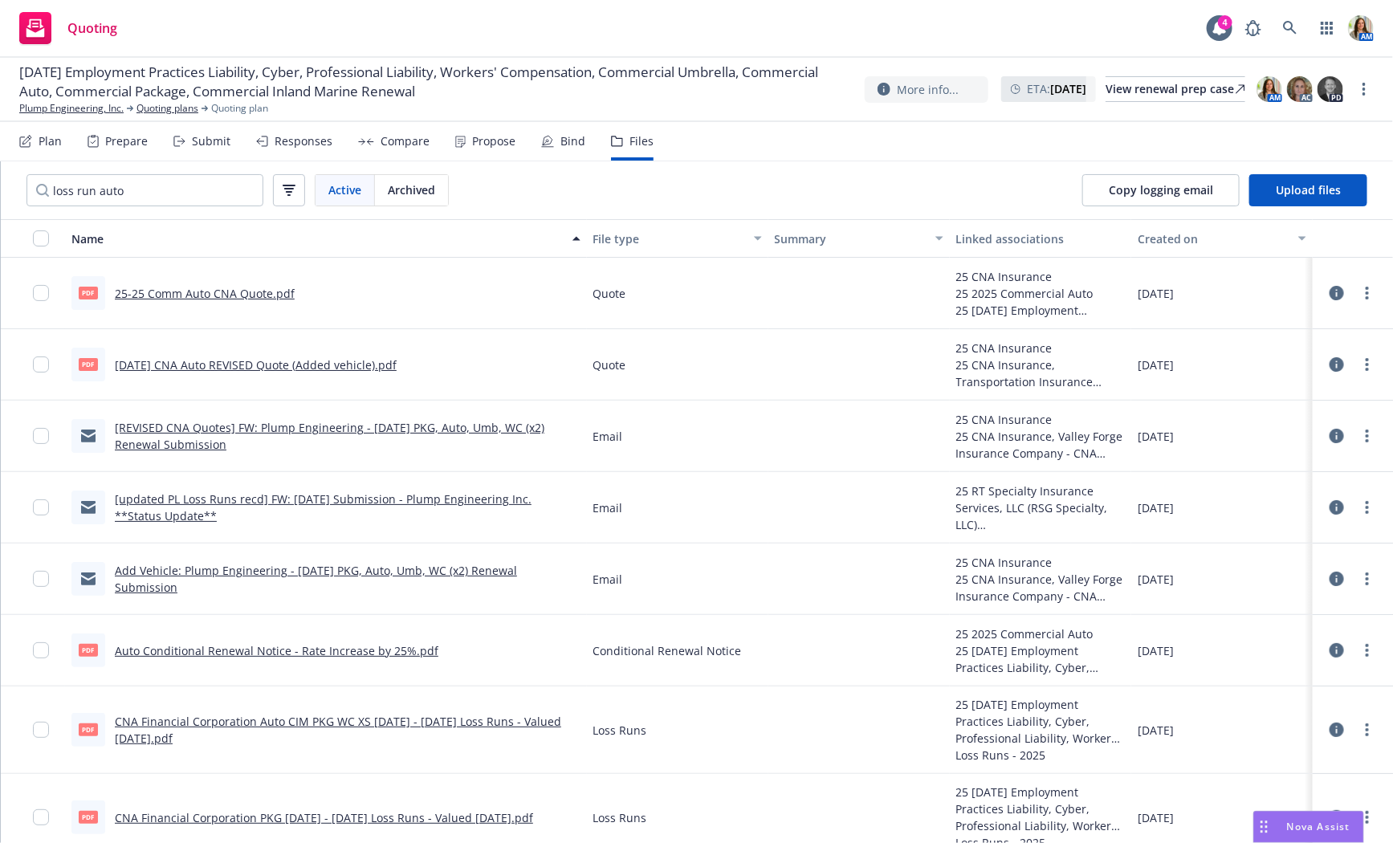
click at [202, 289] on link "25-25 Comm Auto CNA Quote.pdf" at bounding box center [205, 293] width 180 height 15
click at [279, 358] on link "9/1/25 CNA Auto REVISED Quote (Added vehicle).pdf" at bounding box center [256, 364] width 282 height 15
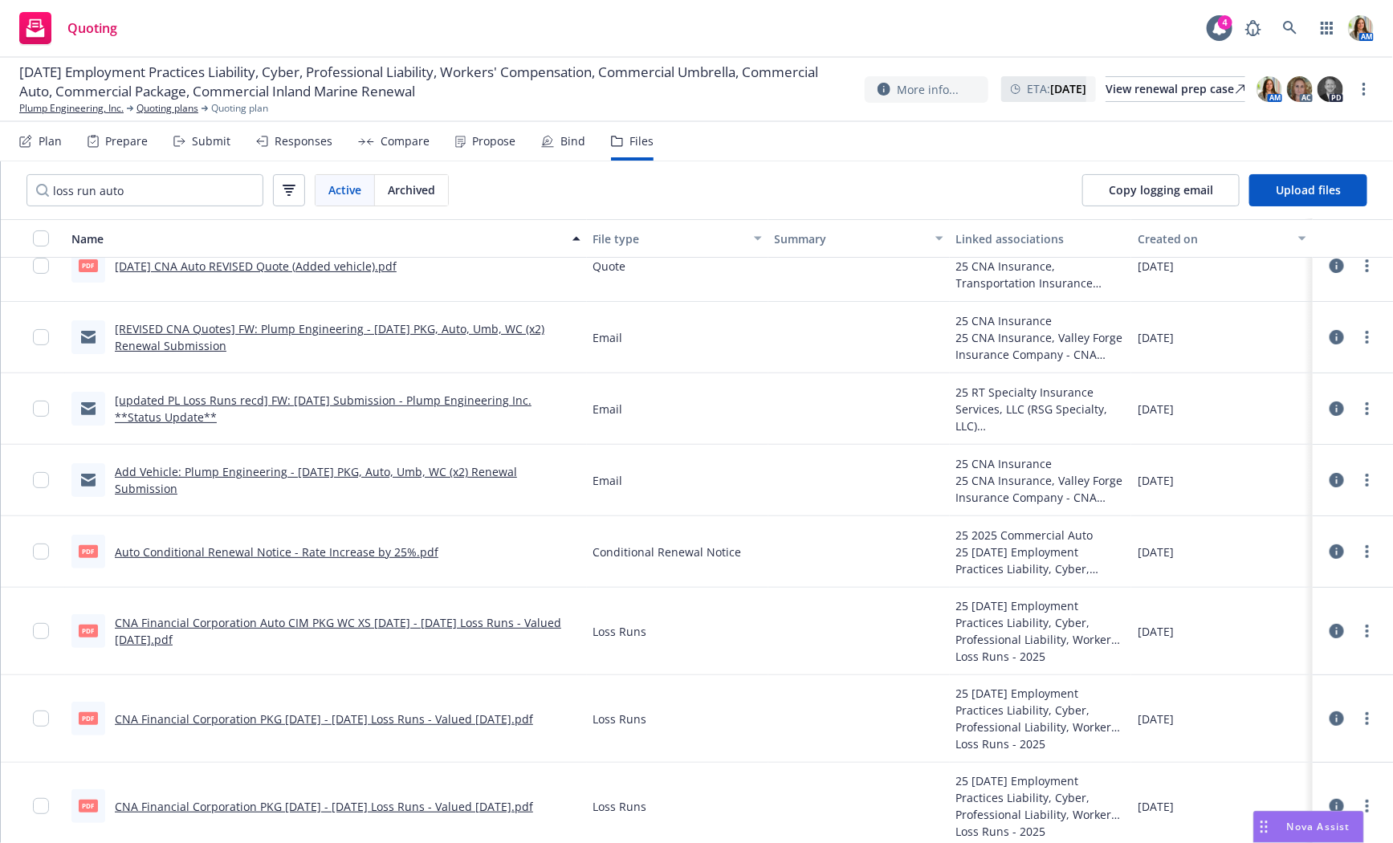
scroll to position [101, 0]
click at [227, 550] on link "Auto Conditional Renewal Notice - Rate Increase by 25%.pdf" at bounding box center [276, 549] width 323 height 15
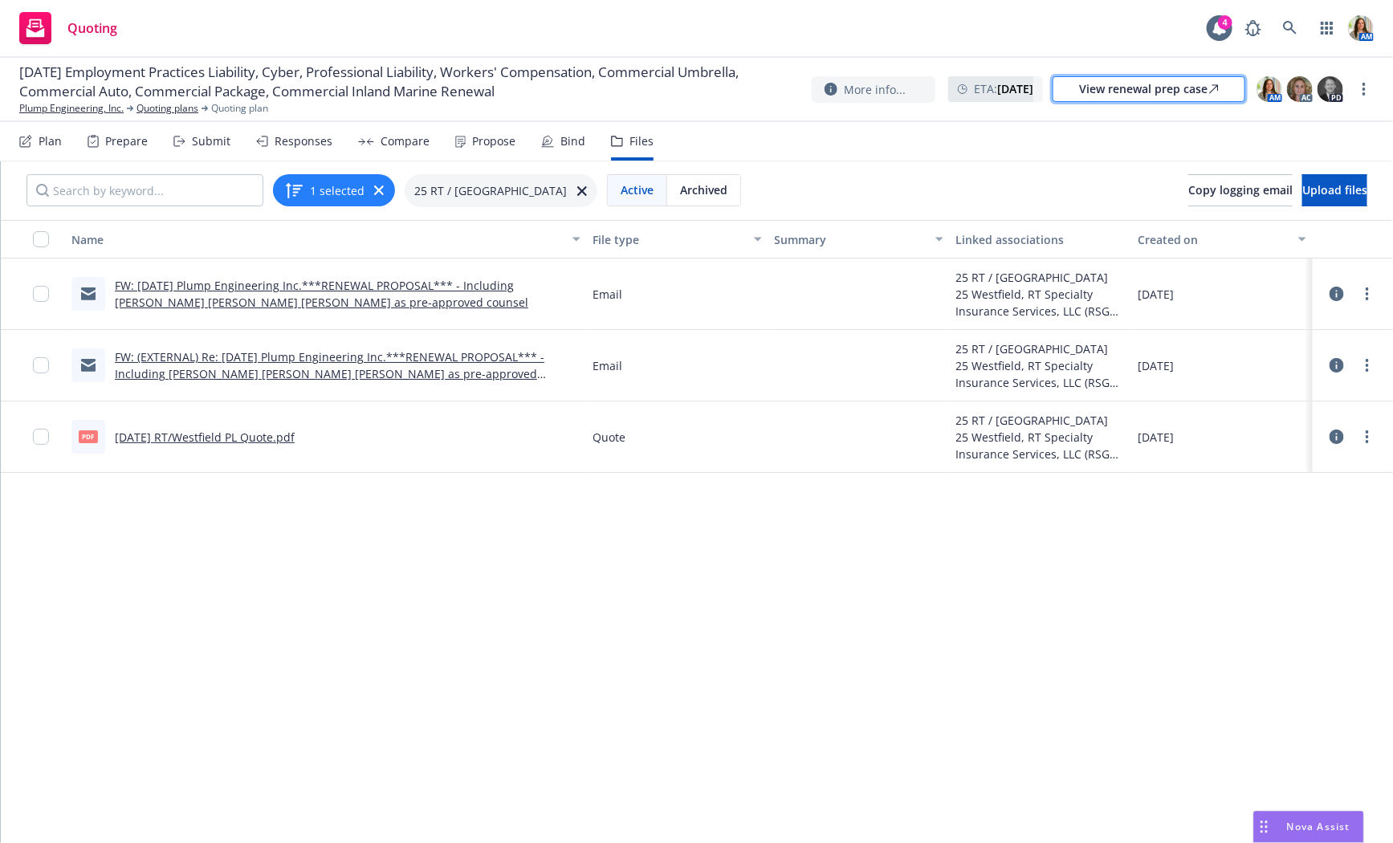
click at [1132, 84] on div "View renewal prep case" at bounding box center [1149, 89] width 140 height 24
click at [553, 140] on div "Bind" at bounding box center [563, 141] width 44 height 39
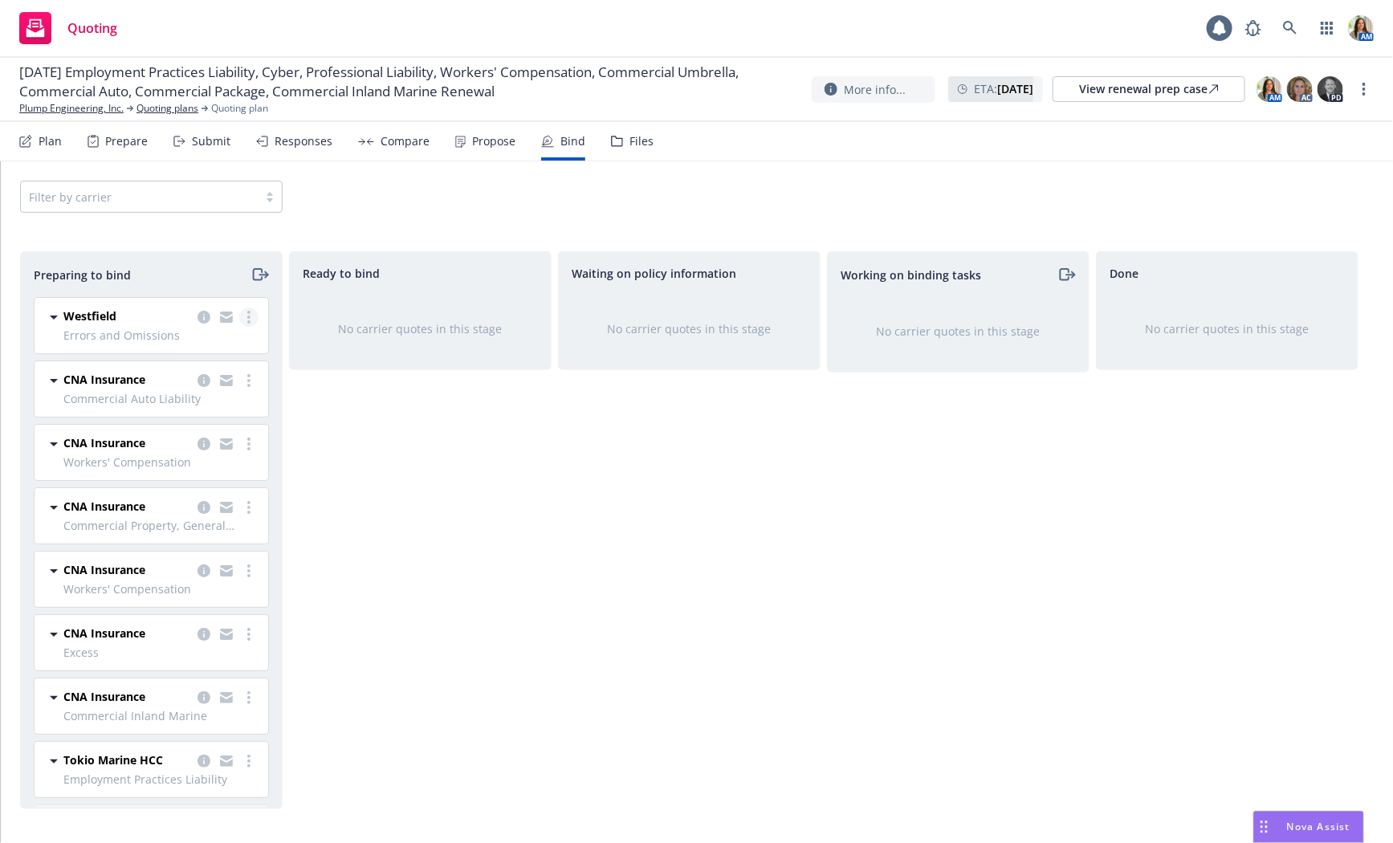
click at [253, 316] on link "more" at bounding box center [248, 316] width 19 height 19
click at [195, 387] on span "Log bind order" at bounding box center [159, 380] width 118 height 15
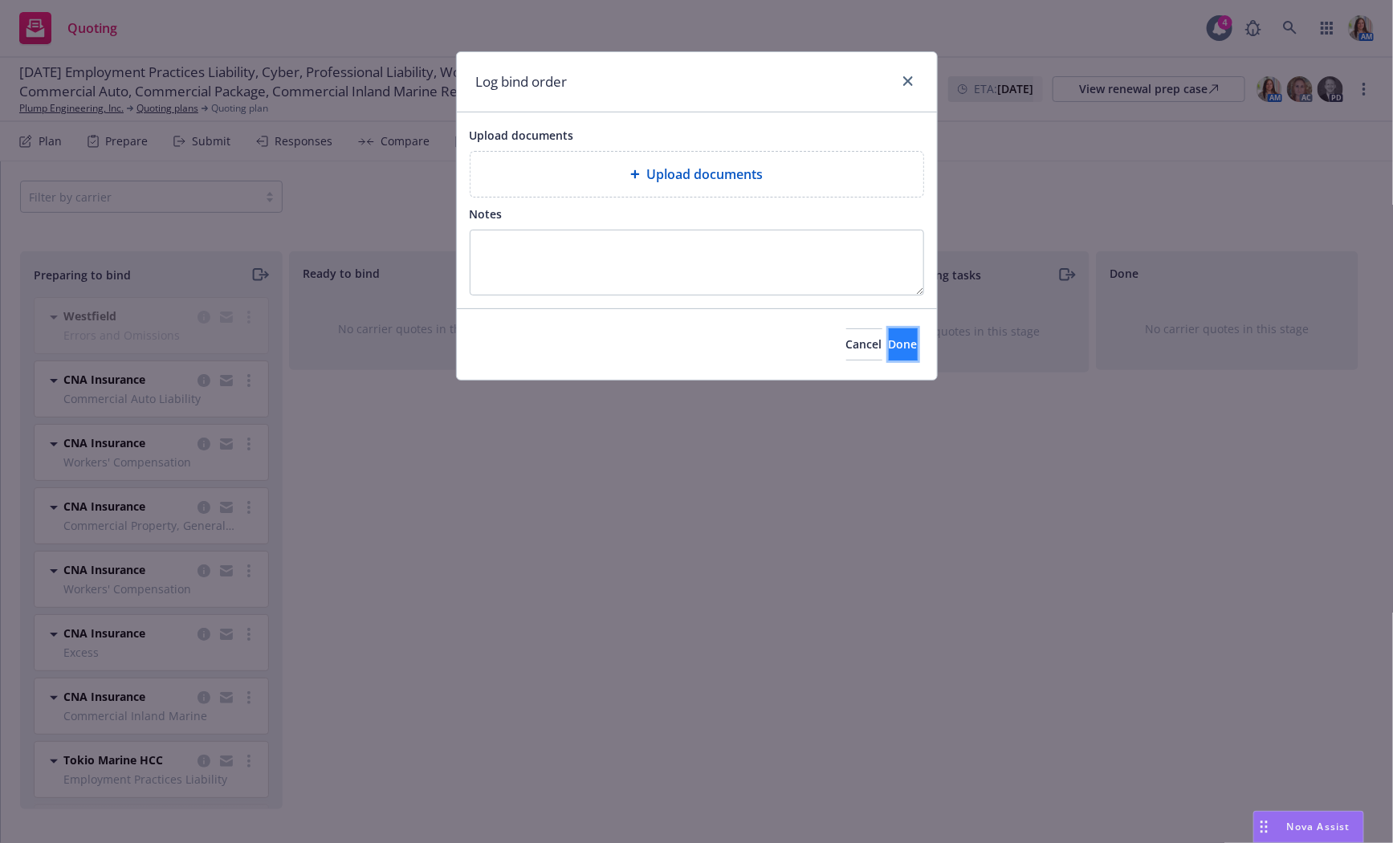
click at [889, 334] on button "Done" at bounding box center [903, 344] width 29 height 32
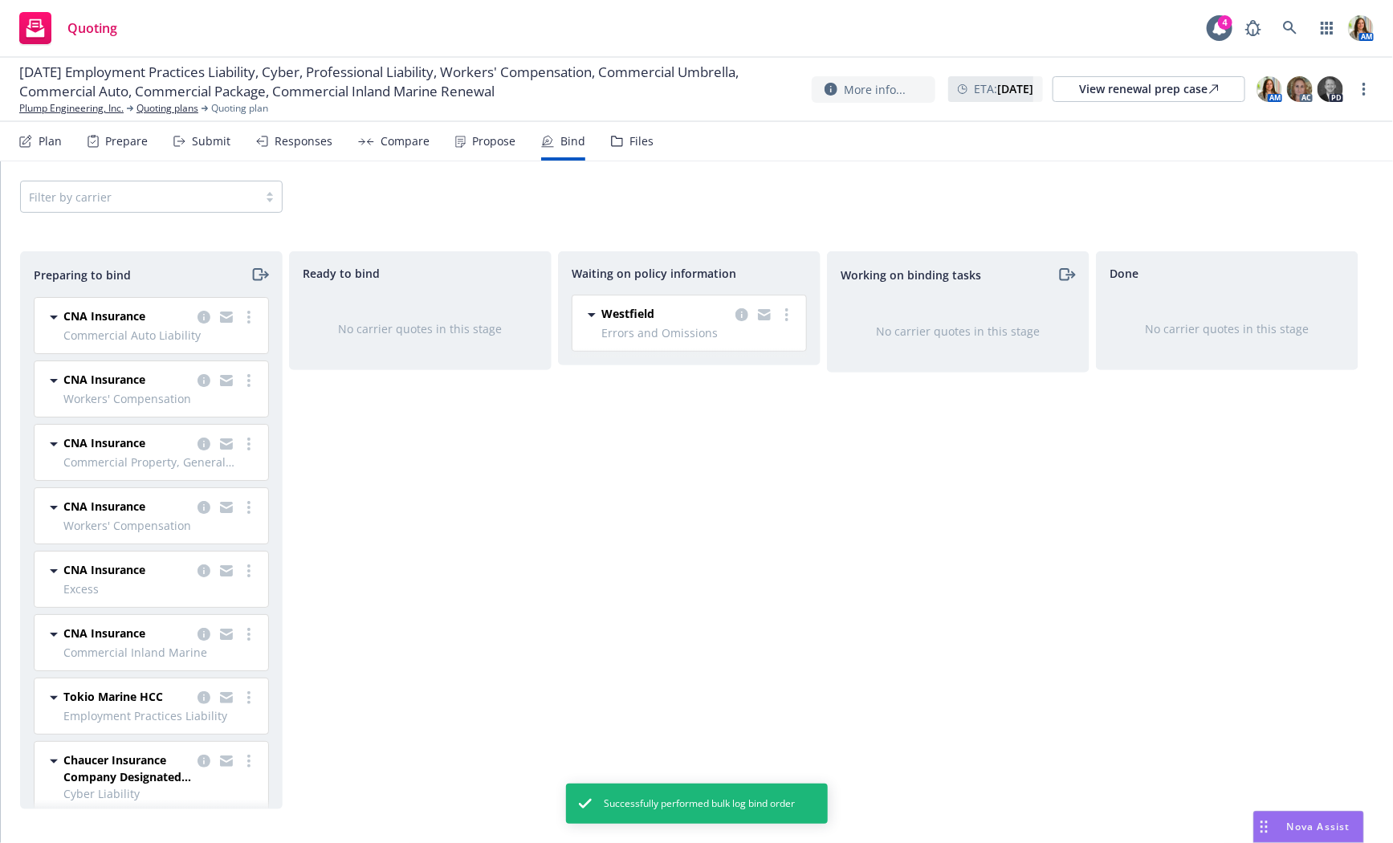
scroll to position [13, 0]
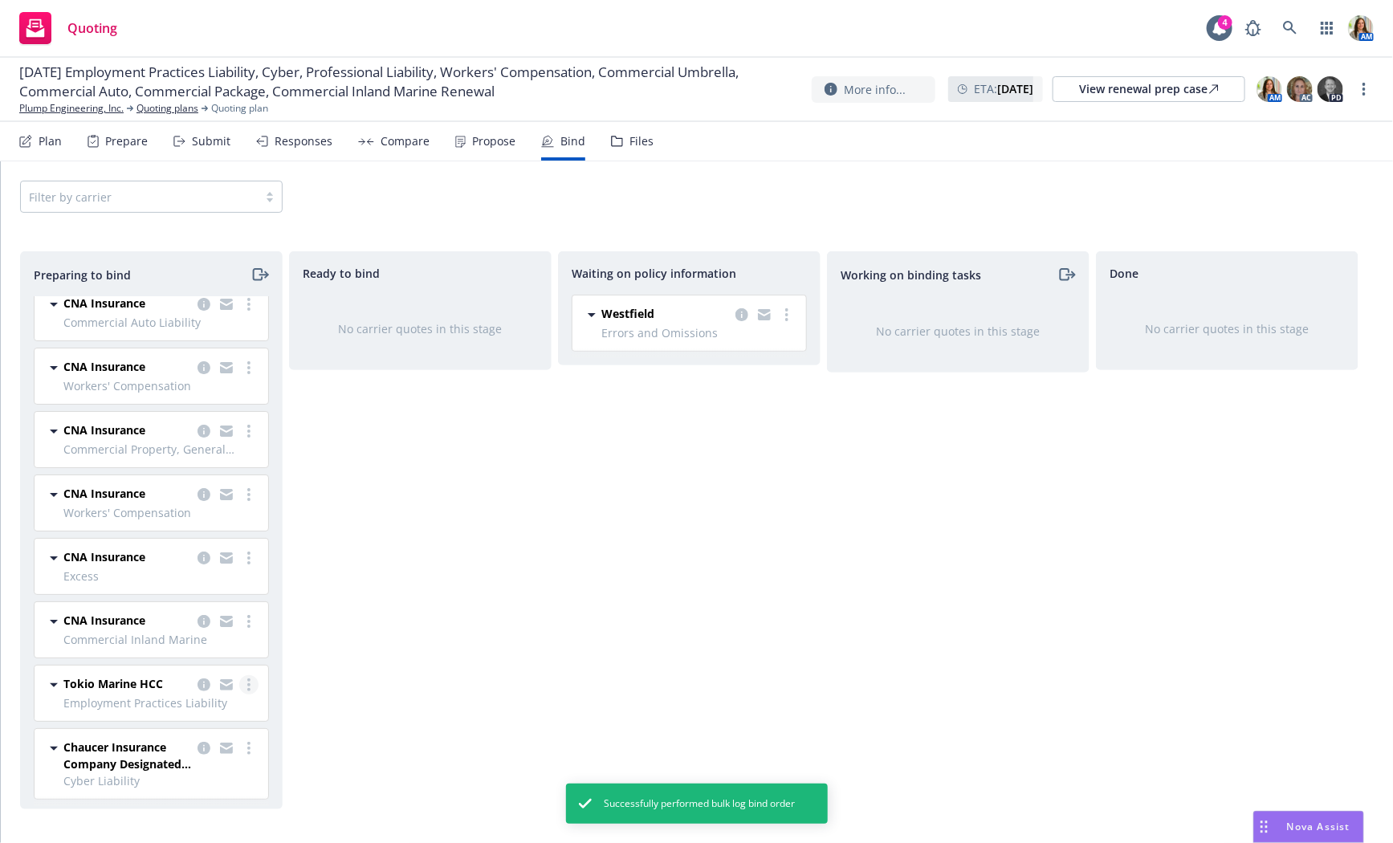
click at [248, 683] on circle "more" at bounding box center [248, 684] width 3 height 3
click at [218, 638] on link "Copy logging email" at bounding box center [178, 648] width 157 height 32
click at [241, 681] on link "more" at bounding box center [248, 684] width 19 height 19
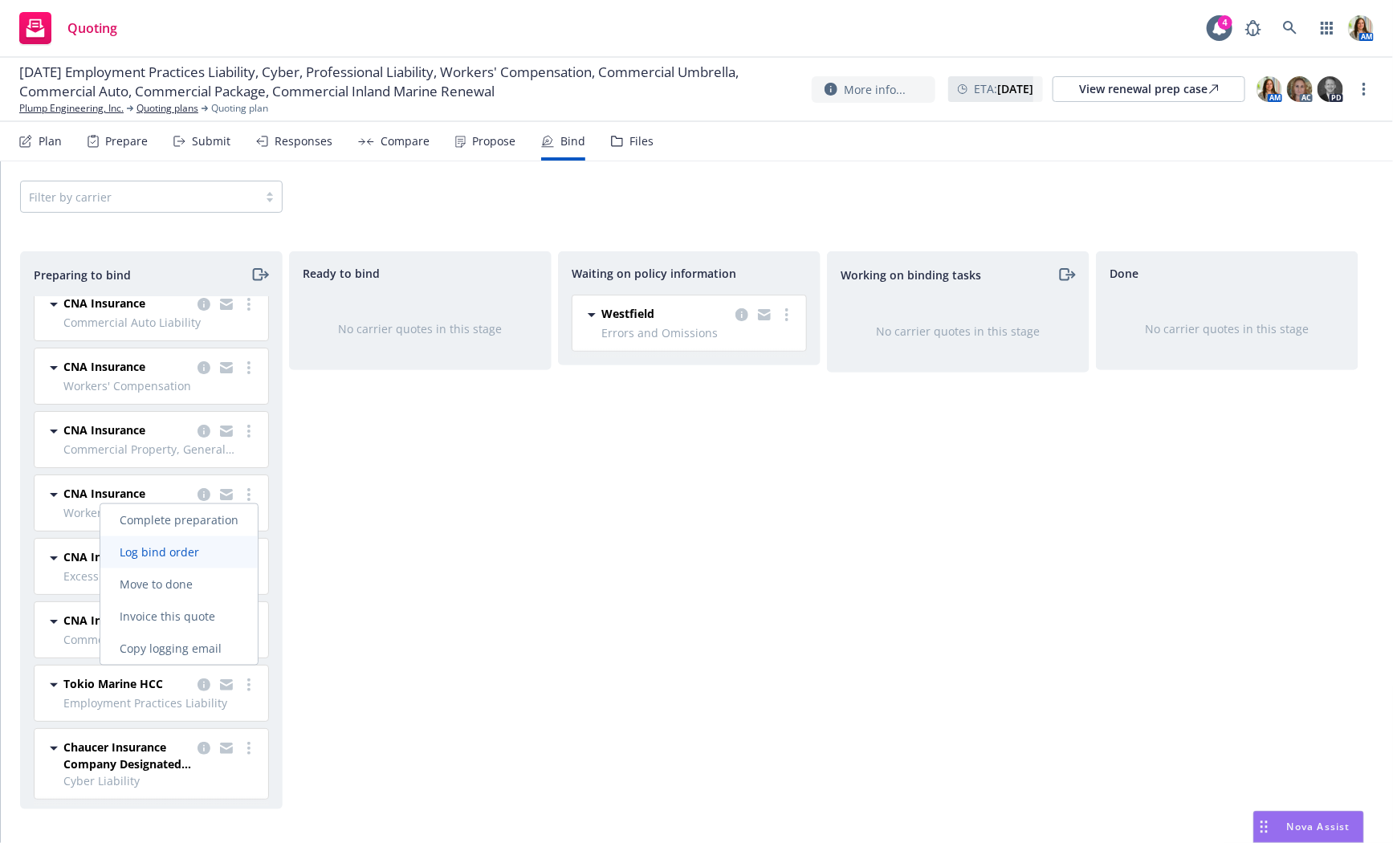
click at [205, 556] on span "Log bind order" at bounding box center [159, 551] width 118 height 15
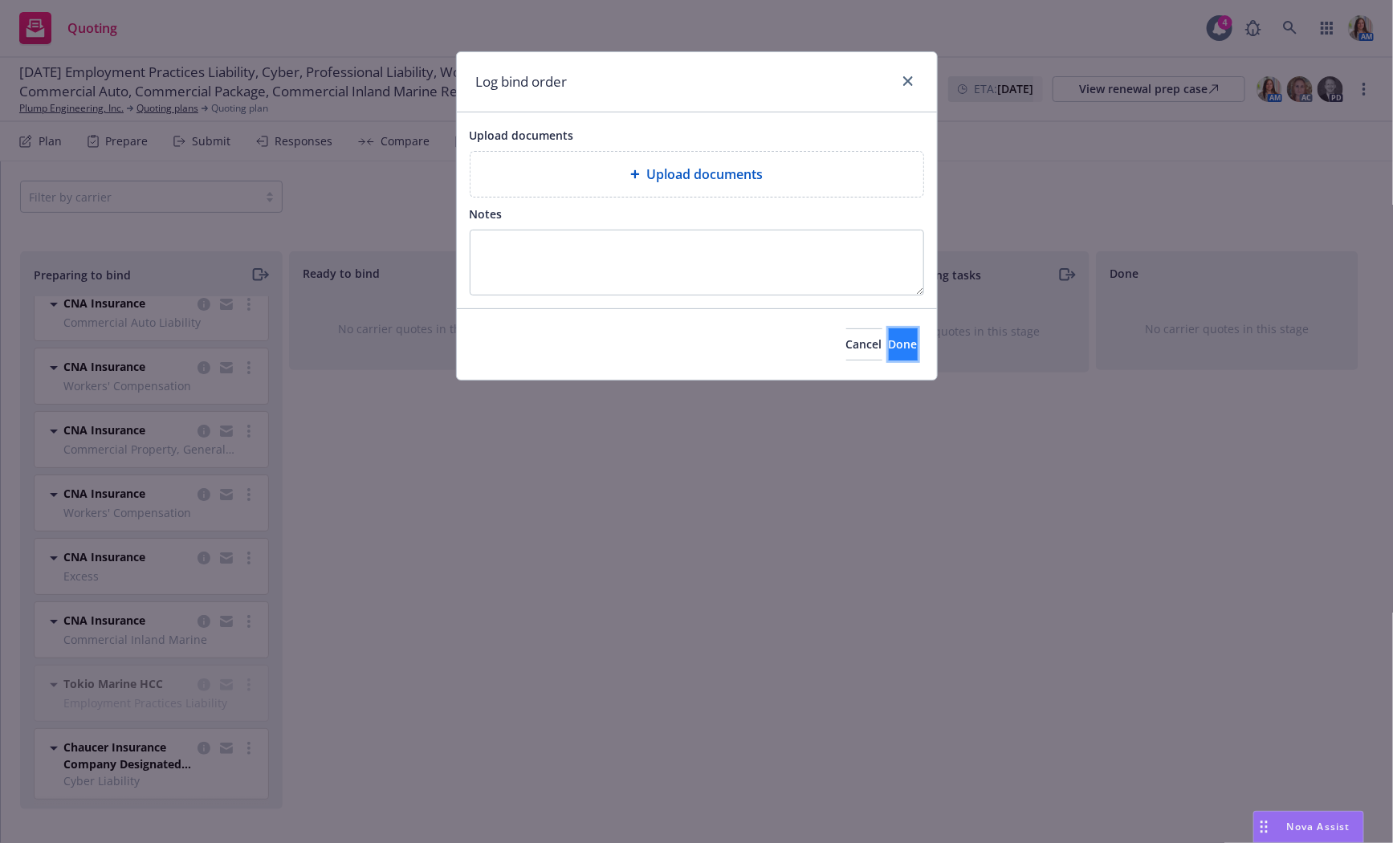
click at [889, 343] on button "Done" at bounding box center [903, 344] width 29 height 32
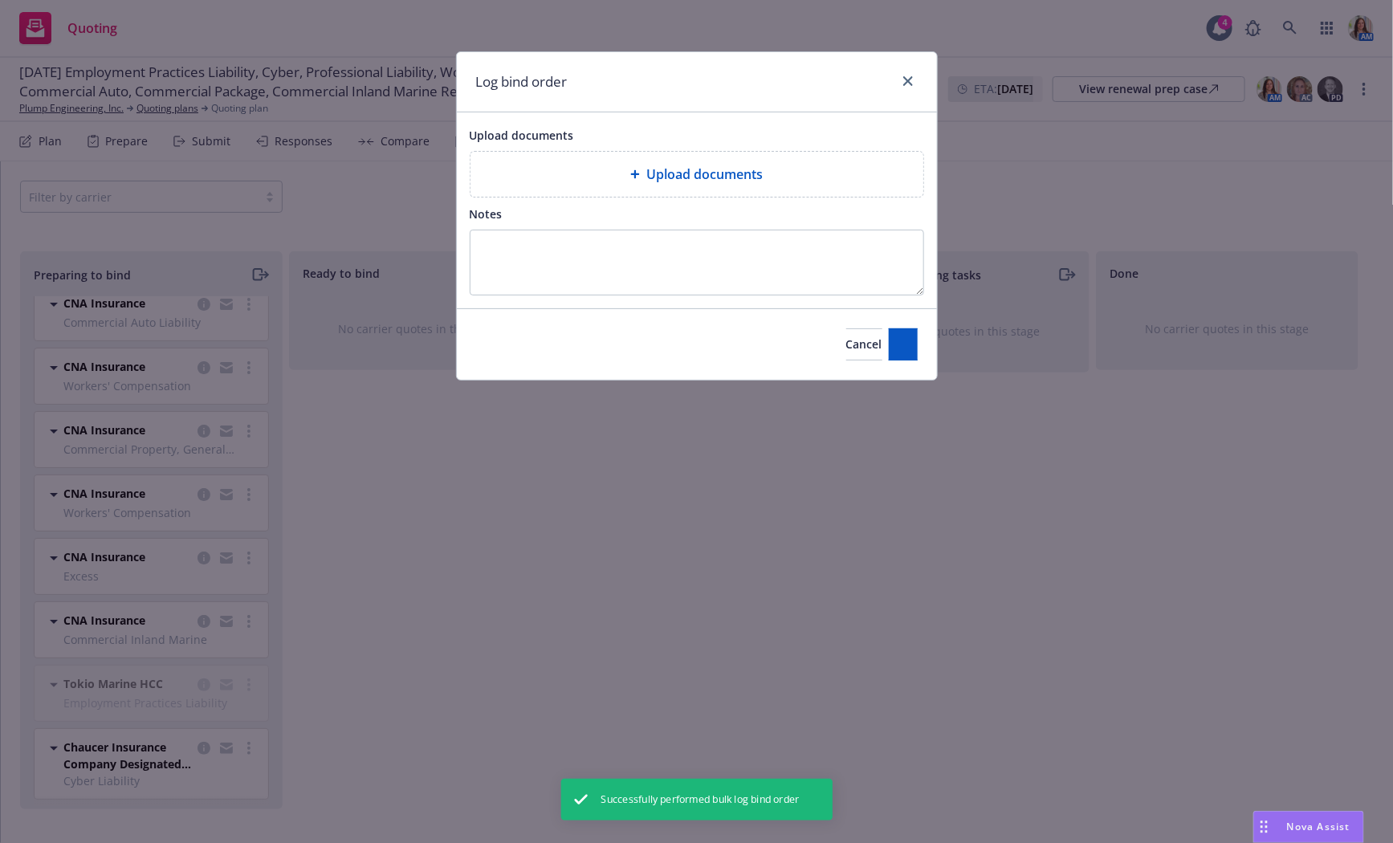
scroll to position [0, 0]
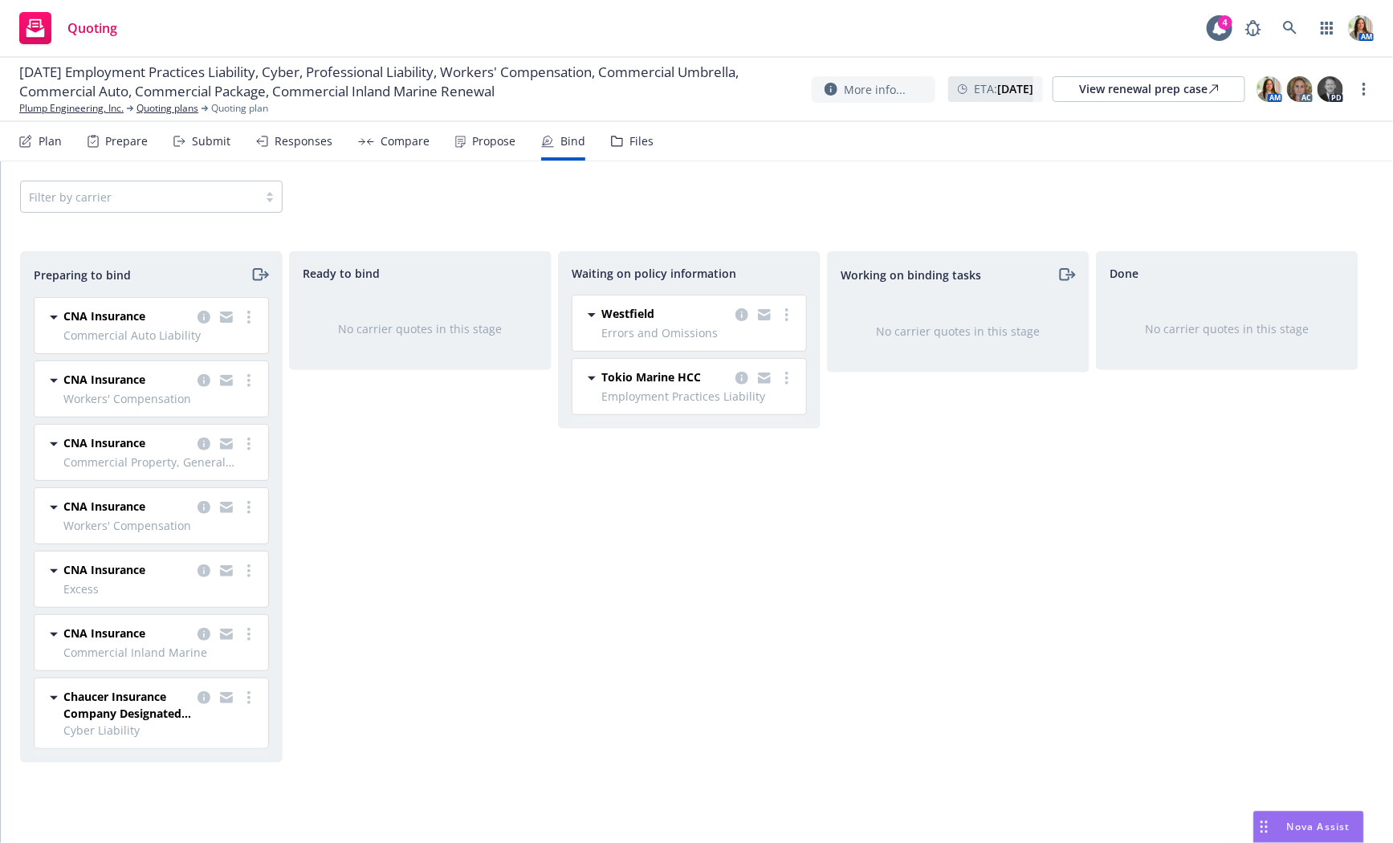
click at [258, 699] on div at bounding box center [226, 705] width 64 height 34
click at [251, 693] on link "more" at bounding box center [248, 697] width 19 height 19
click at [234, 668] on span "Copy logging email" at bounding box center [170, 660] width 140 height 15
click at [78, 108] on link "Plump Engineering, Inc." at bounding box center [71, 108] width 104 height 14
click at [255, 692] on link "more" at bounding box center [248, 697] width 19 height 19
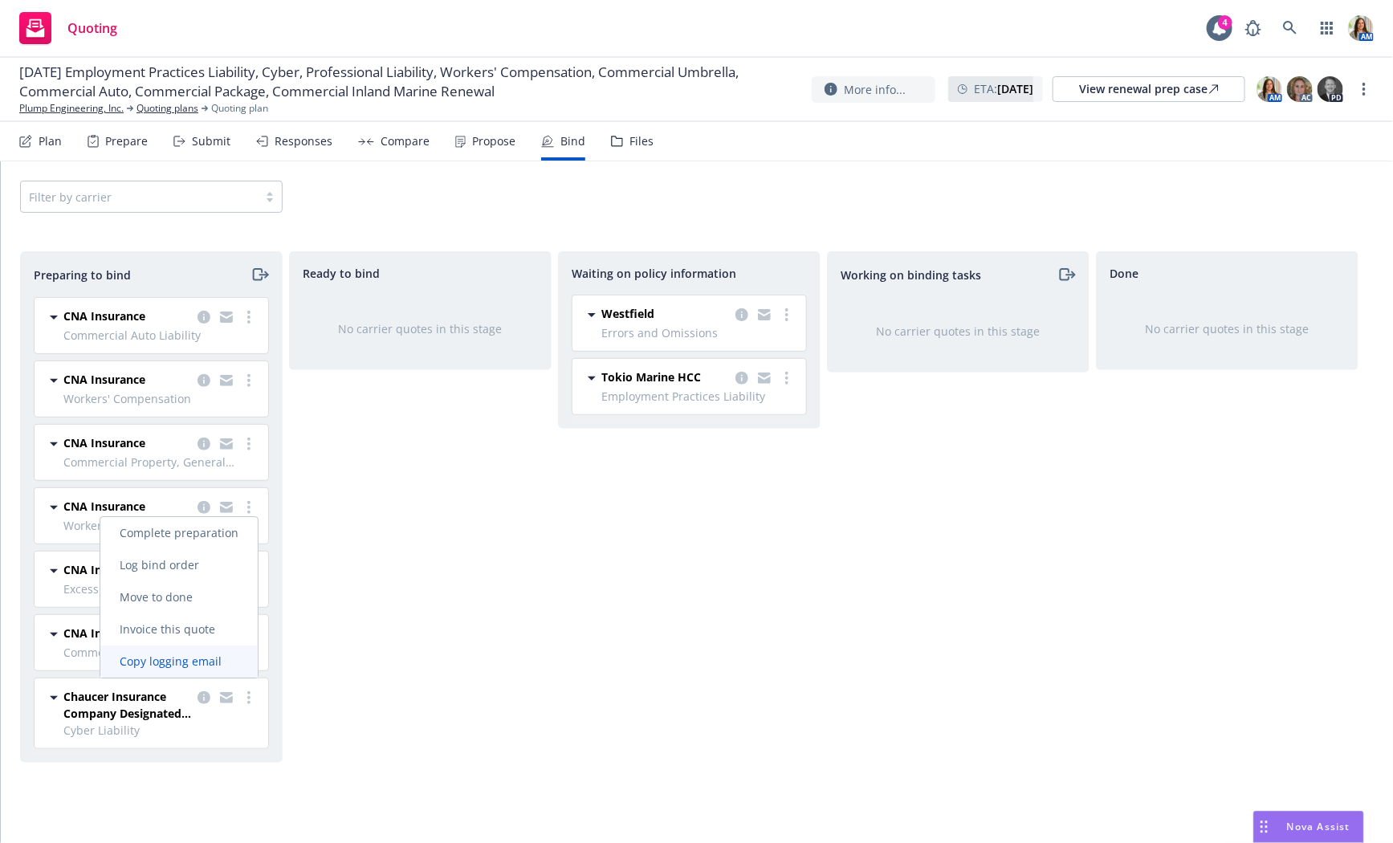
click at [209, 670] on link "Copy logging email" at bounding box center [178, 661] width 157 height 32
click at [249, 696] on circle "more" at bounding box center [248, 697] width 3 height 3
click at [193, 576] on link "Log bind order" at bounding box center [178, 565] width 157 height 32
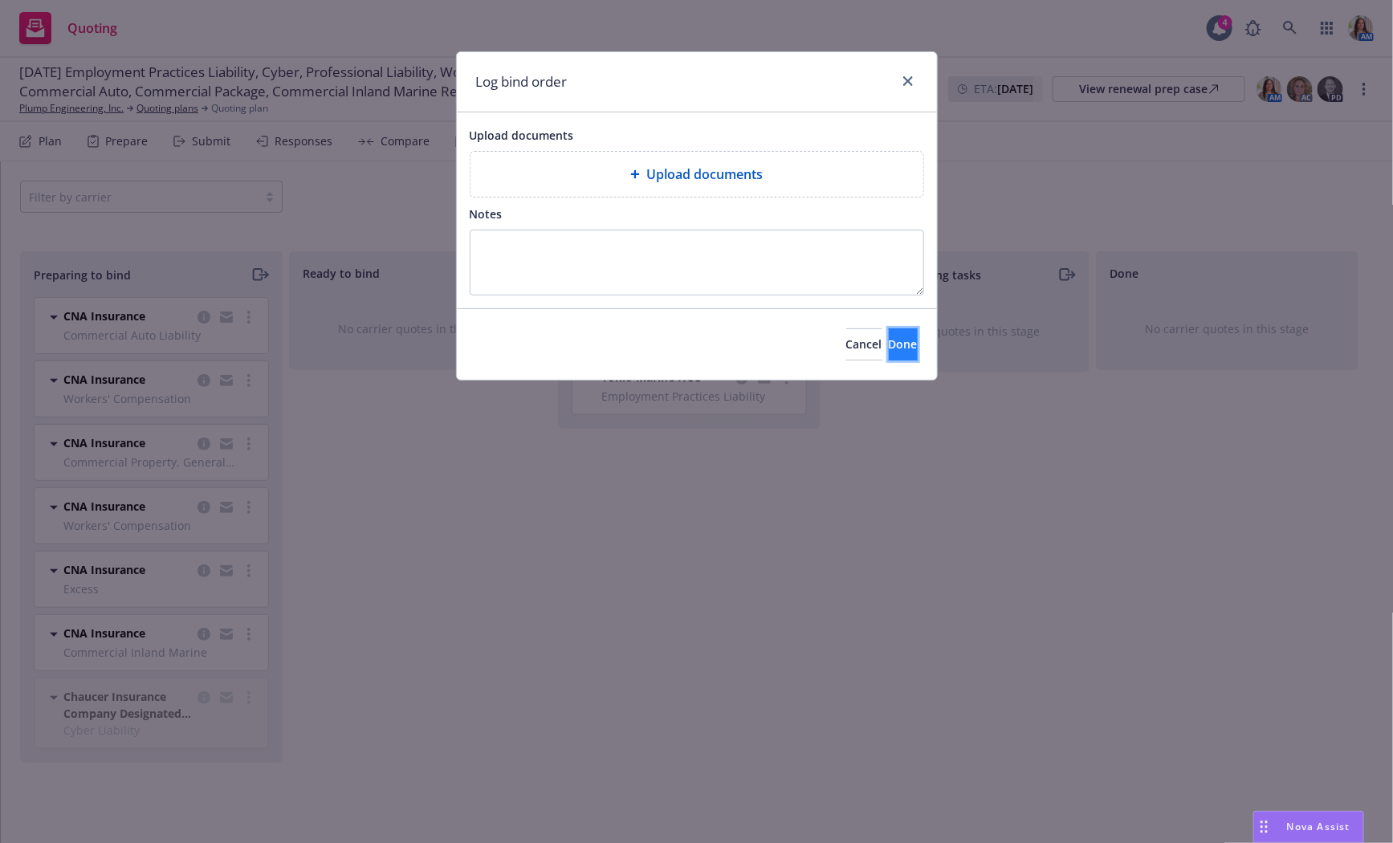
click at [889, 339] on span "Done" at bounding box center [903, 343] width 29 height 15
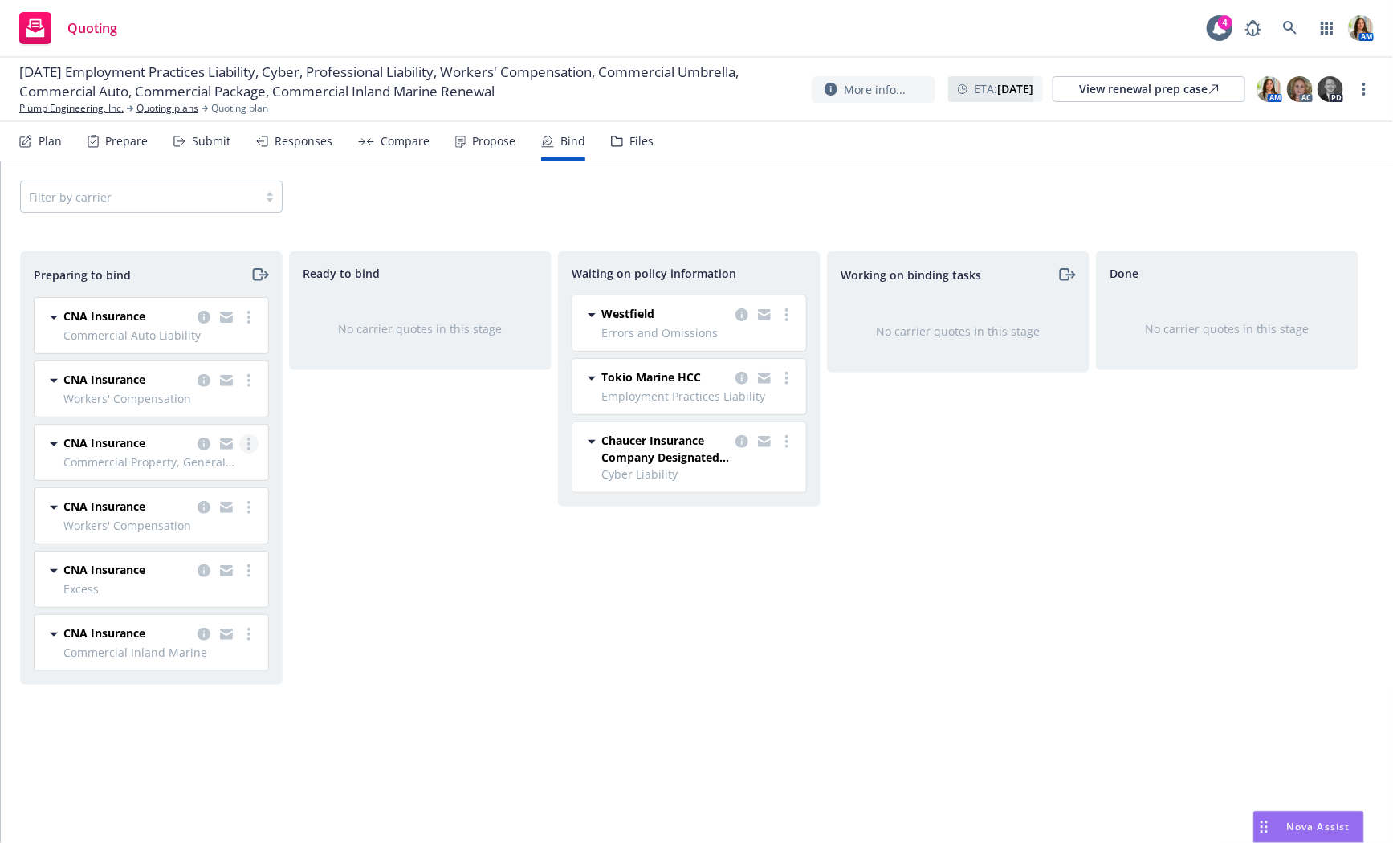
click at [250, 438] on icon "more" at bounding box center [248, 443] width 3 height 13
click at [191, 601] on span "Copy logging email" at bounding box center [170, 603] width 140 height 15
click at [260, 276] on icon "moveRight" at bounding box center [259, 274] width 18 height 19
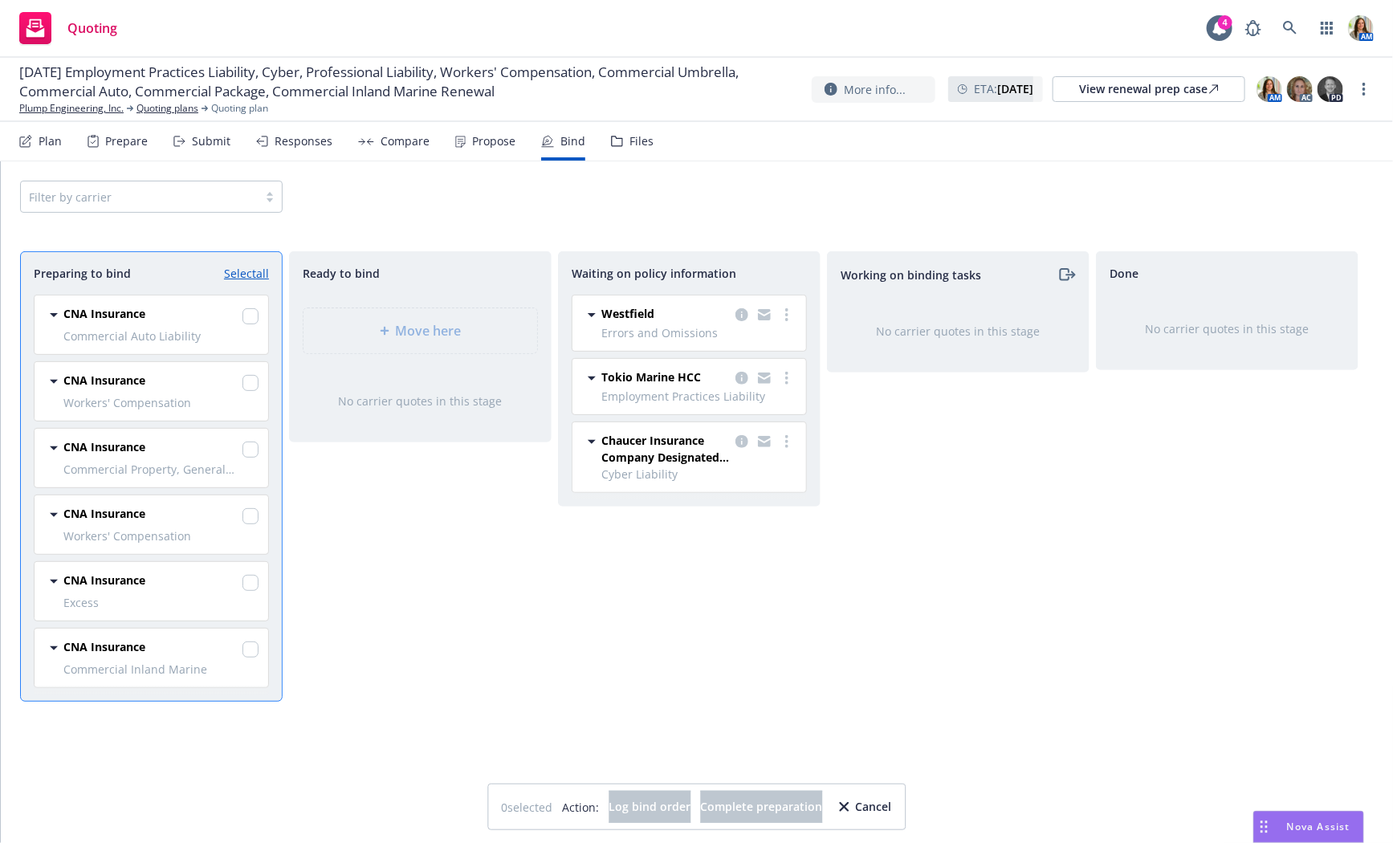
click at [260, 276] on link "Select all" at bounding box center [246, 273] width 45 height 17
checkbox input "true"
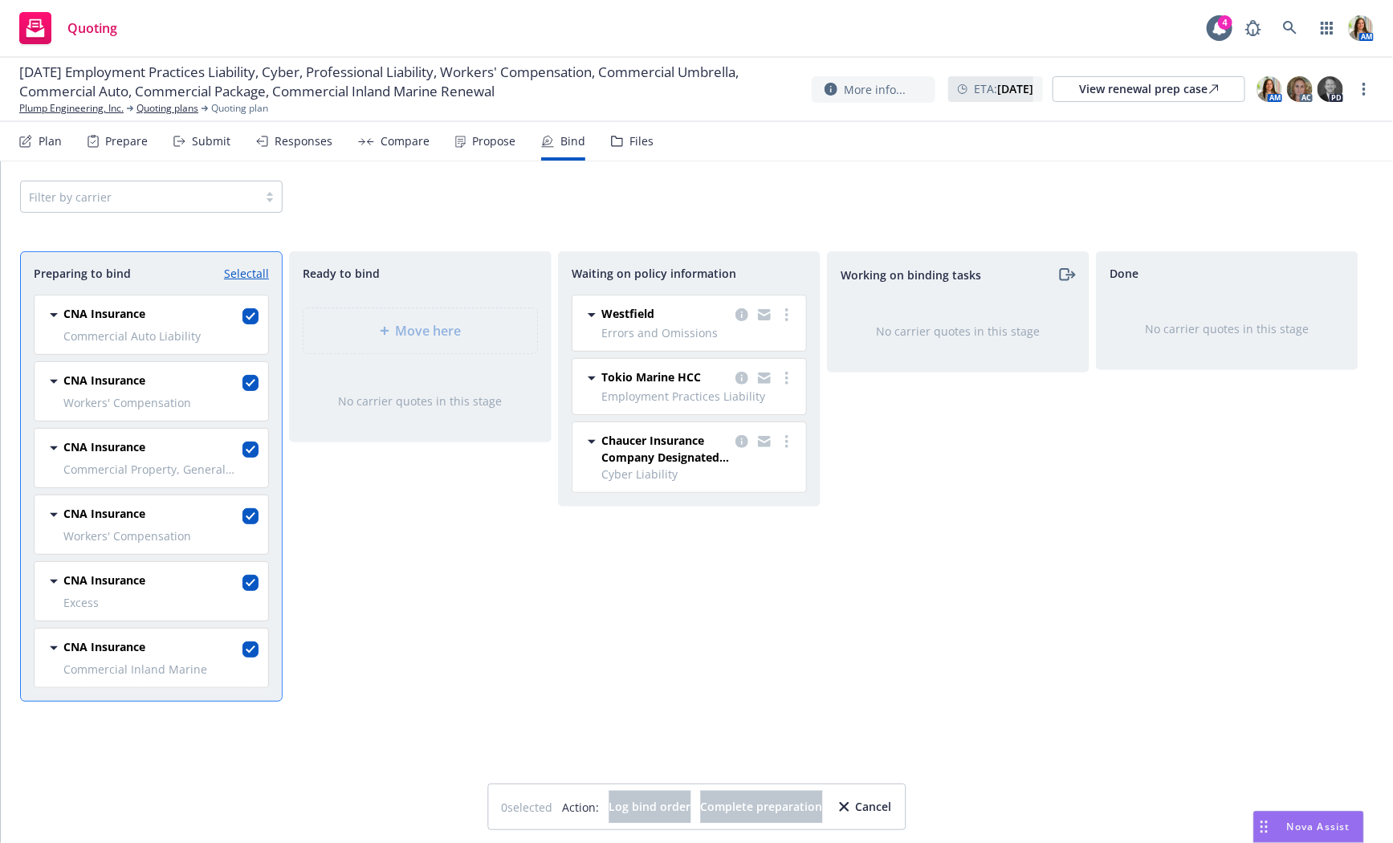
checkbox input "true"
click at [433, 308] on div "Move here" at bounding box center [420, 330] width 234 height 45
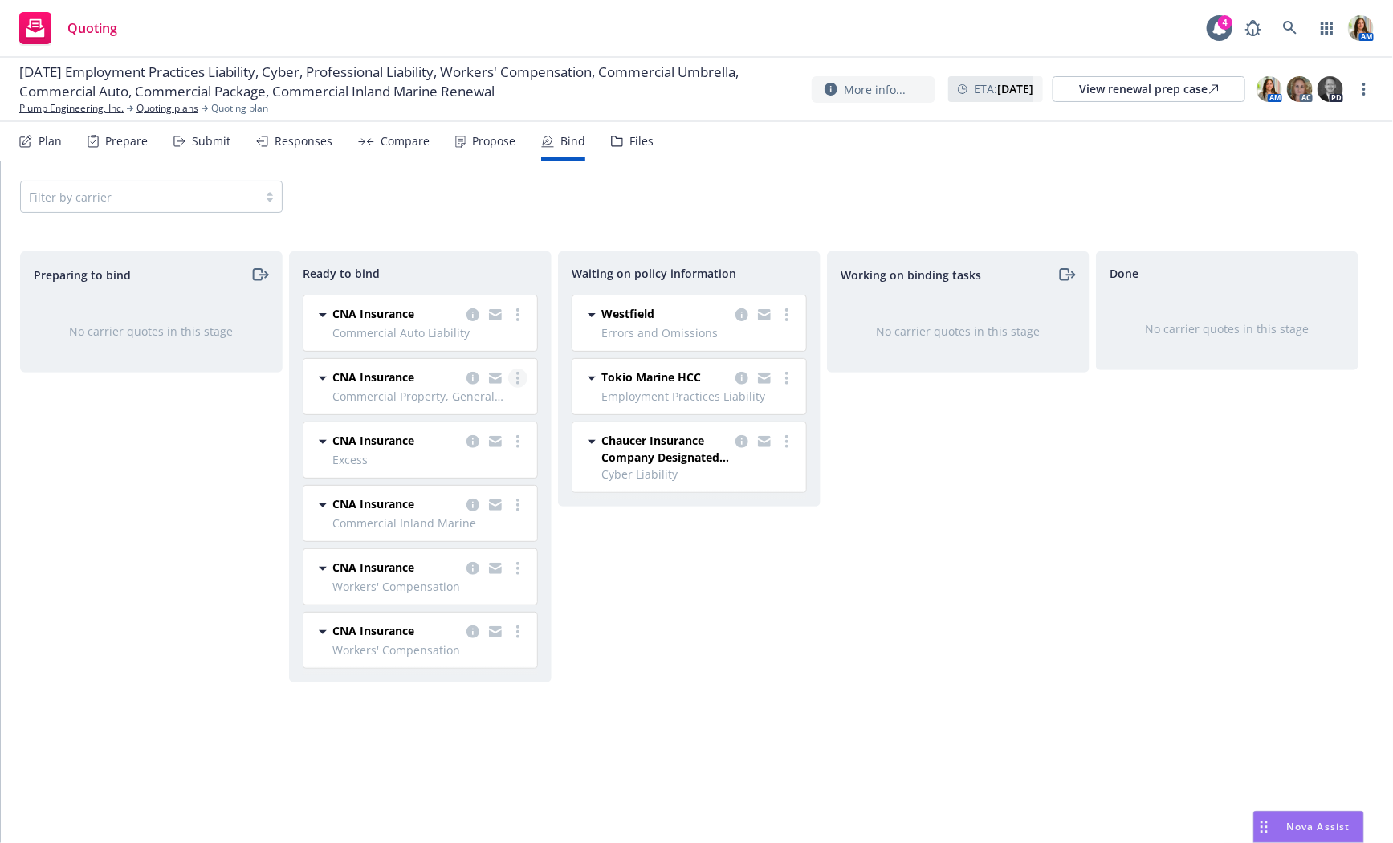
click at [522, 380] on link "more" at bounding box center [517, 377] width 19 height 19
click at [500, 413] on link "Log bind order" at bounding box center [453, 410] width 145 height 32
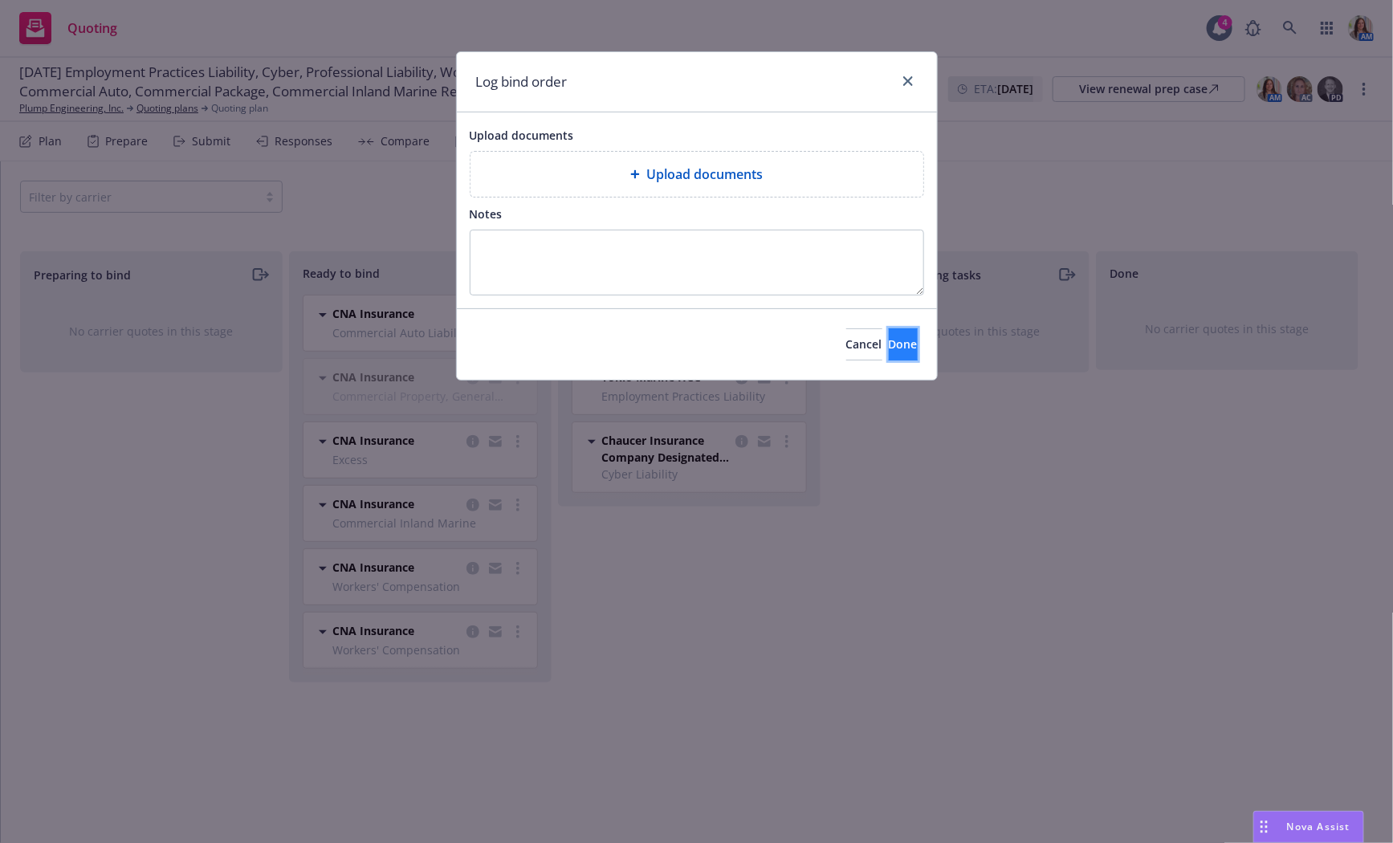
click at [895, 340] on button "Done" at bounding box center [903, 344] width 29 height 32
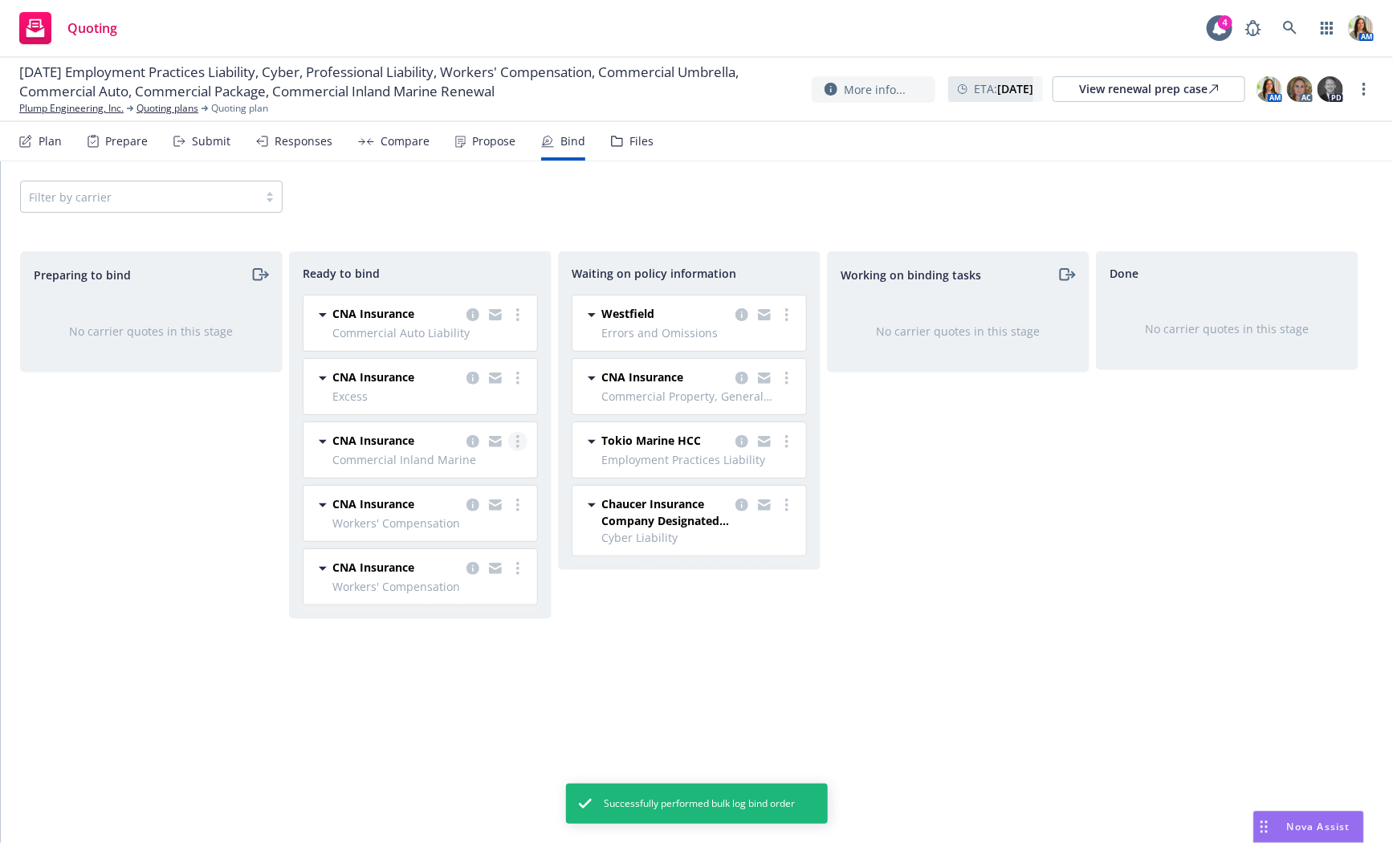
click at [521, 439] on link "more" at bounding box center [517, 441] width 19 height 19
click at [488, 477] on span "Log bind order" at bounding box center [440, 473] width 118 height 15
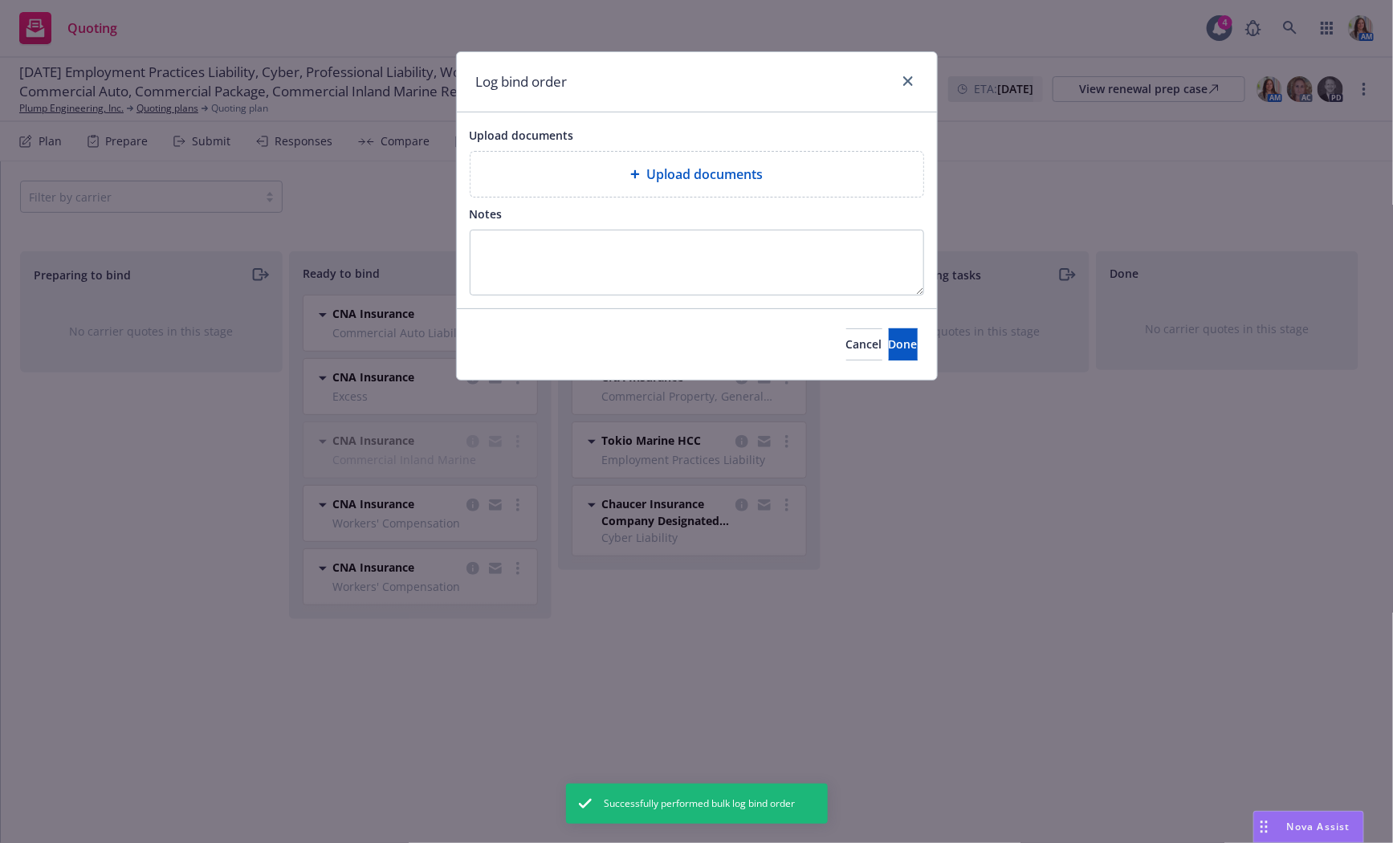
click at [887, 326] on div "Cancel Done" at bounding box center [697, 343] width 480 height 71
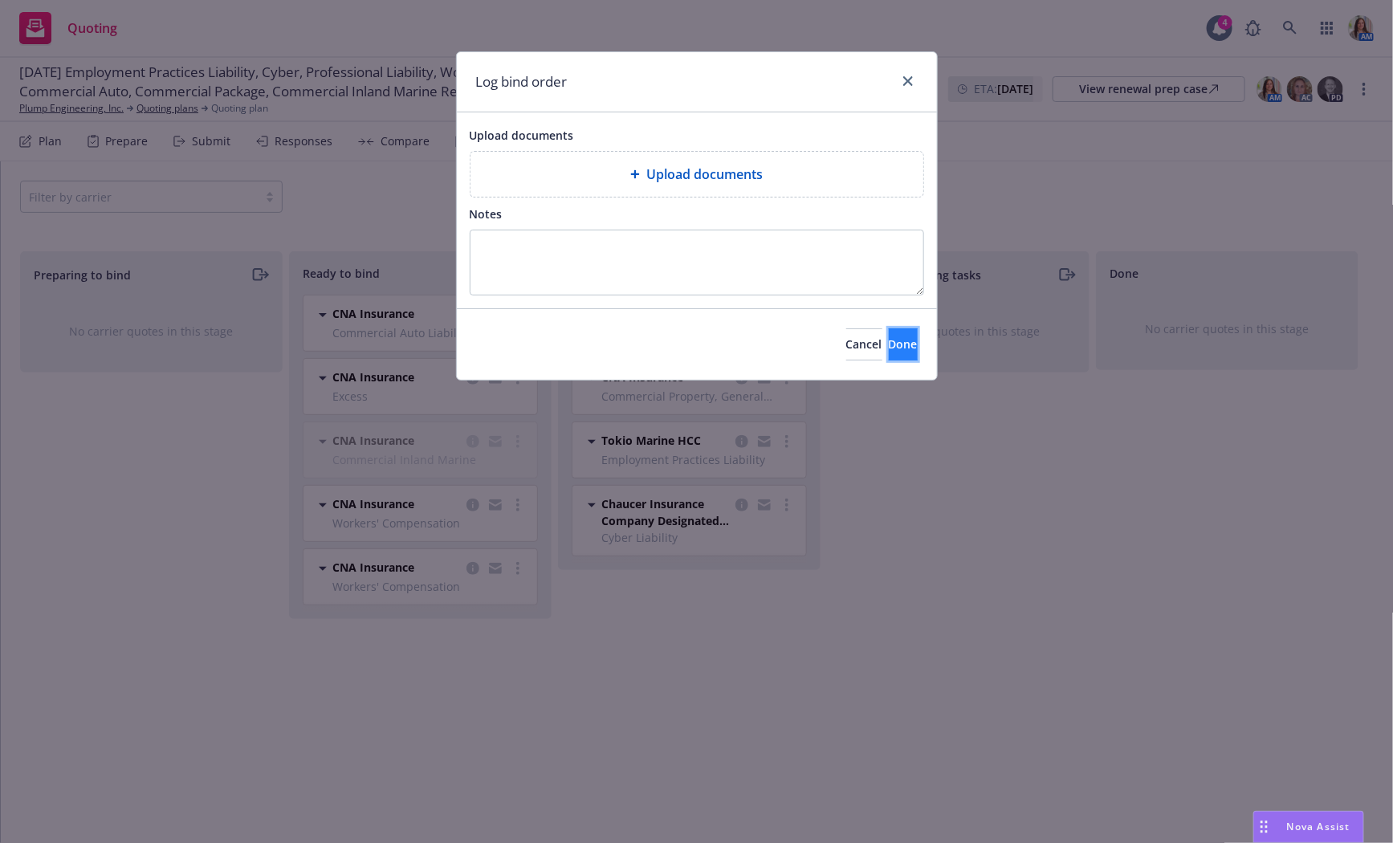
click at [889, 336] on span "Done" at bounding box center [903, 343] width 29 height 15
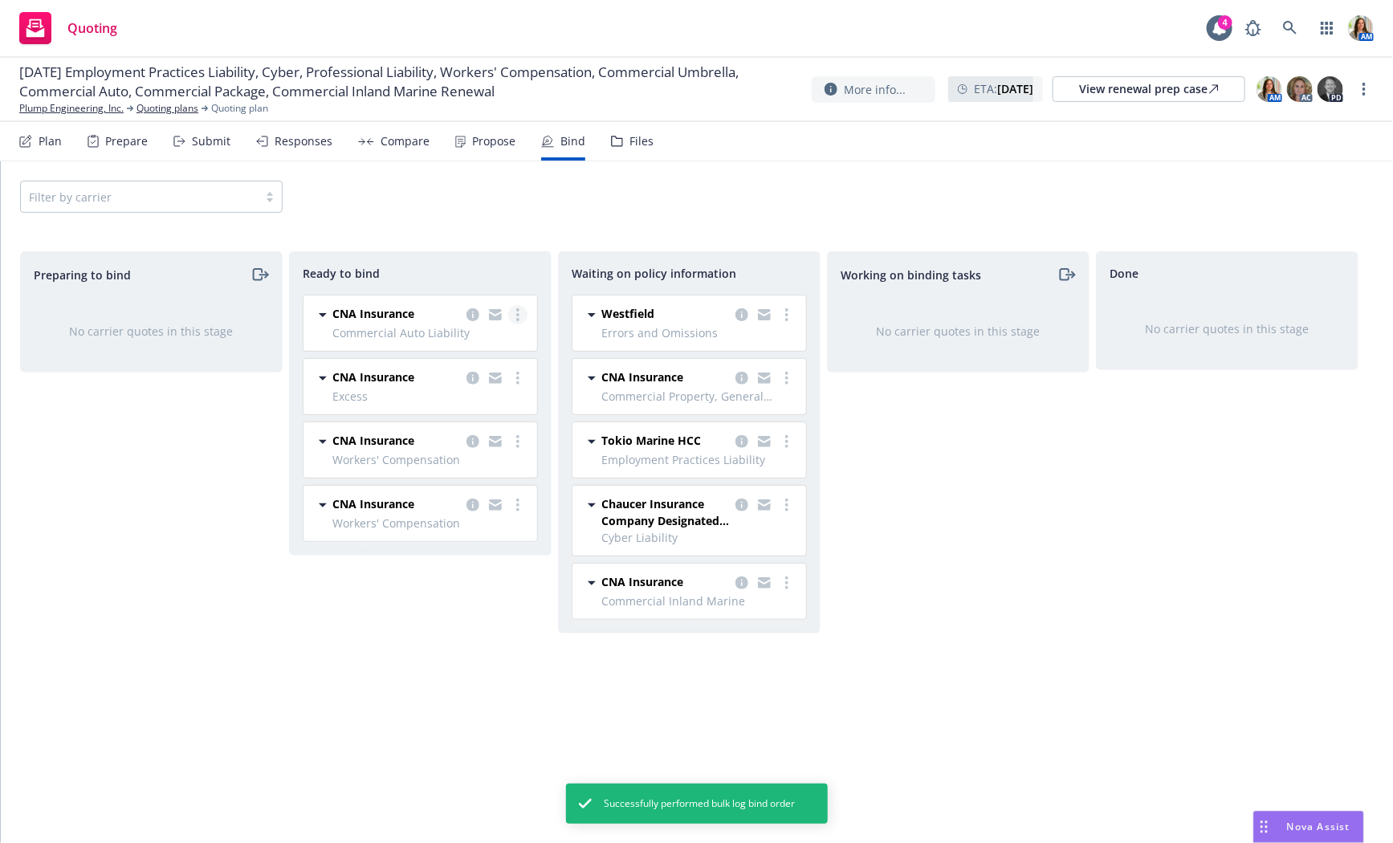
click at [516, 311] on icon "more" at bounding box center [517, 314] width 3 height 13
click at [494, 339] on span "Log bind order" at bounding box center [440, 346] width 118 height 15
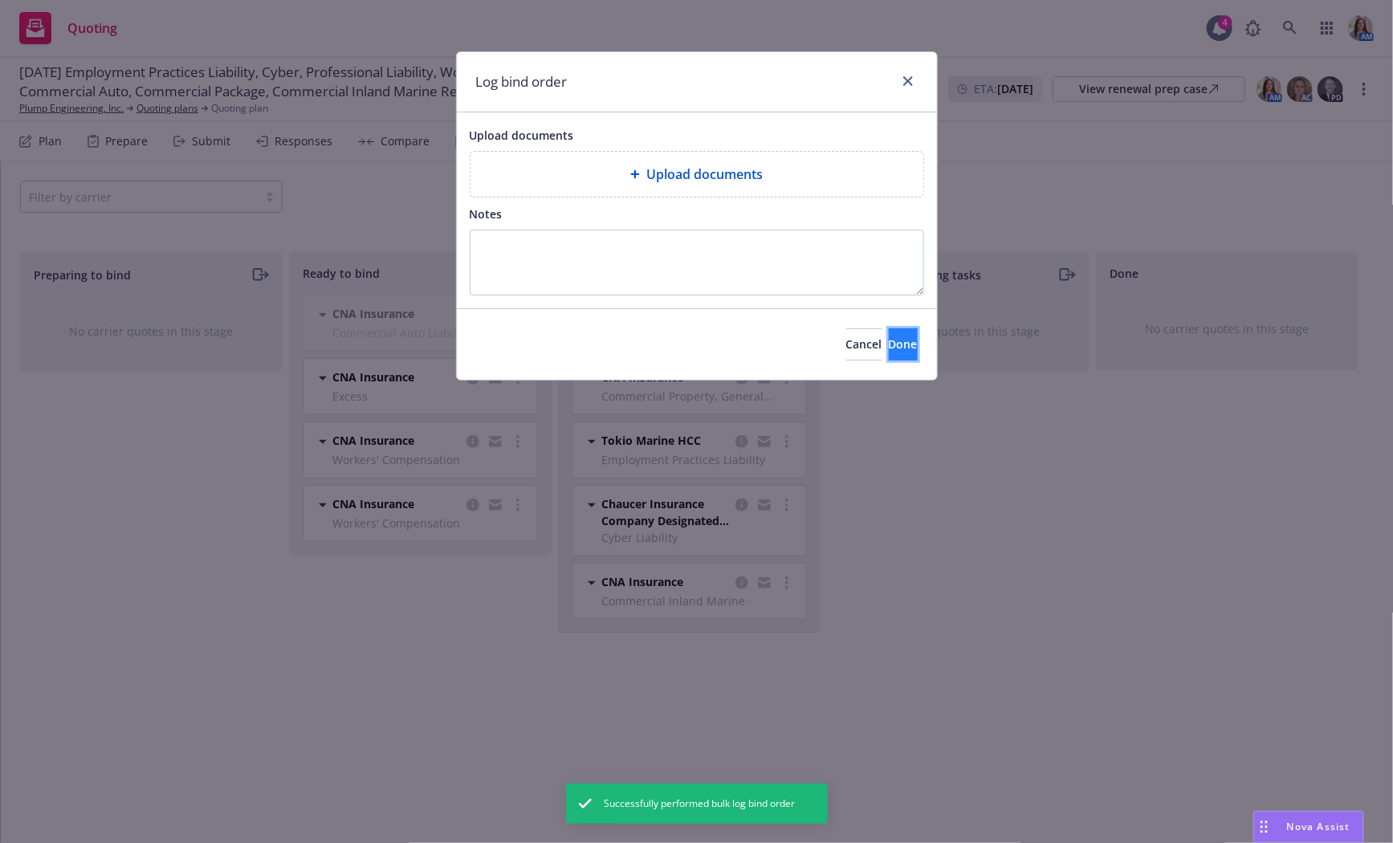
click at [889, 331] on button "Done" at bounding box center [903, 344] width 29 height 32
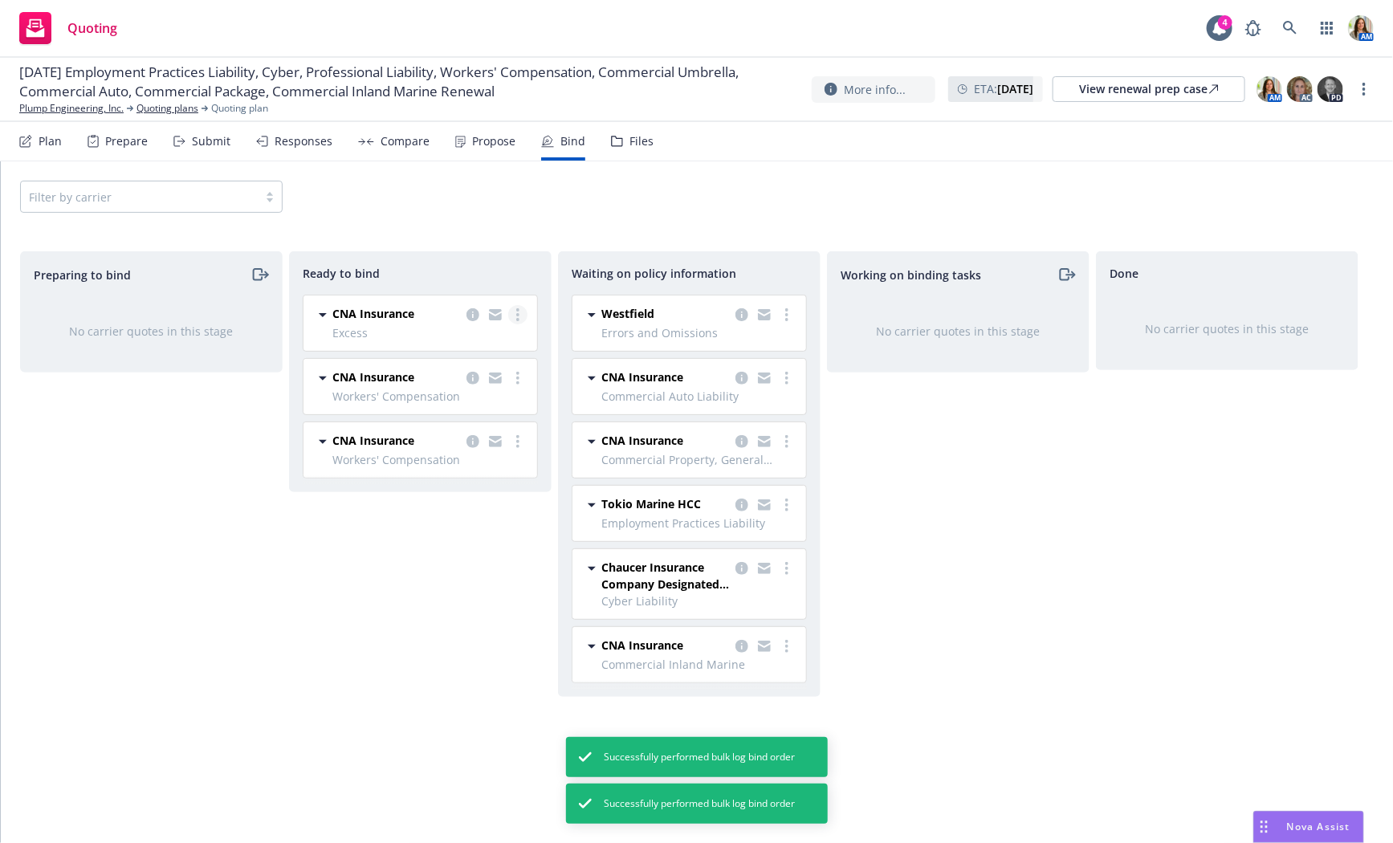
click at [518, 308] on circle "more" at bounding box center [517, 309] width 3 height 3
click at [482, 337] on link "Log bind order" at bounding box center [453, 347] width 145 height 32
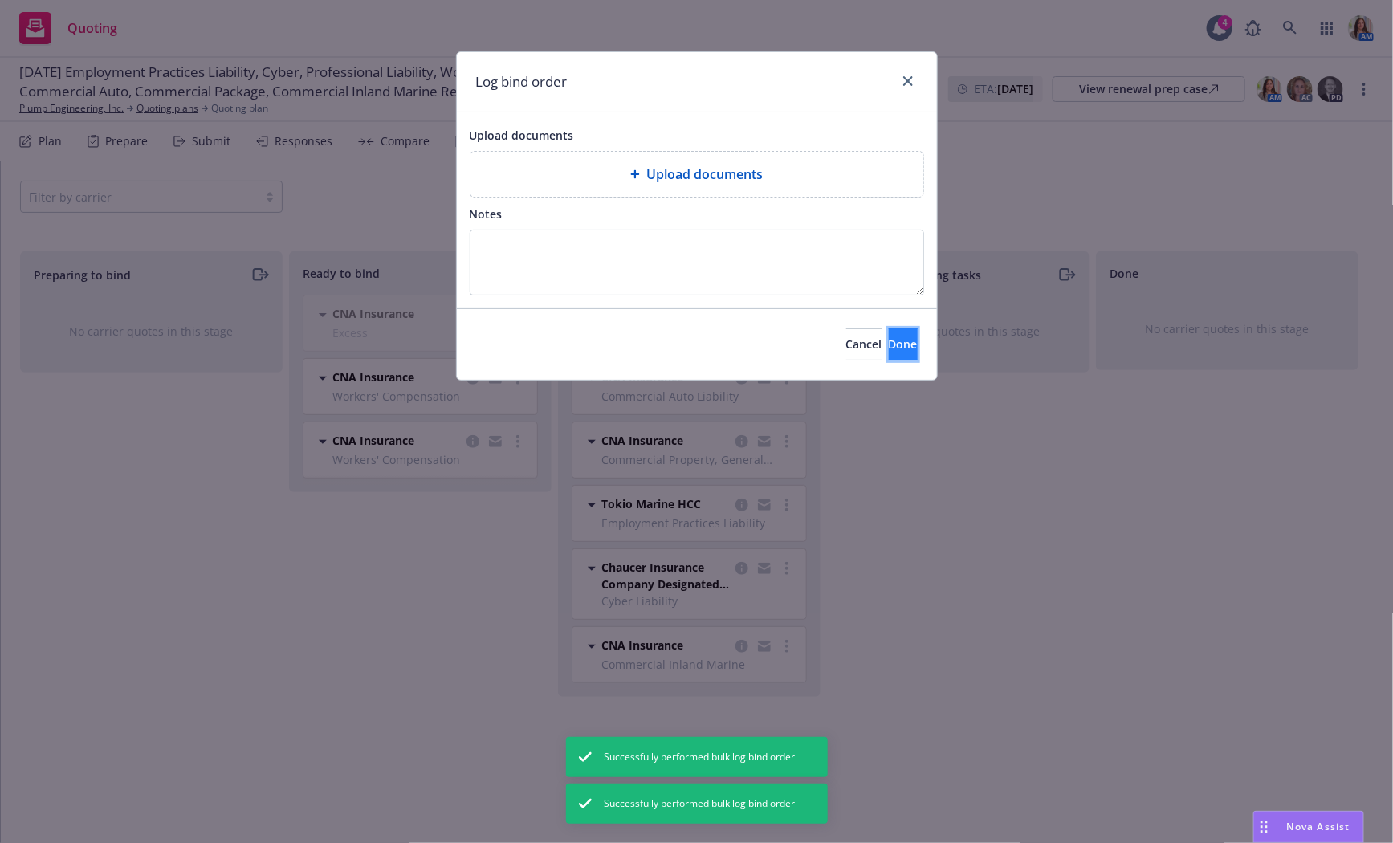
click at [889, 341] on button "Done" at bounding box center [903, 344] width 29 height 32
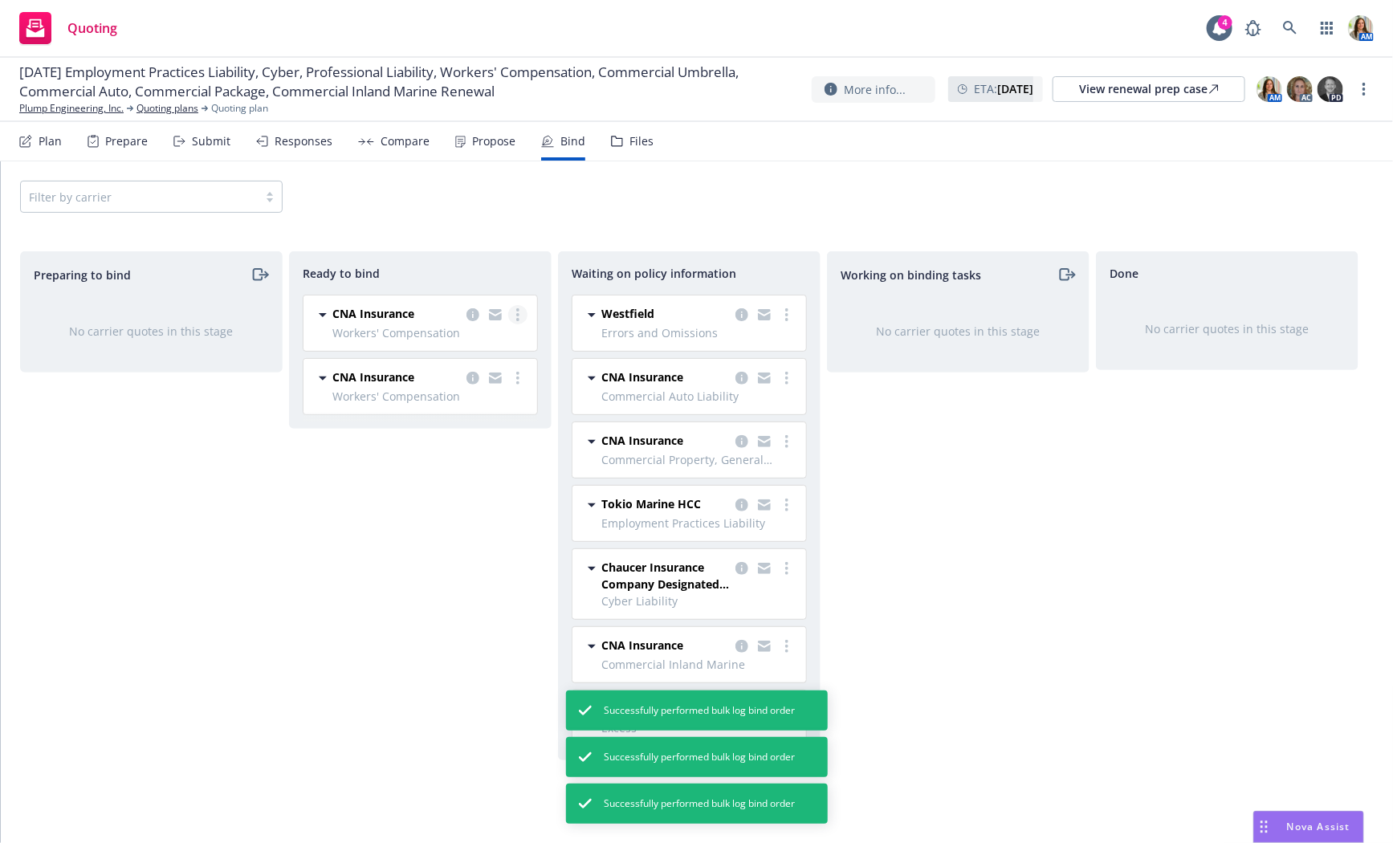
click at [516, 316] on icon "more" at bounding box center [517, 314] width 3 height 13
click at [497, 339] on span "Log bind order" at bounding box center [440, 346] width 118 height 15
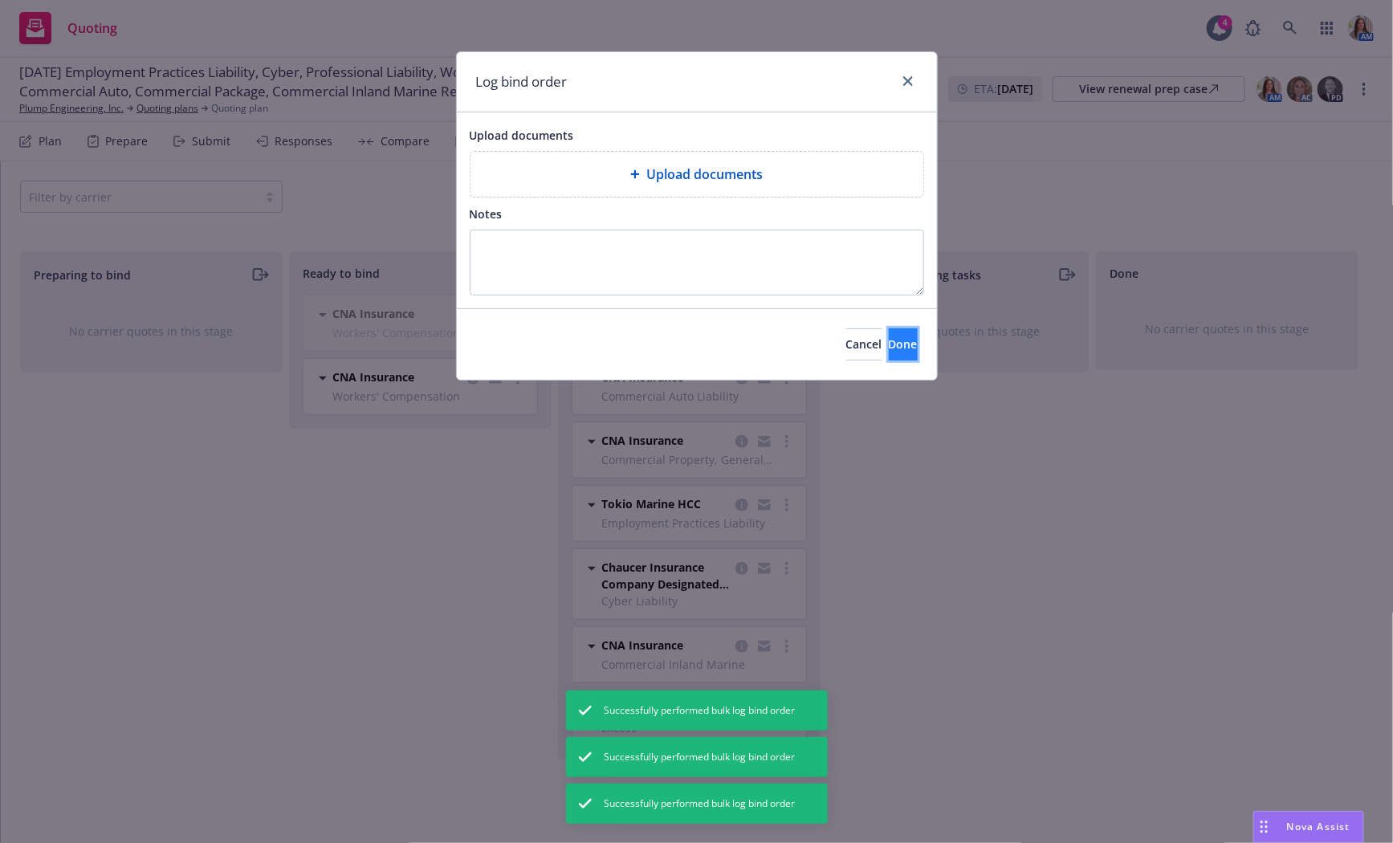
click at [909, 333] on button "Done" at bounding box center [903, 344] width 29 height 32
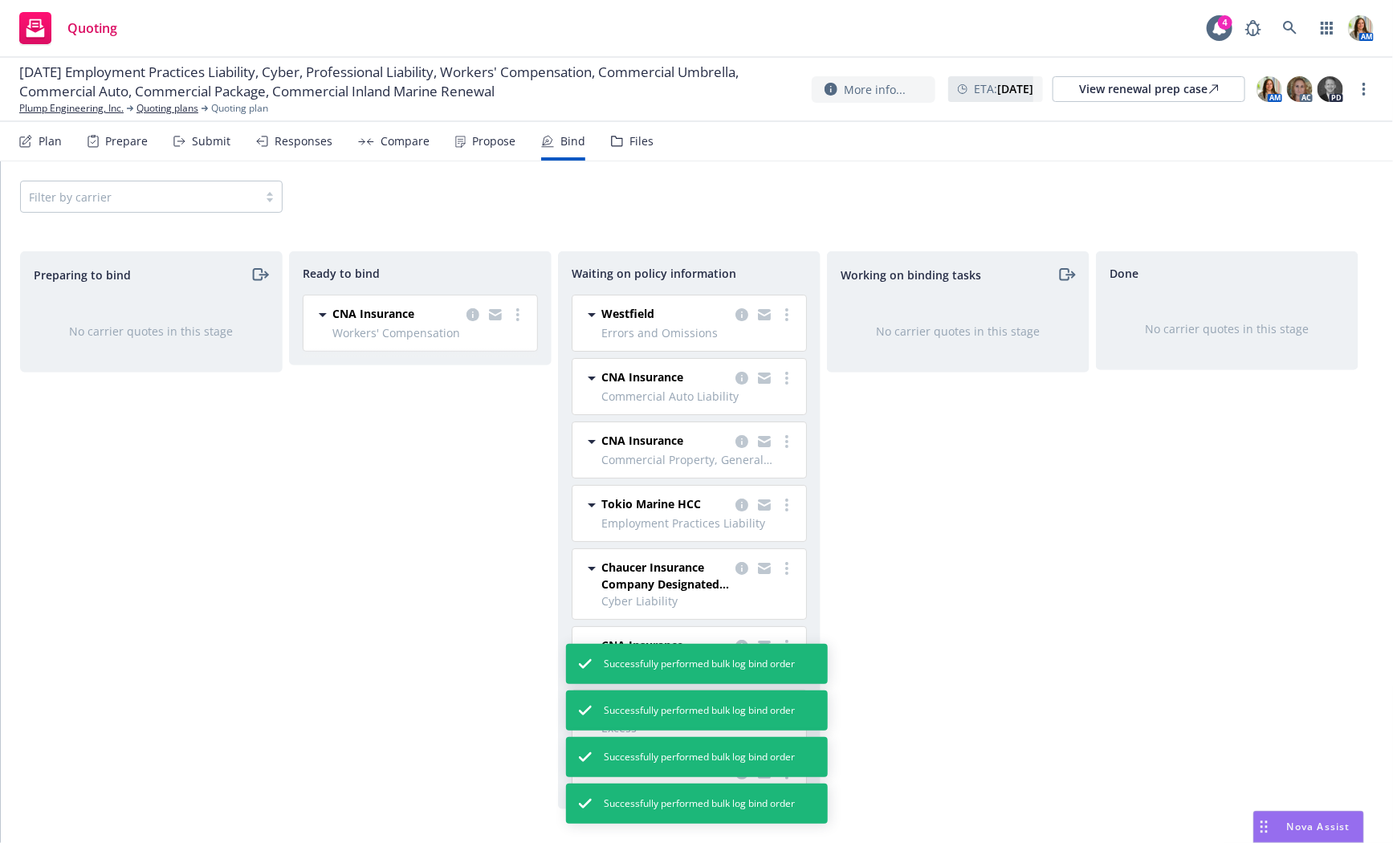
click at [528, 316] on div "CNA Insurance Workers' Compensation 09/01/2025 - 09/01/2026 Monday, August 25, …" at bounding box center [420, 322] width 234 height 55
click at [521, 315] on link "more" at bounding box center [517, 314] width 19 height 19
click at [498, 336] on link "Log bind order" at bounding box center [453, 347] width 145 height 32
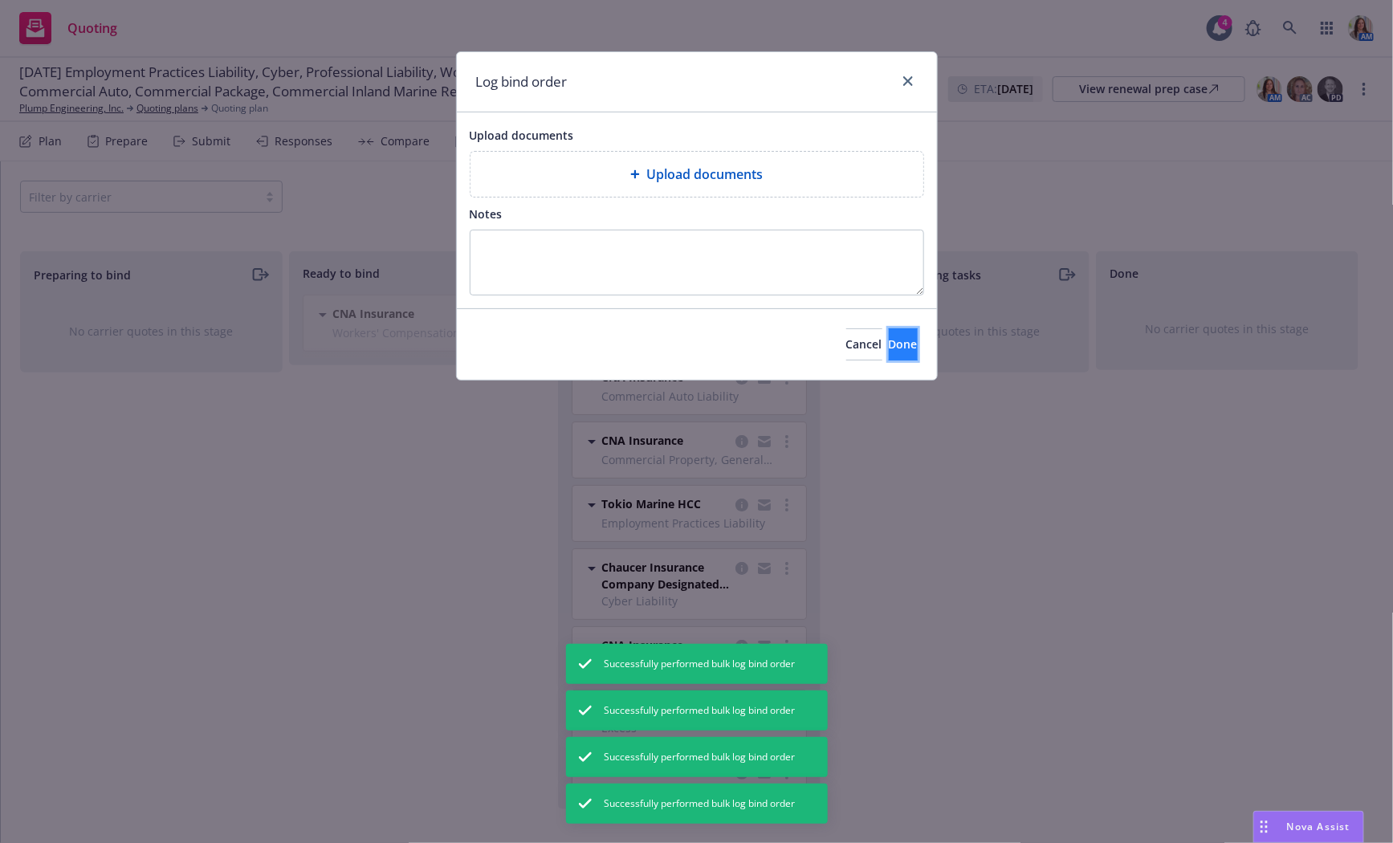
click at [903, 331] on button "Done" at bounding box center [903, 344] width 29 height 32
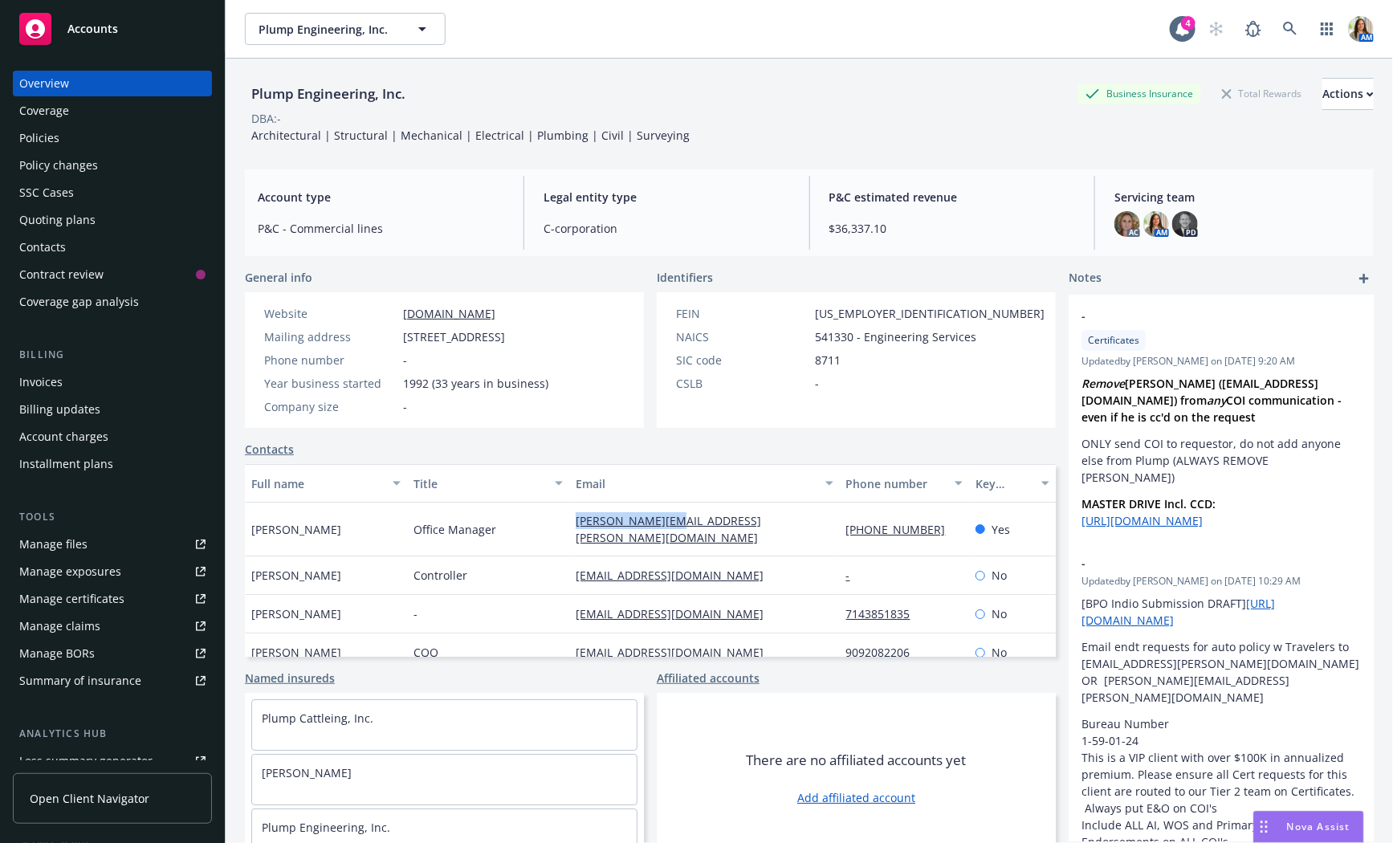
drag, startPoint x: 568, startPoint y: 522, endPoint x: 681, endPoint y: 518, distance: 113.2
click at [681, 518] on div "[PERSON_NAME][EMAIL_ADDRESS][PERSON_NAME][DOMAIN_NAME]" at bounding box center [704, 529] width 270 height 54
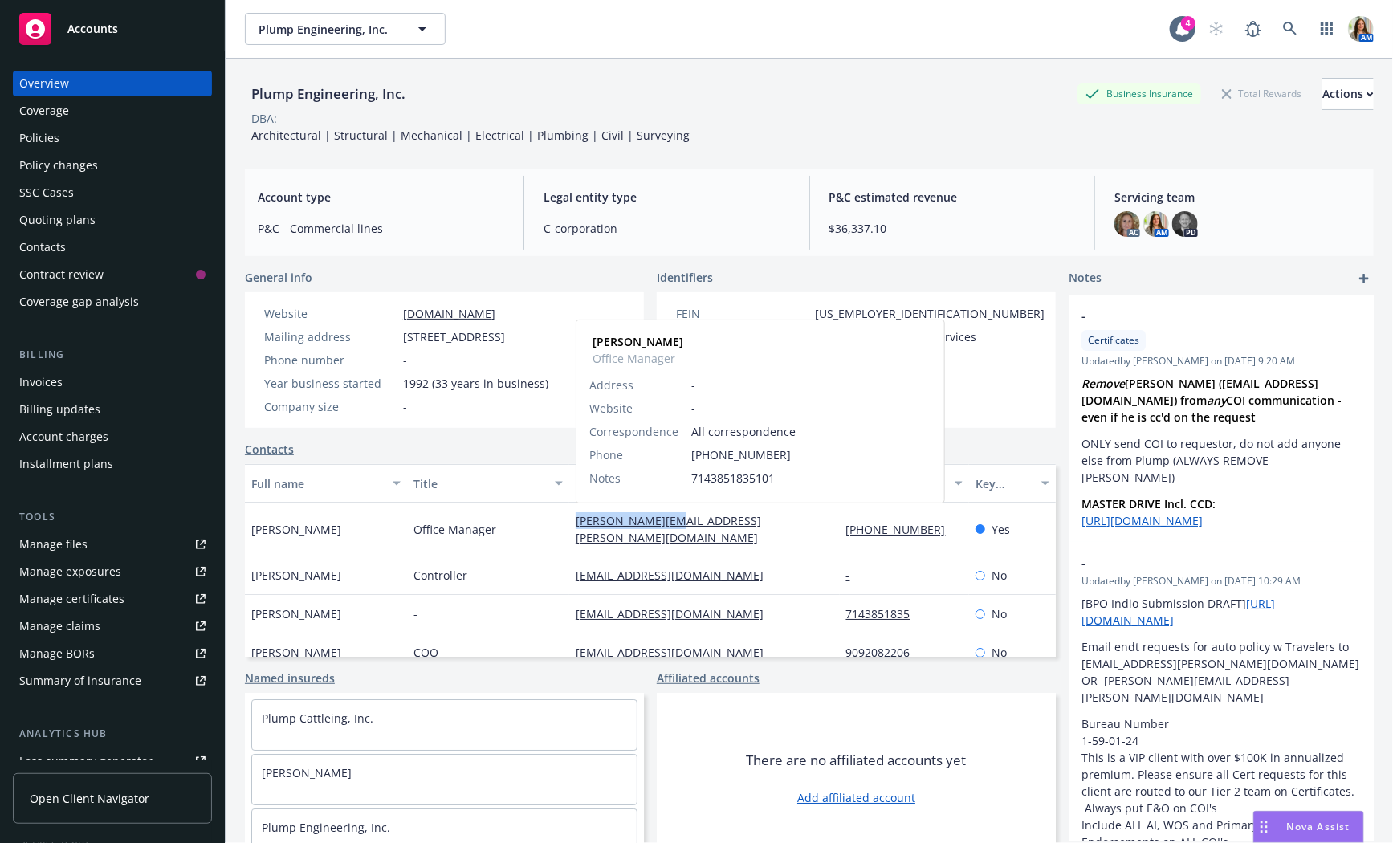
copy link "[PERSON_NAME][EMAIL_ADDRESS][PERSON_NAME][DOMAIN_NAME]"
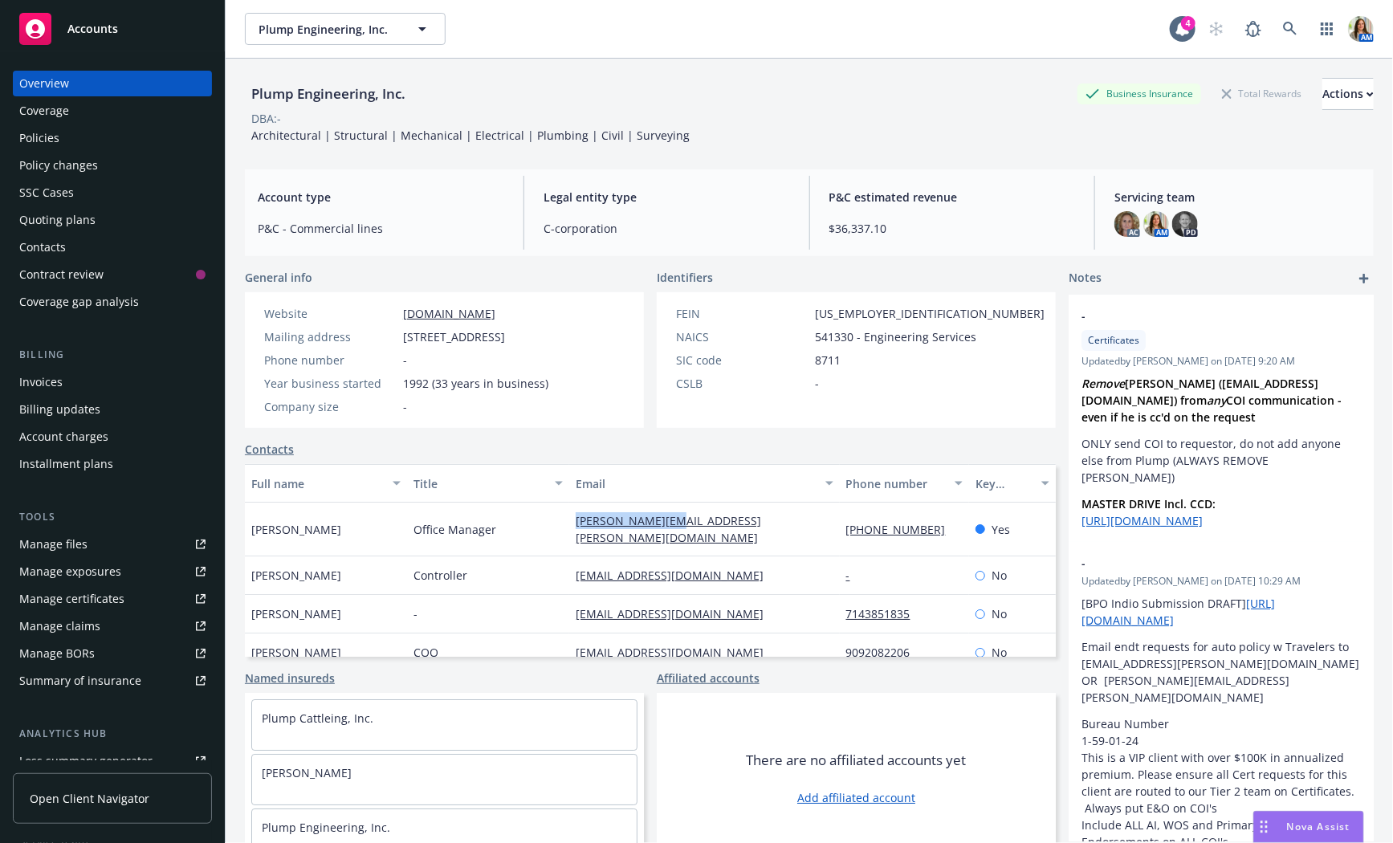
click at [95, 138] on div "Policies" at bounding box center [112, 138] width 186 height 26
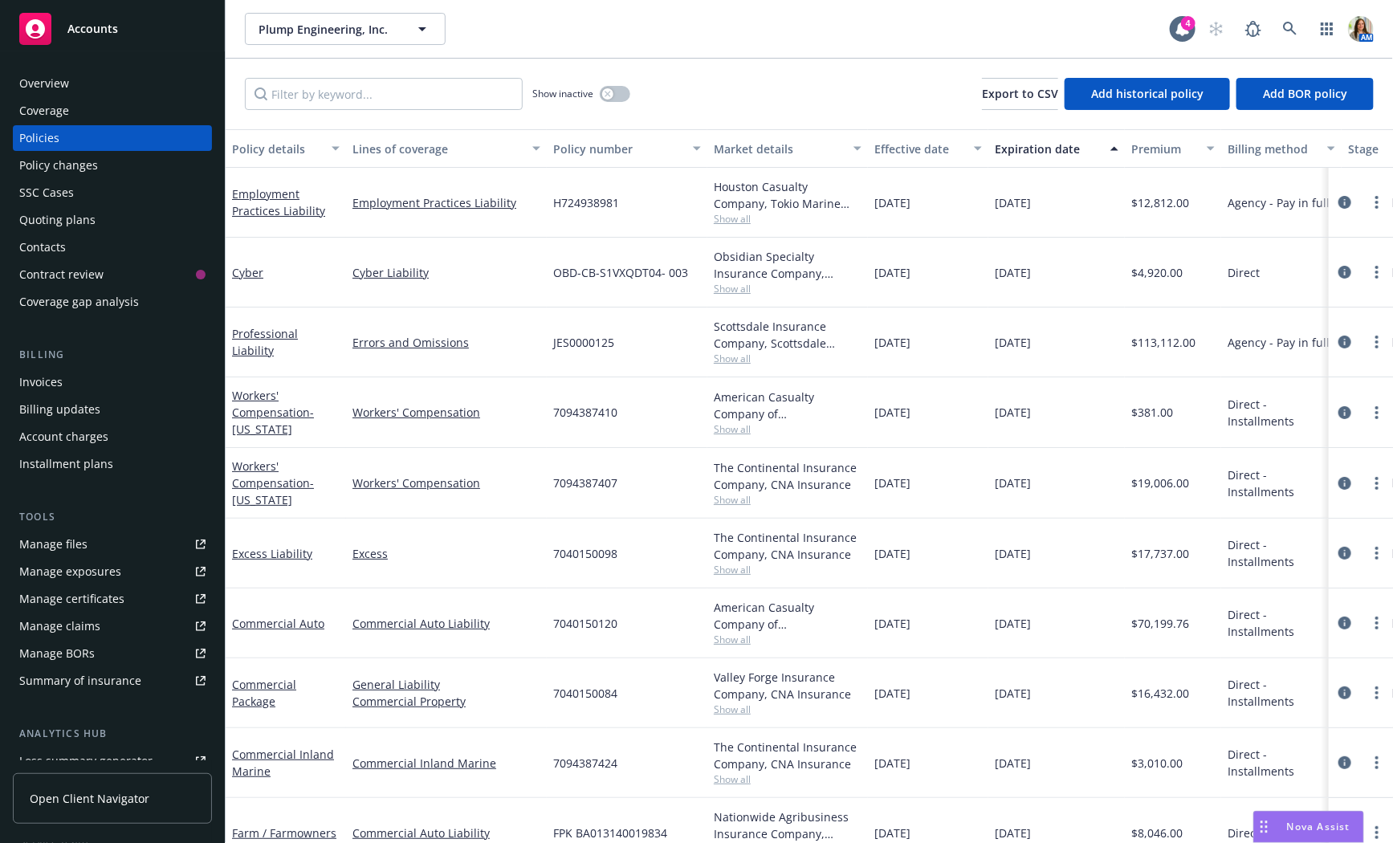
scroll to position [0, 25]
